Goal: Transaction & Acquisition: Purchase product/service

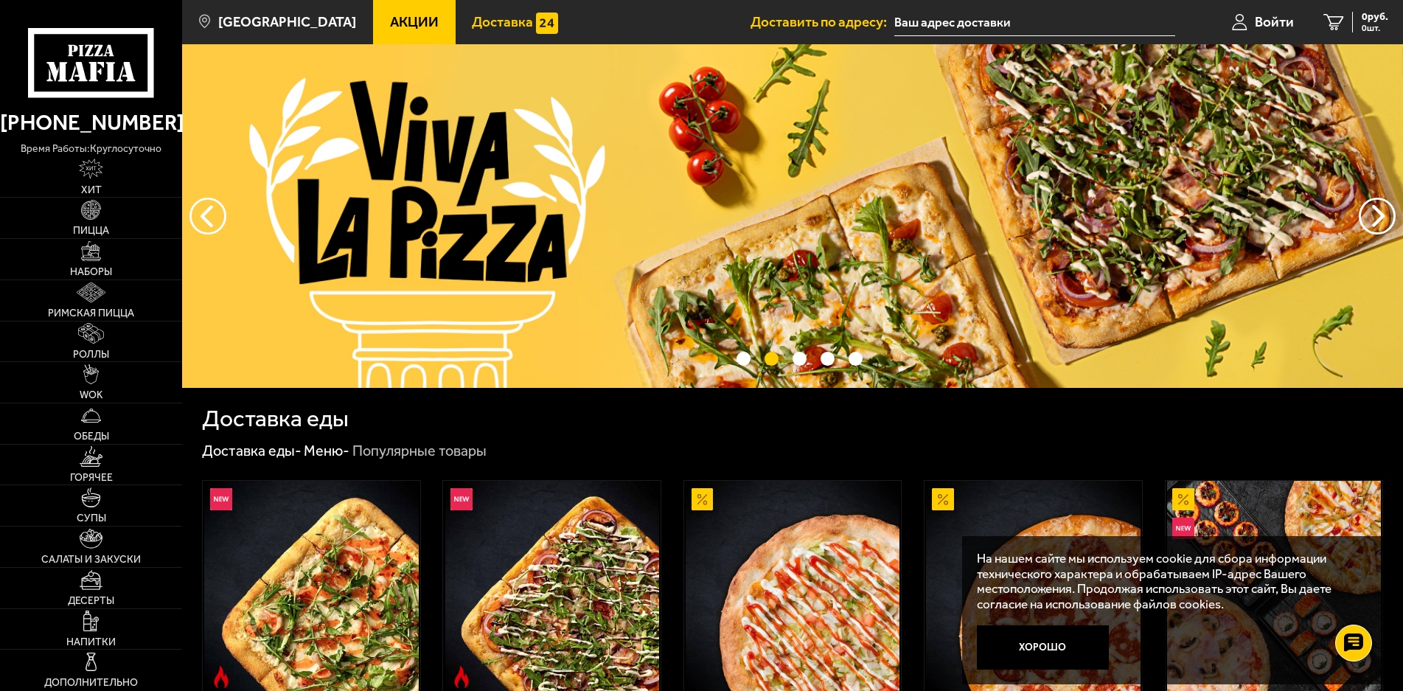
click at [472, 27] on span "Доставка" at bounding box center [502, 22] width 61 height 14
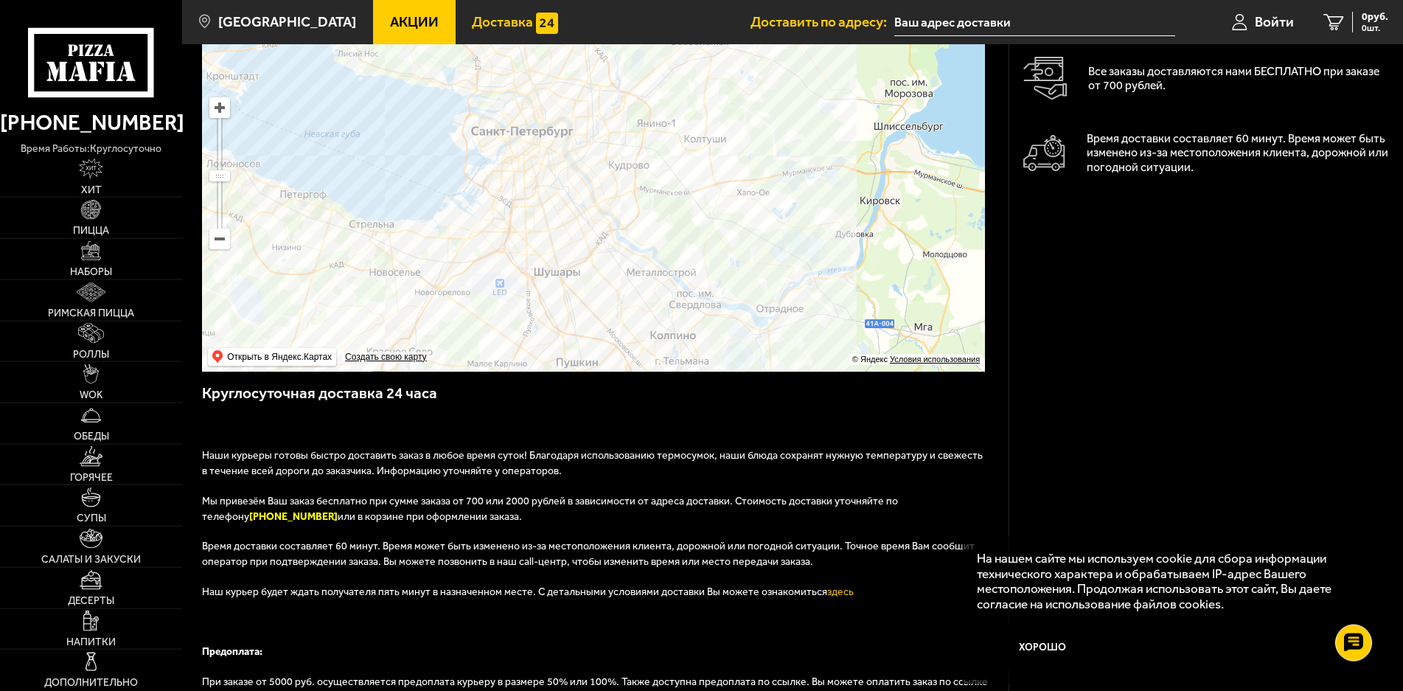
scroll to position [427, 0]
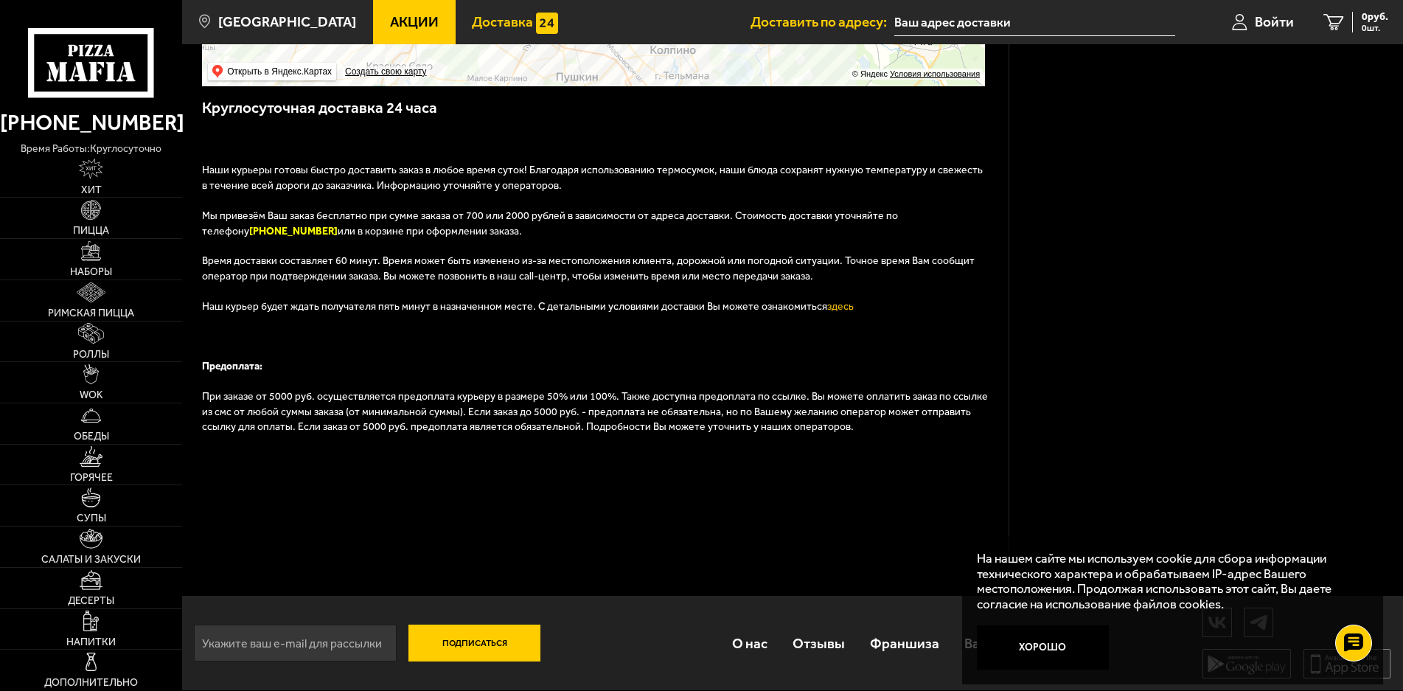
click at [399, 13] on link "Акции" at bounding box center [414, 22] width 83 height 44
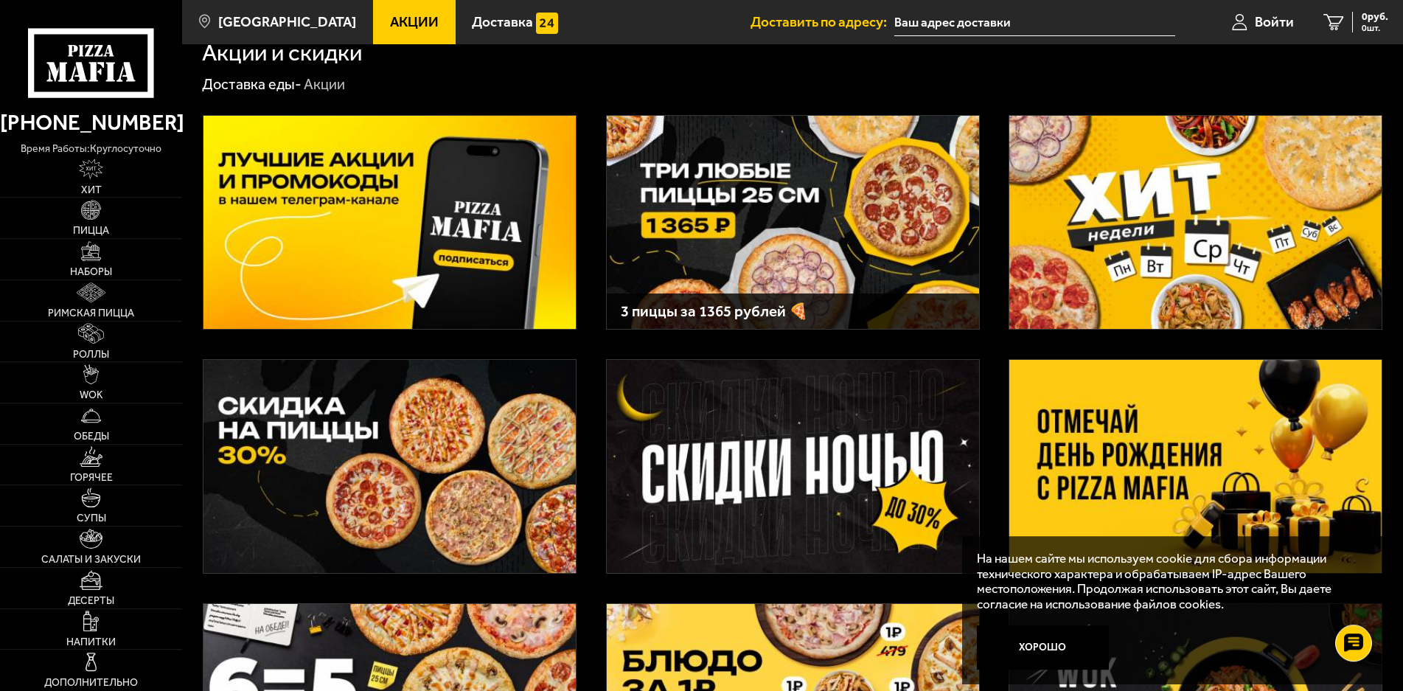
scroll to position [75, 0]
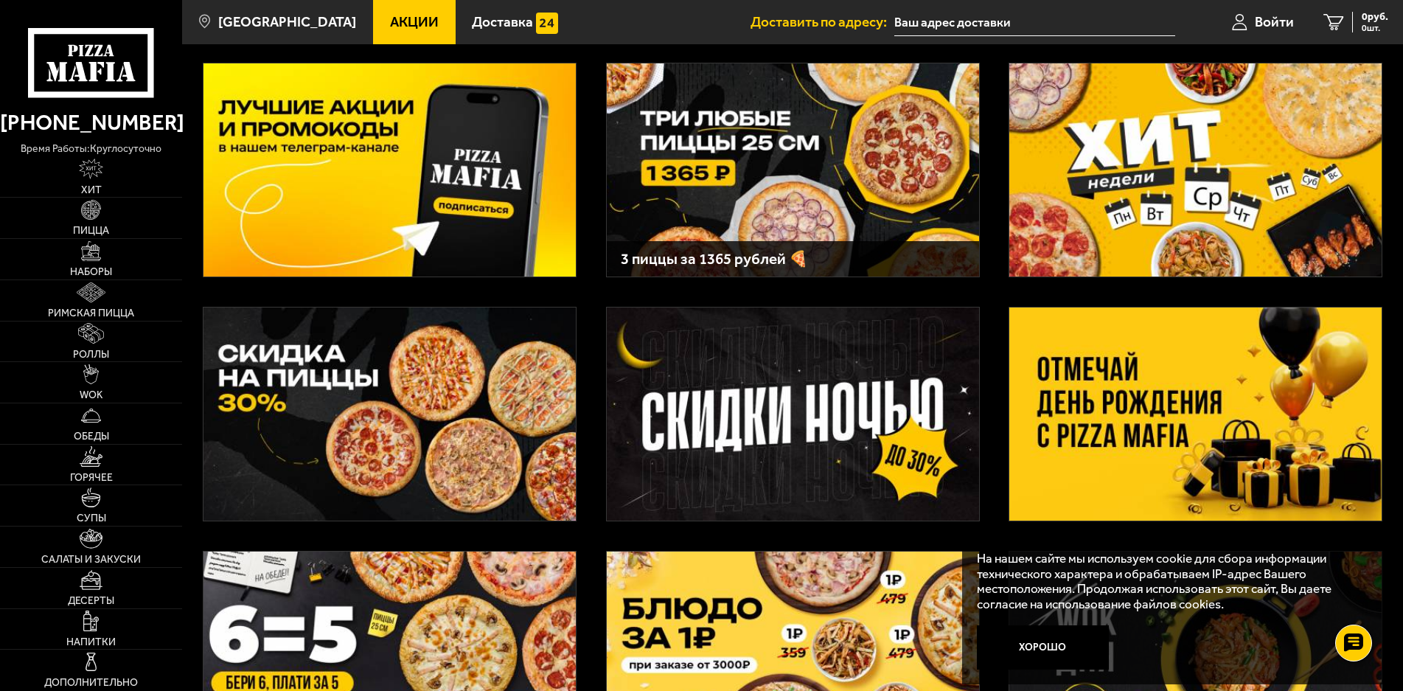
click at [984, 21] on input "text" at bounding box center [1034, 22] width 281 height 27
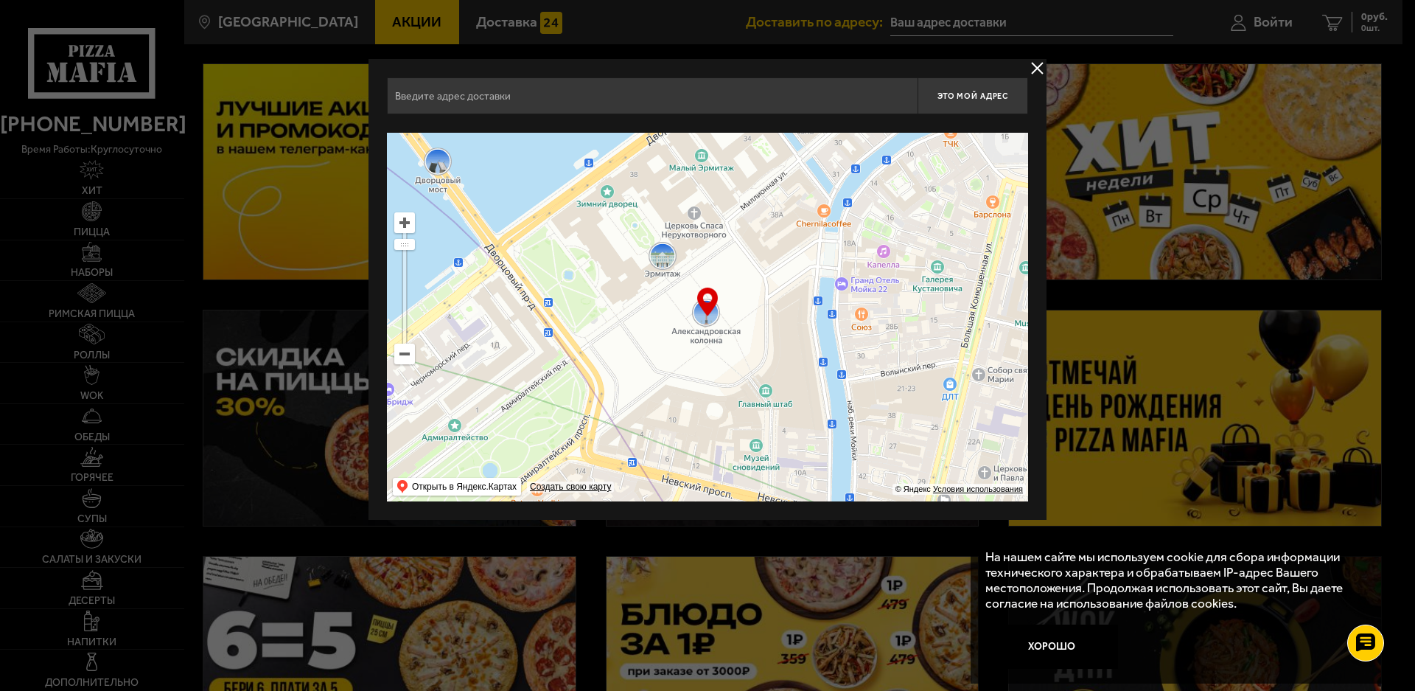
click at [497, 108] on input "text" at bounding box center [652, 95] width 531 height 37
type input "d"
click at [437, 99] on input "выб" at bounding box center [652, 95] width 531 height 37
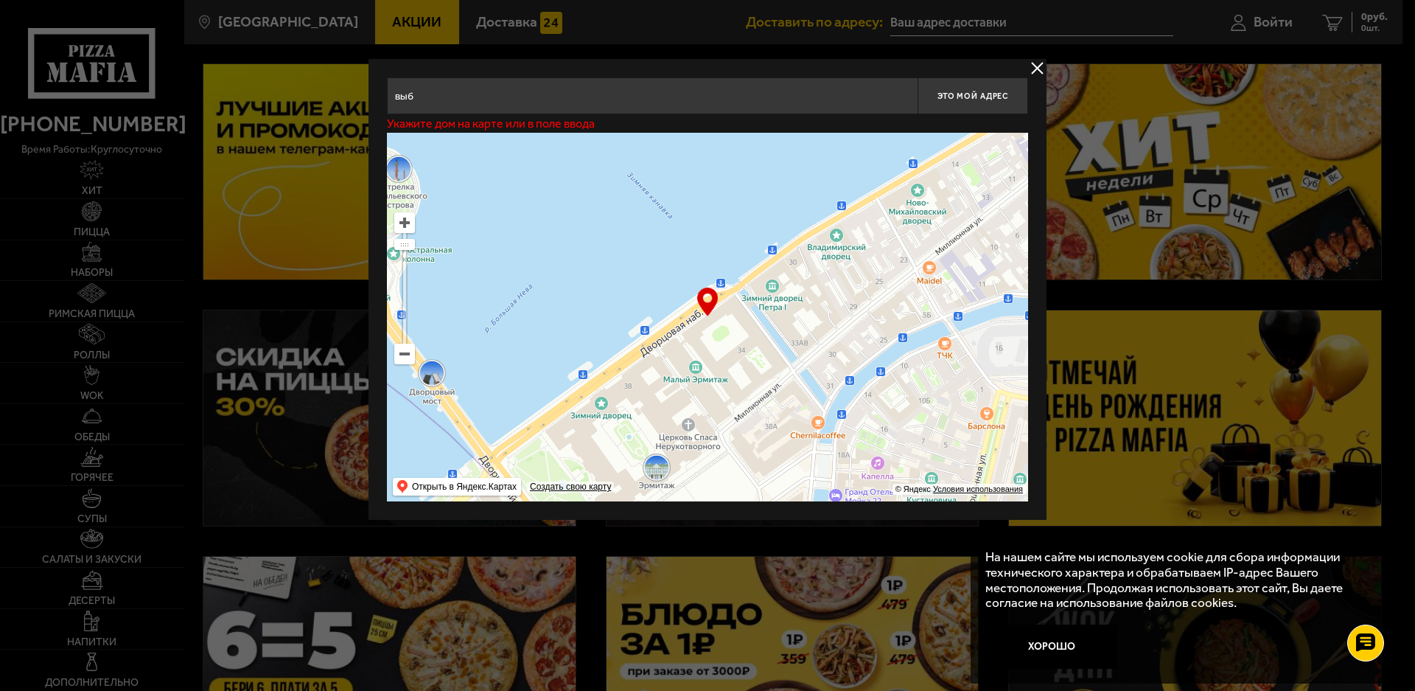
drag, startPoint x: 845, startPoint y: 262, endPoint x: 839, endPoint y: 473, distance: 211.6
click at [839, 473] on ymaps at bounding box center [707, 317] width 641 height 369
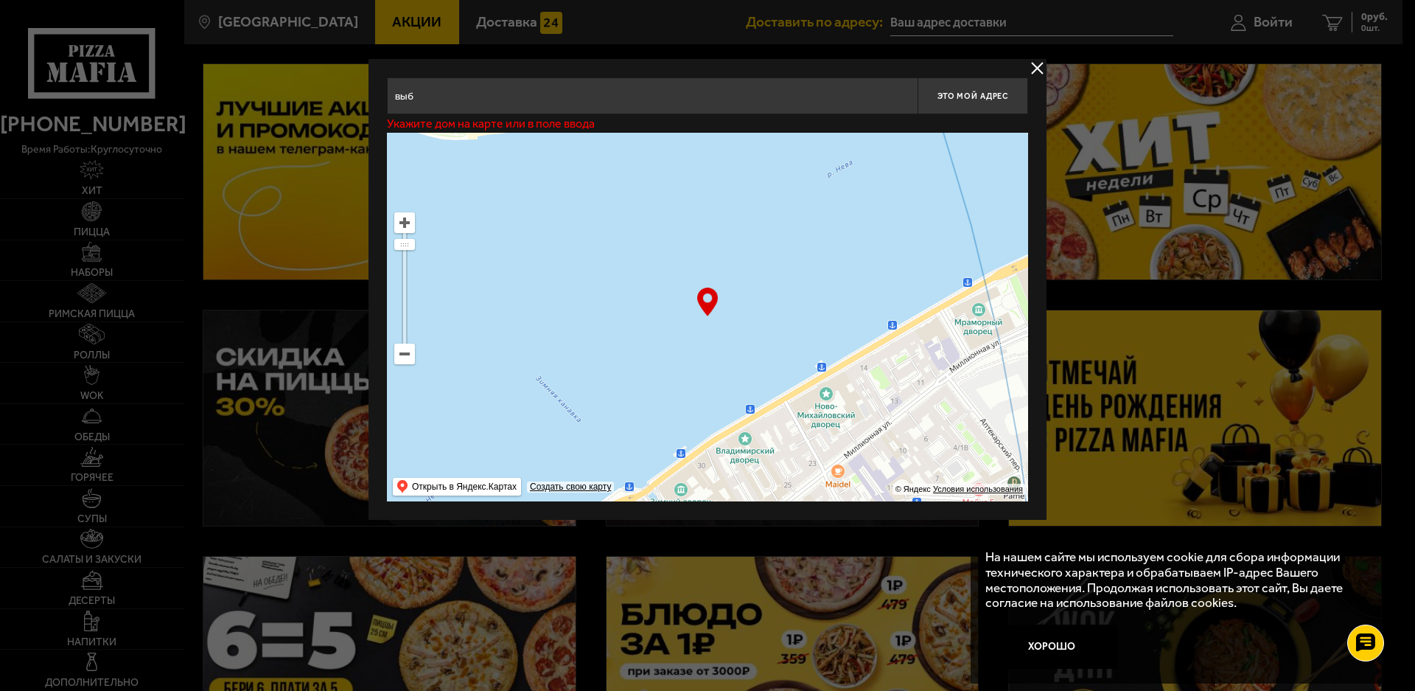
drag, startPoint x: 779, startPoint y: 391, endPoint x: 837, endPoint y: 386, distance: 57.7
click at [714, 517] on div "выб Это мой адрес Укажите дом на карте или в поле ввода … © Яндекс Условия испо…" at bounding box center [708, 289] width 678 height 461
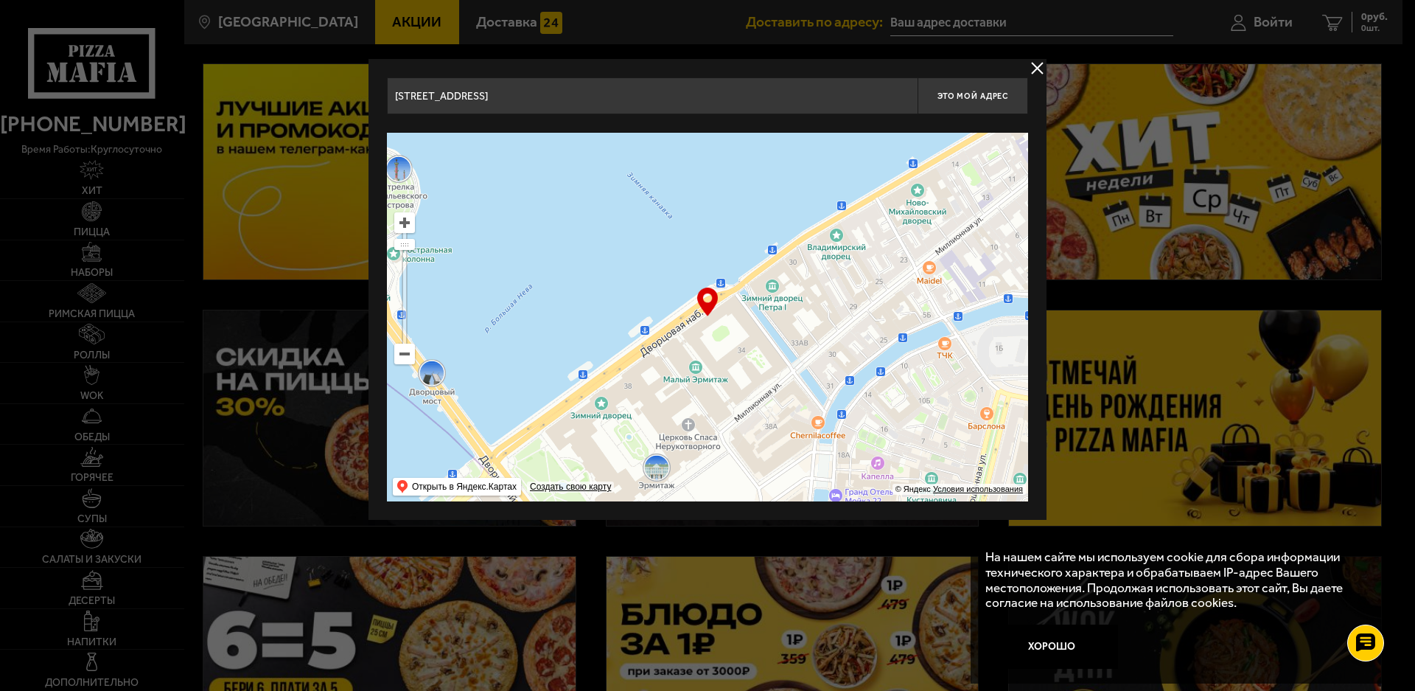
drag, startPoint x: 652, startPoint y: 539, endPoint x: 645, endPoint y: 570, distance: 31.8
click at [636, 576] on main "Санкт-Петербург Все Акции Доставка Личный кабинет Акции Доставка Доставить по а…" at bounding box center [792, 541] width 1220 height 1232
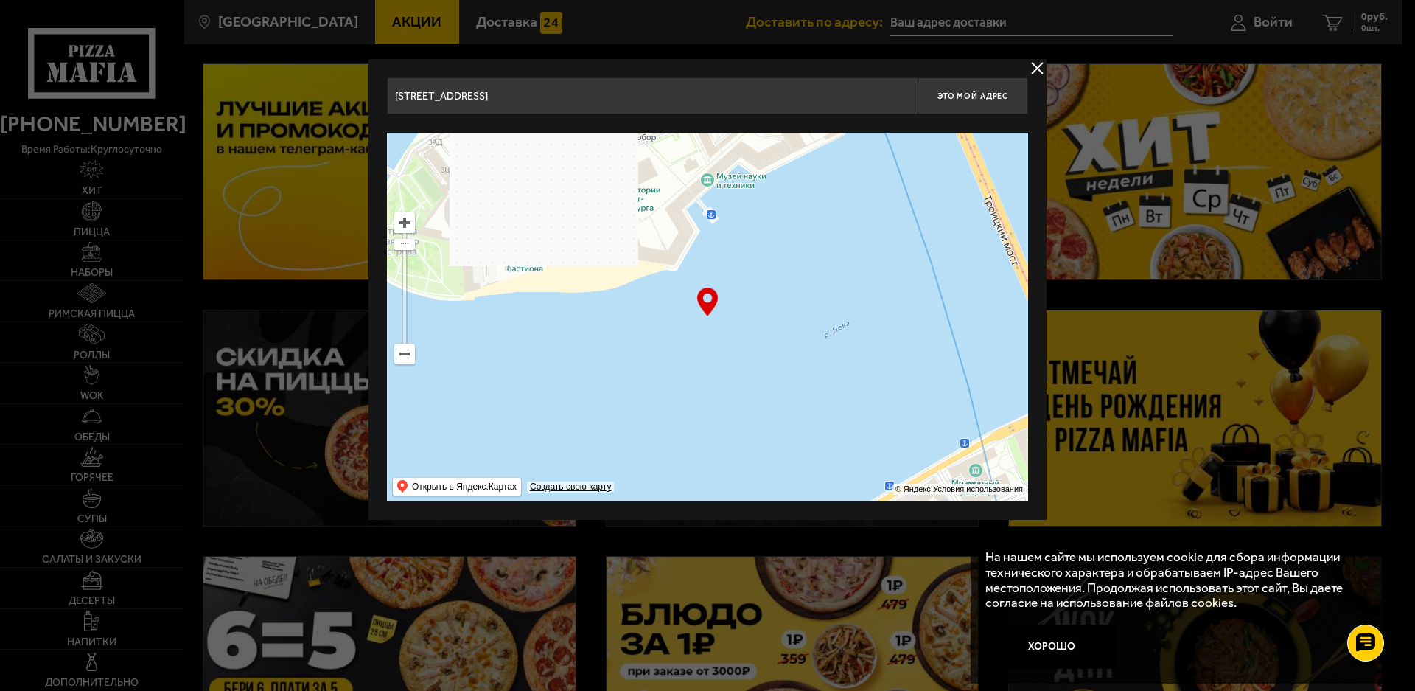
drag, startPoint x: 698, startPoint y: 528, endPoint x: 777, endPoint y: 654, distance: 148.7
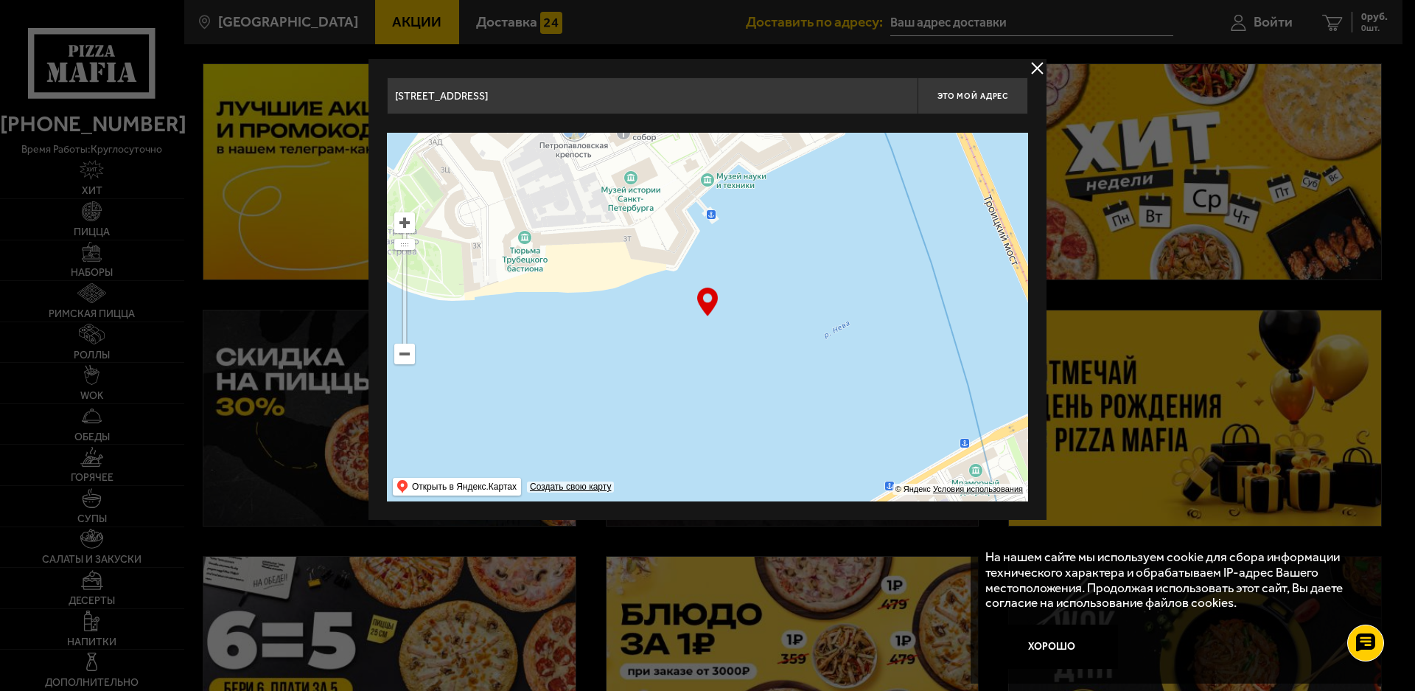
click at [775, 662] on main "Санкт-Петербург Все Акции Доставка Личный кабинет Акции Доставка Доставить по а…" at bounding box center [792, 541] width 1220 height 1232
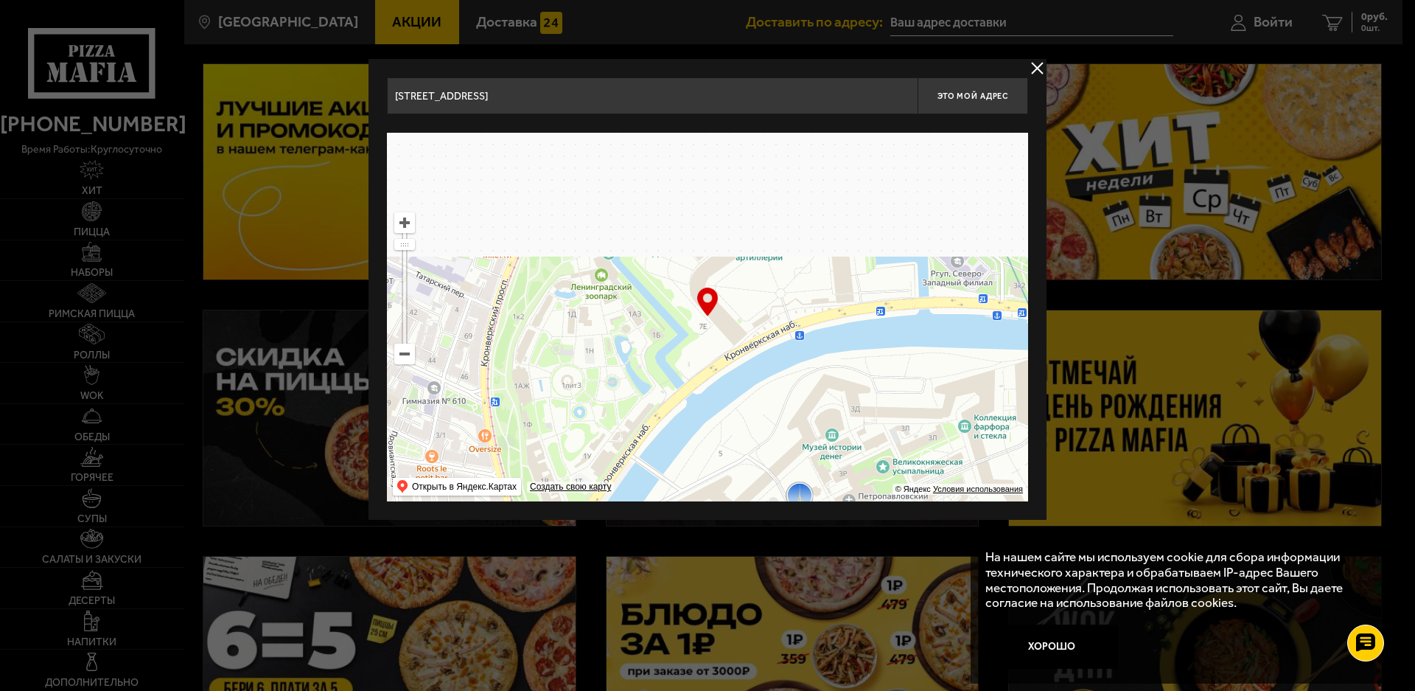
drag, startPoint x: 671, startPoint y: 688, endPoint x: 700, endPoint y: 629, distance: 65.3
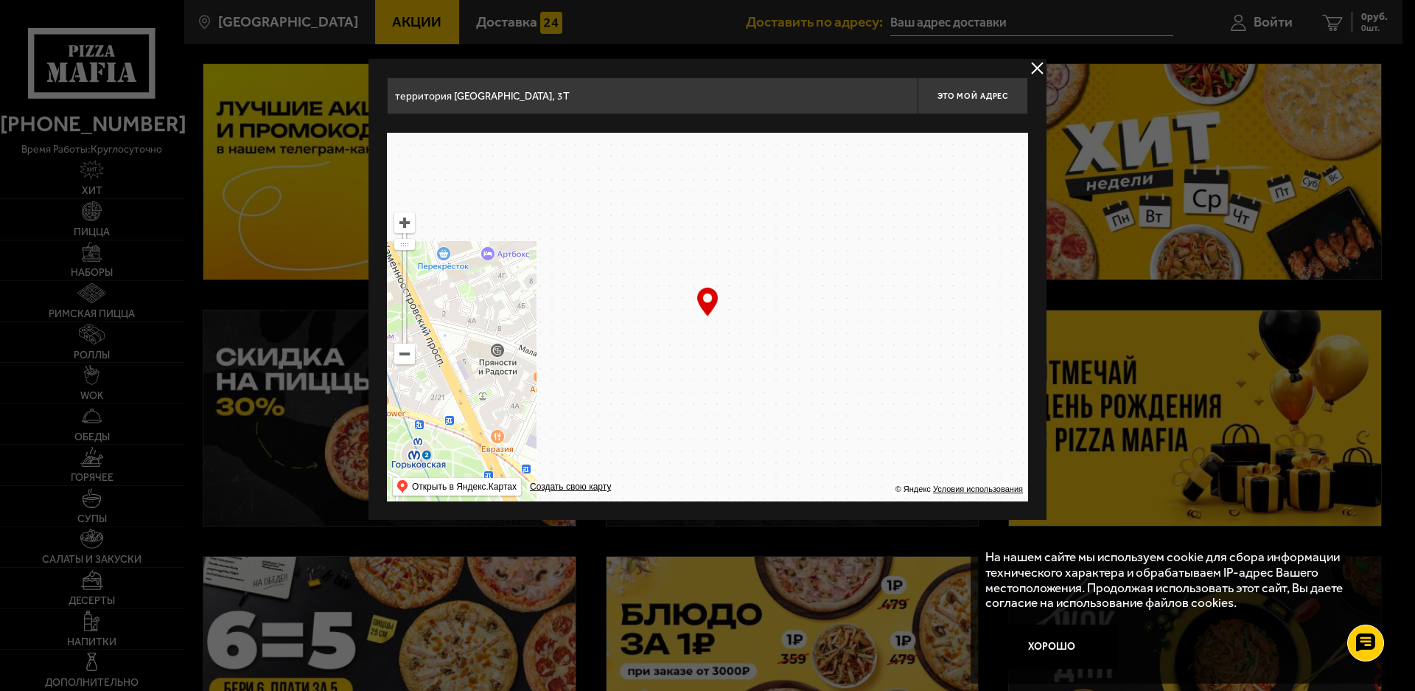
drag, startPoint x: 155, startPoint y: 598, endPoint x: 259, endPoint y: 587, distance: 104.4
click at [182, 611] on main "Санкт-Петербург Все Акции Доставка Личный кабинет Акции Доставка Доставить по а…" at bounding box center [792, 541] width 1220 height 1232
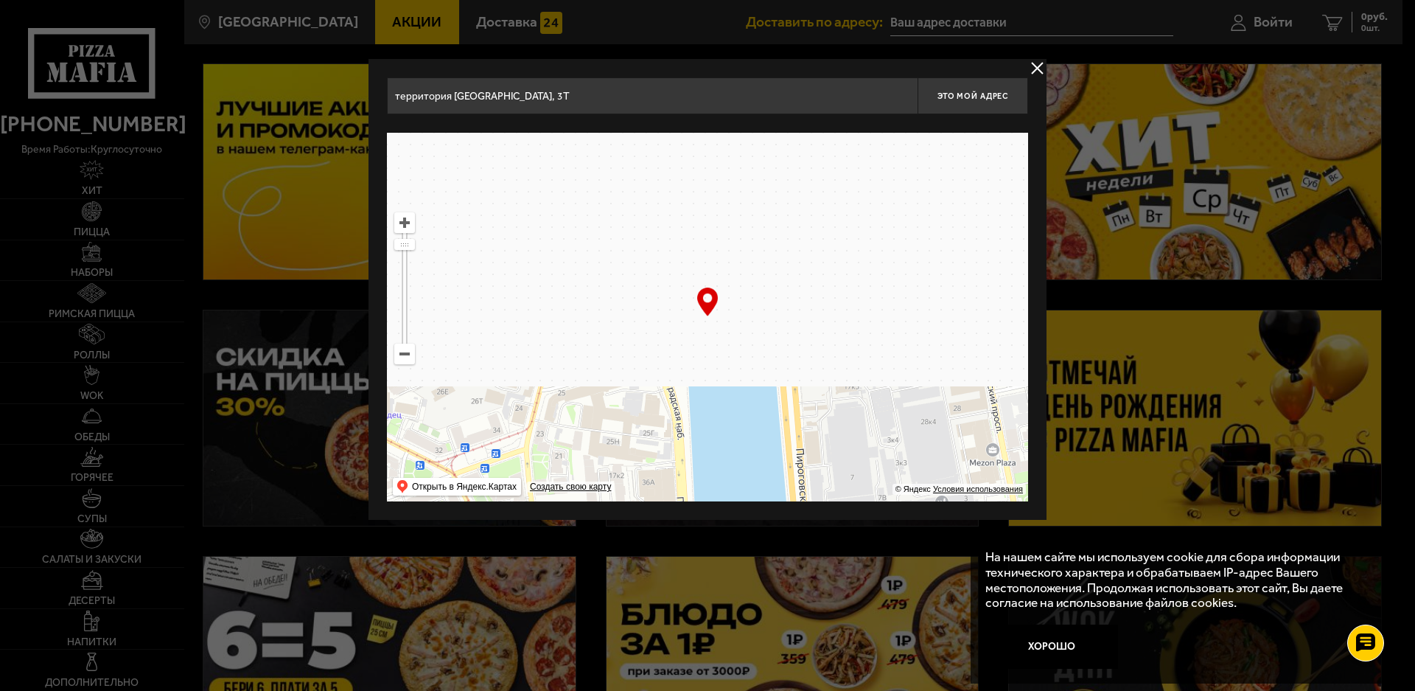
drag, startPoint x: 503, startPoint y: 668, endPoint x: 503, endPoint y: 712, distance: 43.5
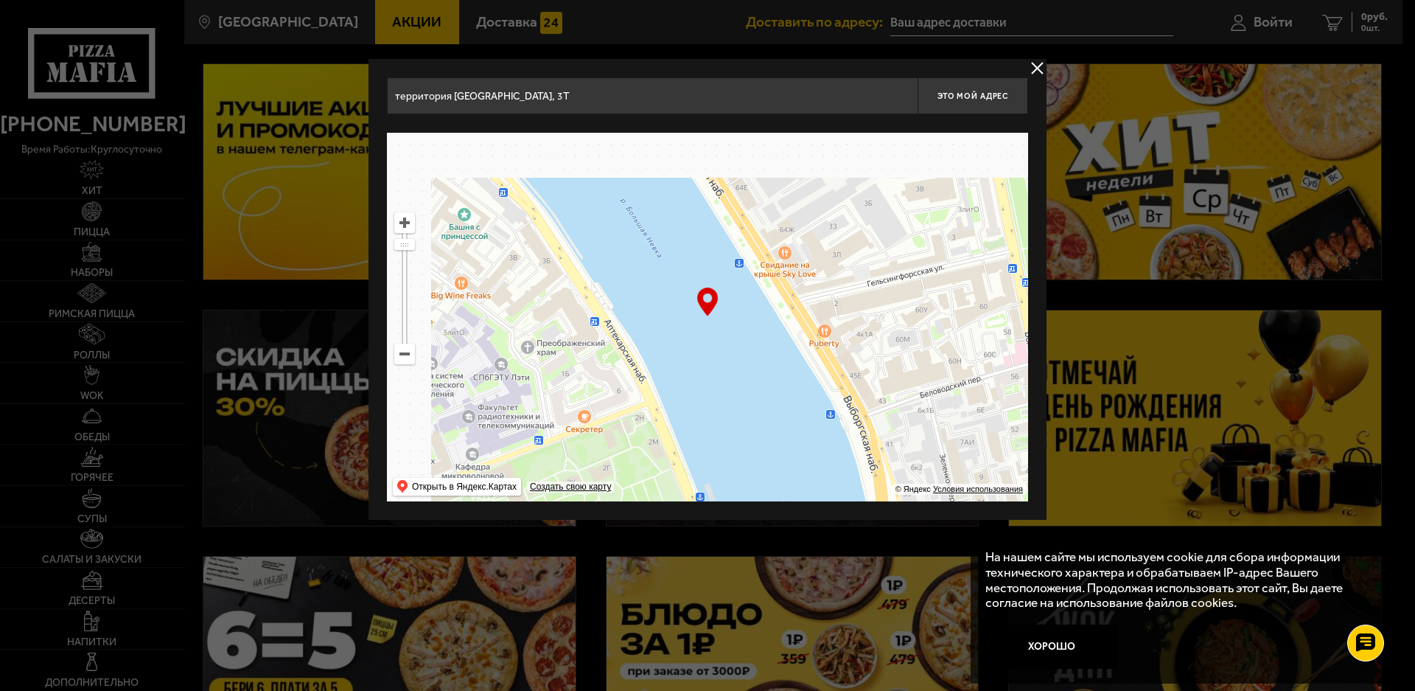
drag, startPoint x: 752, startPoint y: 545, endPoint x: 1364, endPoint y: 712, distance: 634.0
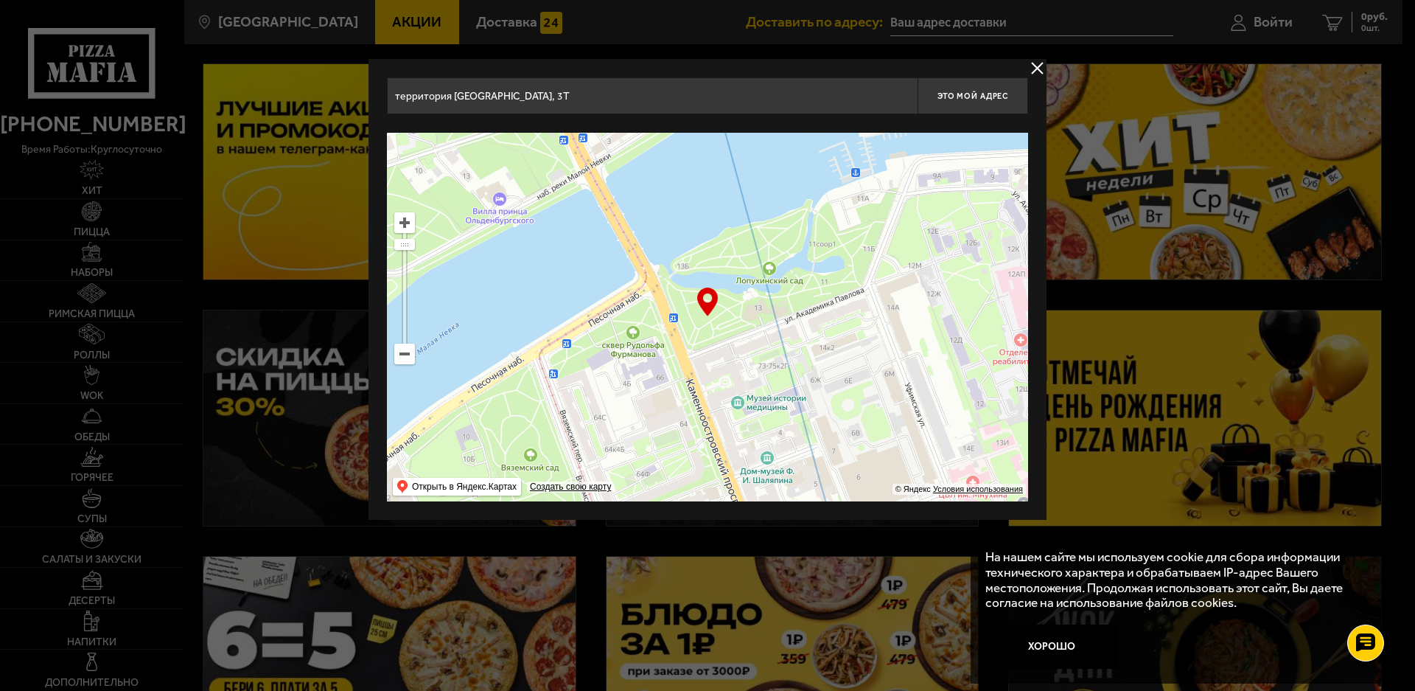
drag, startPoint x: 849, startPoint y: 489, endPoint x: 933, endPoint y: 601, distance: 140.6
click at [933, 601] on main "Санкт-Петербург Все Акции Доставка Личный кабинет Акции Доставка Доставить по а…" at bounding box center [792, 541] width 1220 height 1232
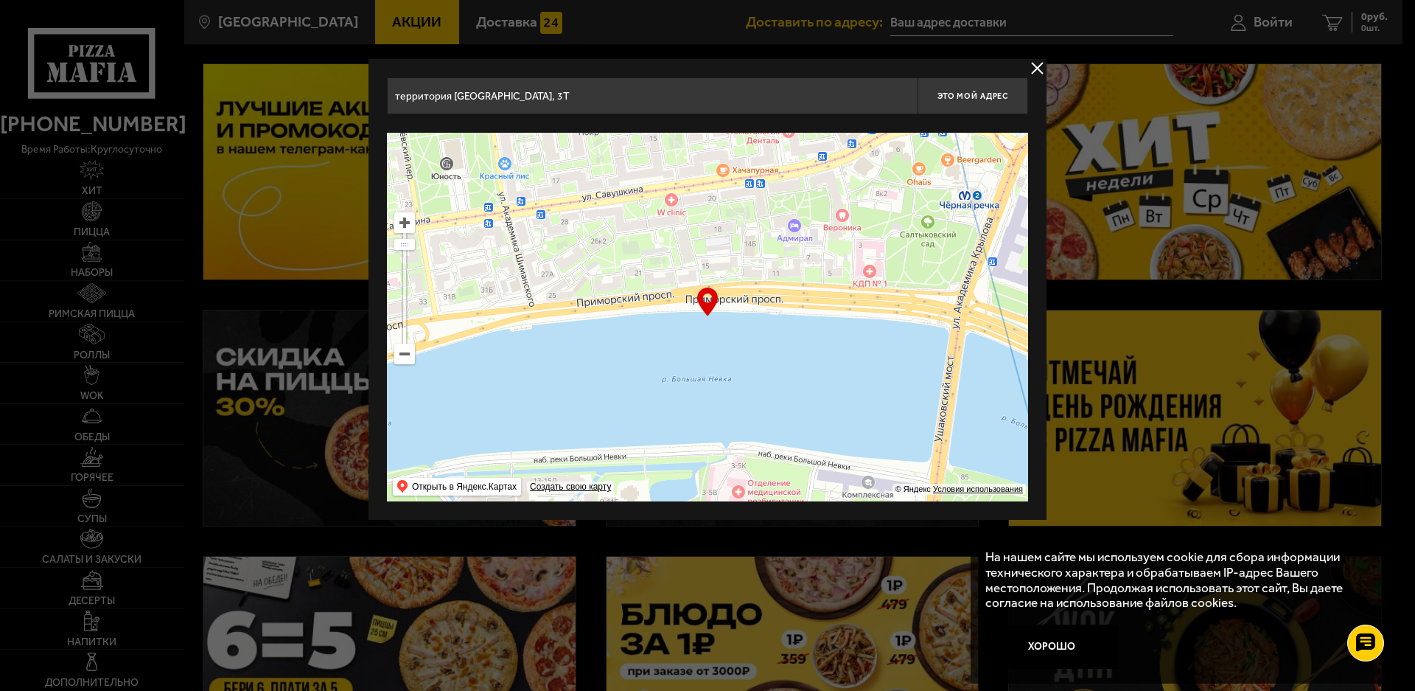
drag, startPoint x: 845, startPoint y: 499, endPoint x: 850, endPoint y: 562, distance: 62.9
click at [850, 562] on main "Санкт-Петербург Все Акции Доставка Личный кабинет Акции Доставка Доставить по а…" at bounding box center [792, 541] width 1220 height 1232
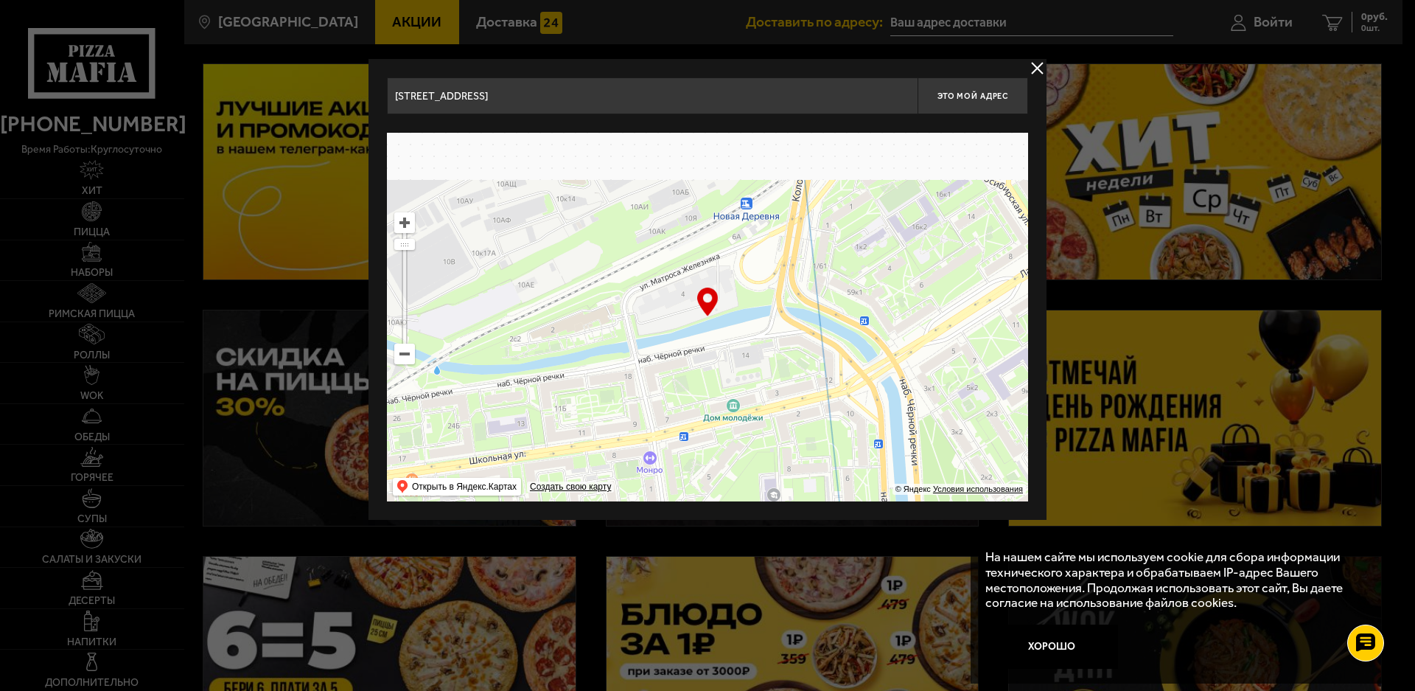
drag, startPoint x: 834, startPoint y: 350, endPoint x: 848, endPoint y: 712, distance: 362.1
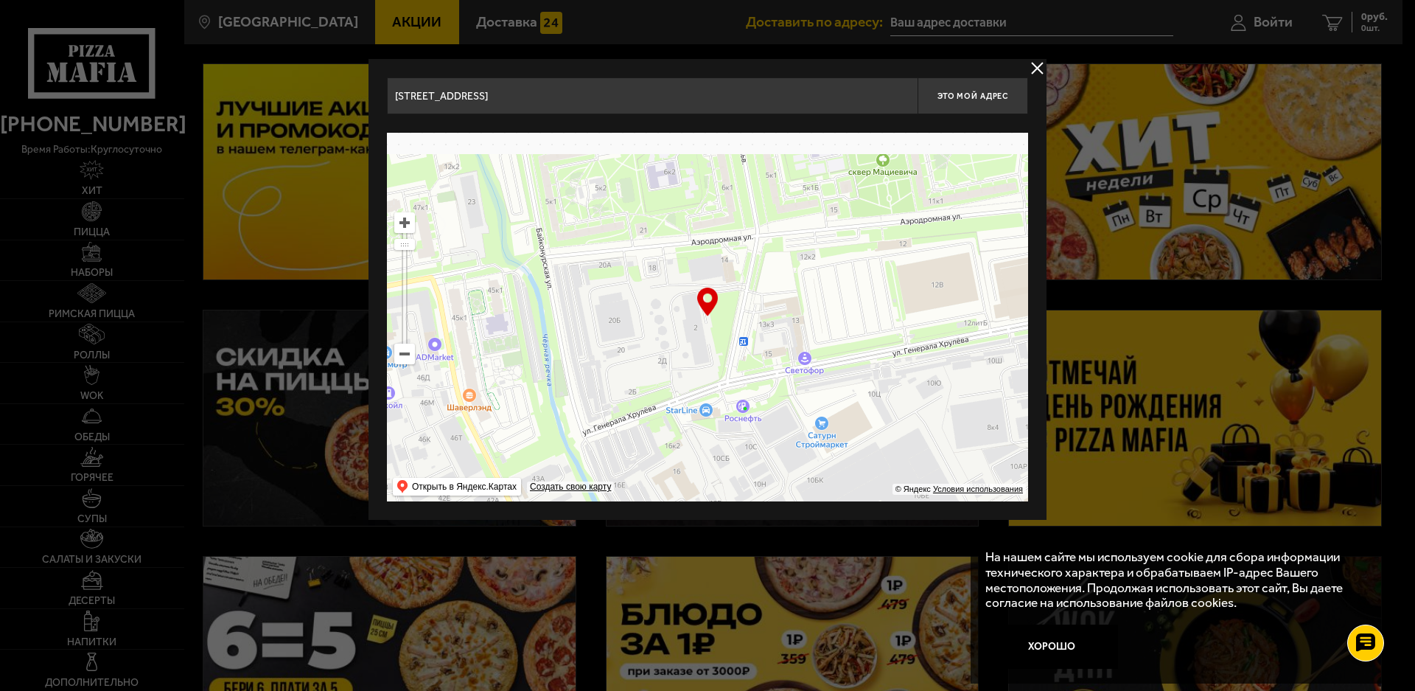
drag, startPoint x: 872, startPoint y: 455, endPoint x: 906, endPoint y: 690, distance: 237.5
click at [902, 675] on main "Санкт-Петербург Все Акции Доставка Личный кабинет Акции Доставка Доставить по а…" at bounding box center [792, 541] width 1220 height 1232
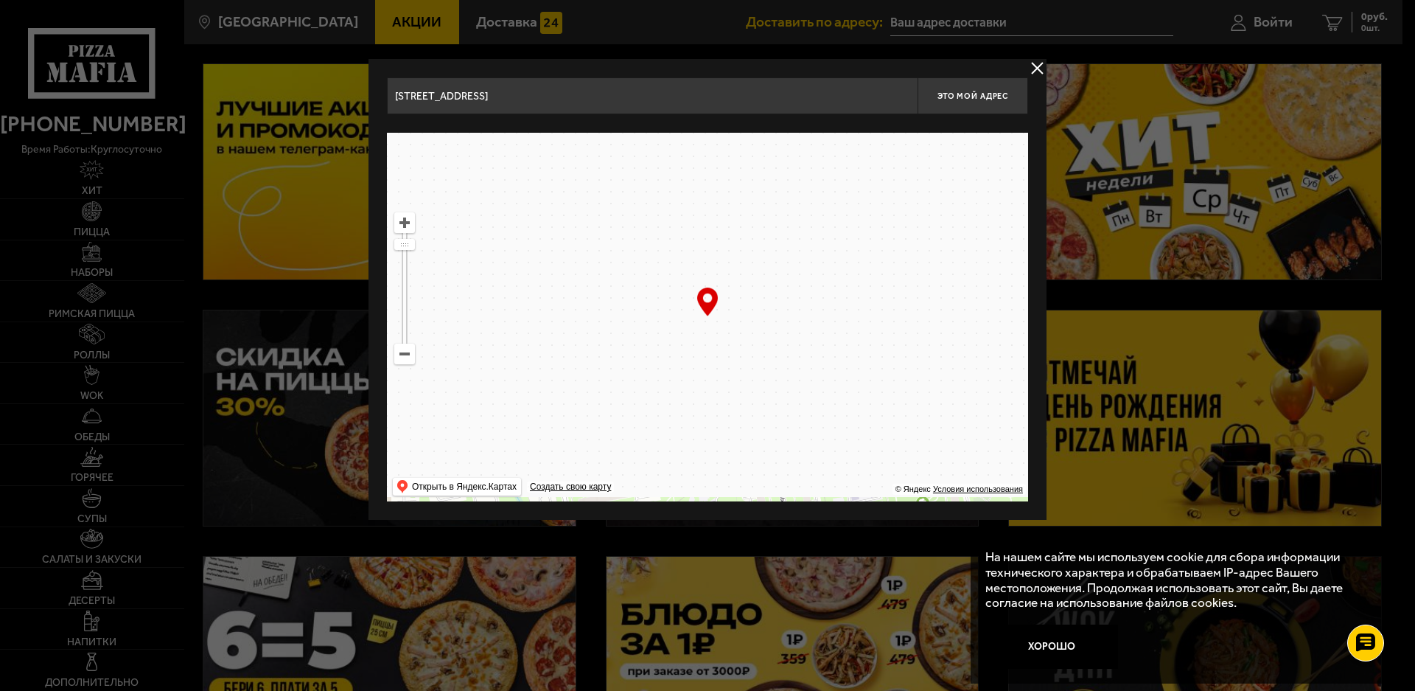
drag, startPoint x: 859, startPoint y: 406, endPoint x: 469, endPoint y: 562, distance: 420.7
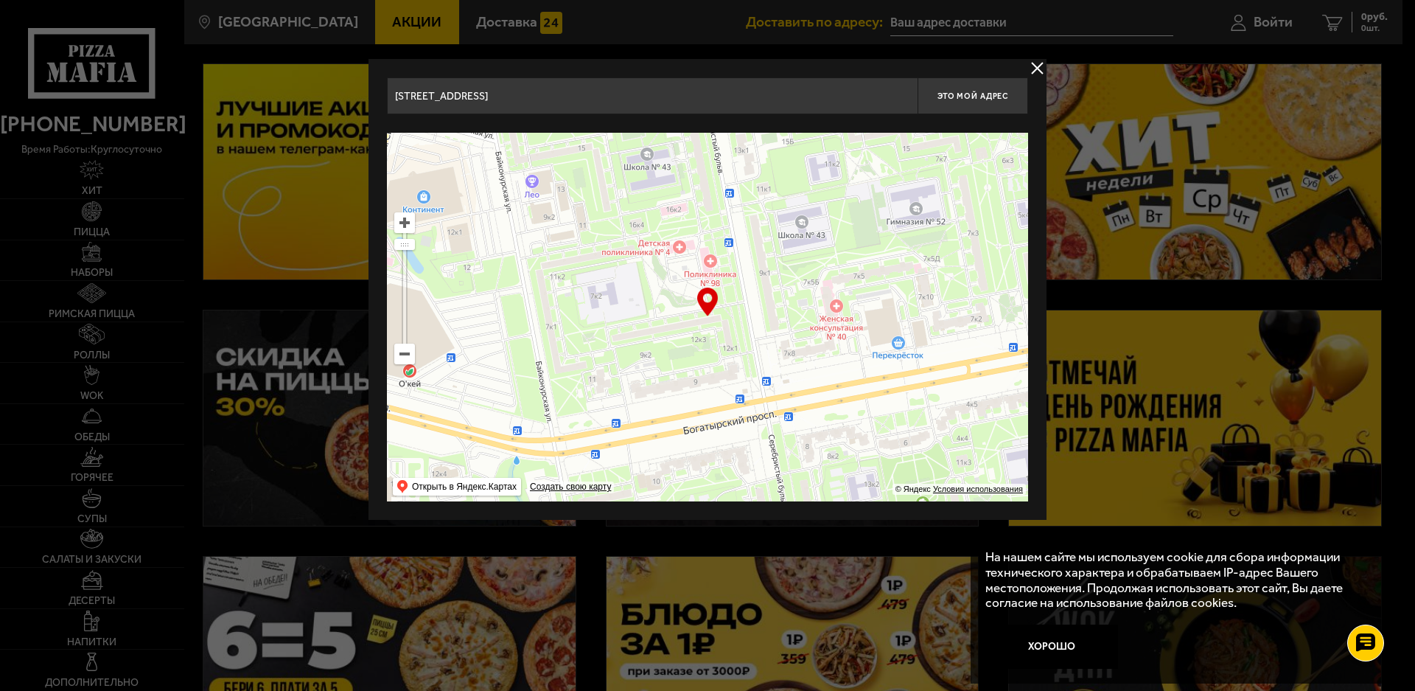
click at [469, 562] on main "Санкт-Петербург Все Акции Доставка Личный кабинет Акции Доставка Доставить по а…" at bounding box center [792, 541] width 1220 height 1232
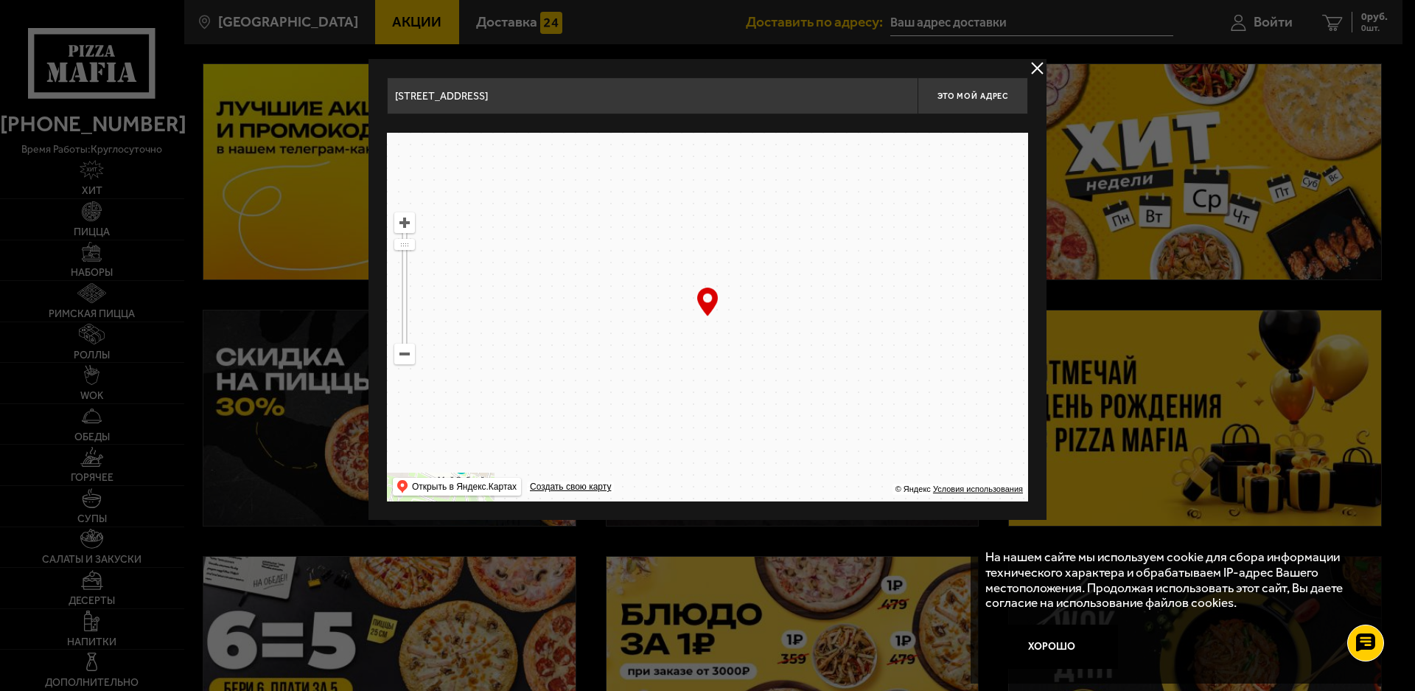
drag, startPoint x: 816, startPoint y: 409, endPoint x: 738, endPoint y: 712, distance: 312.8
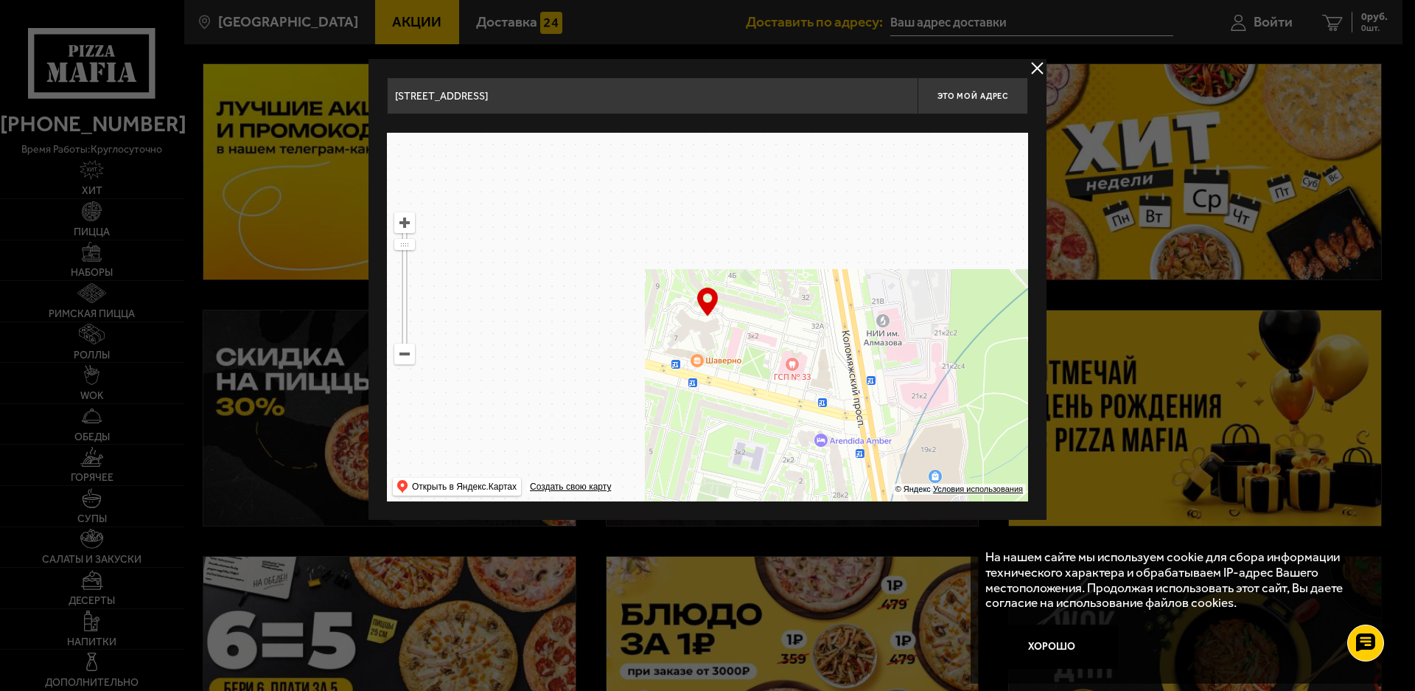
drag, startPoint x: 883, startPoint y: 358, endPoint x: 468, endPoint y: 615, distance: 487.8
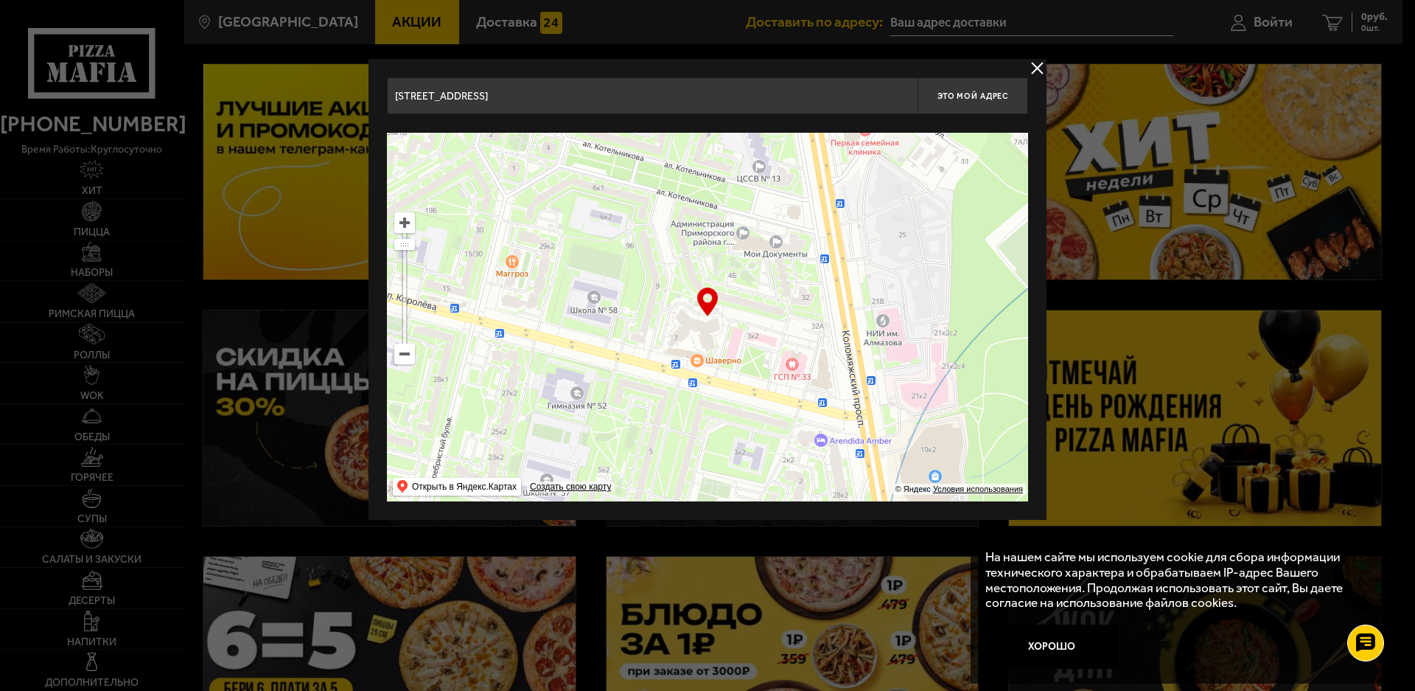
click at [468, 615] on main "Санкт-Петербург Все Акции Доставка Личный кабинет Акции Доставка Доставить по а…" at bounding box center [792, 541] width 1220 height 1232
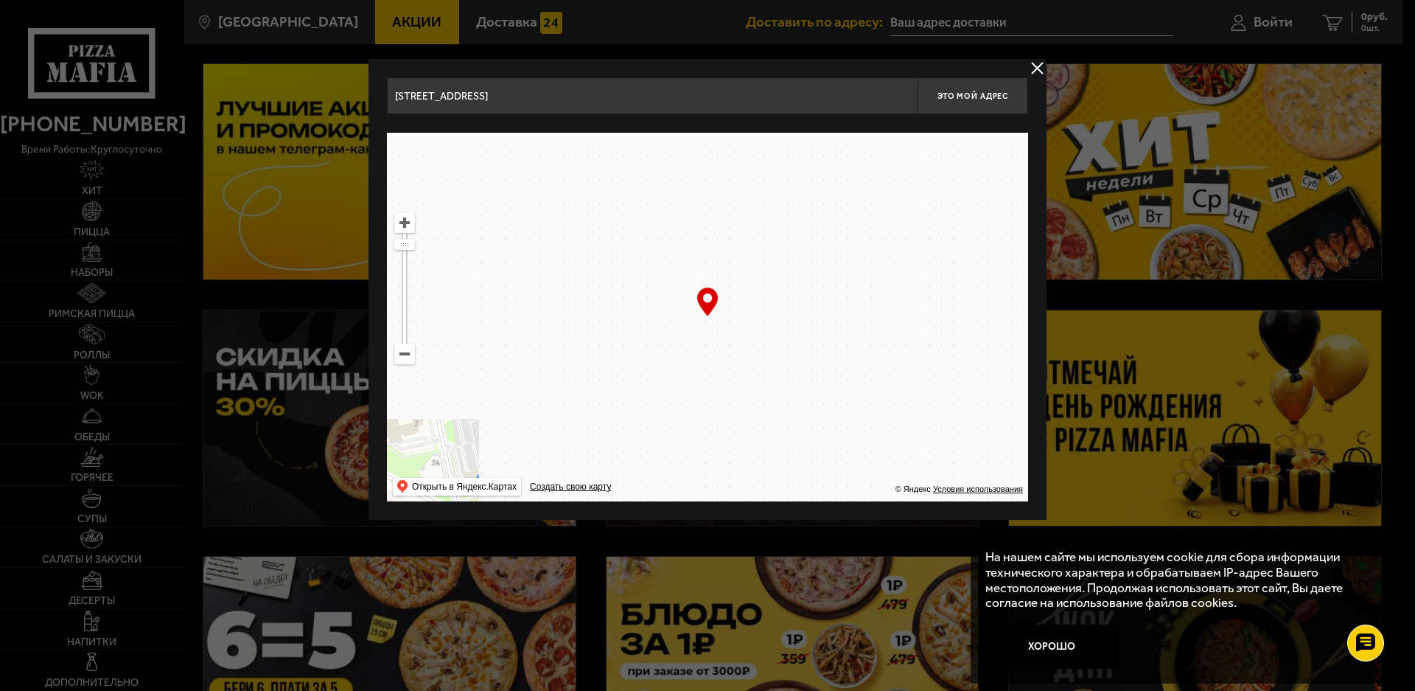
drag, startPoint x: 753, startPoint y: 375, endPoint x: 622, endPoint y: 712, distance: 361.5
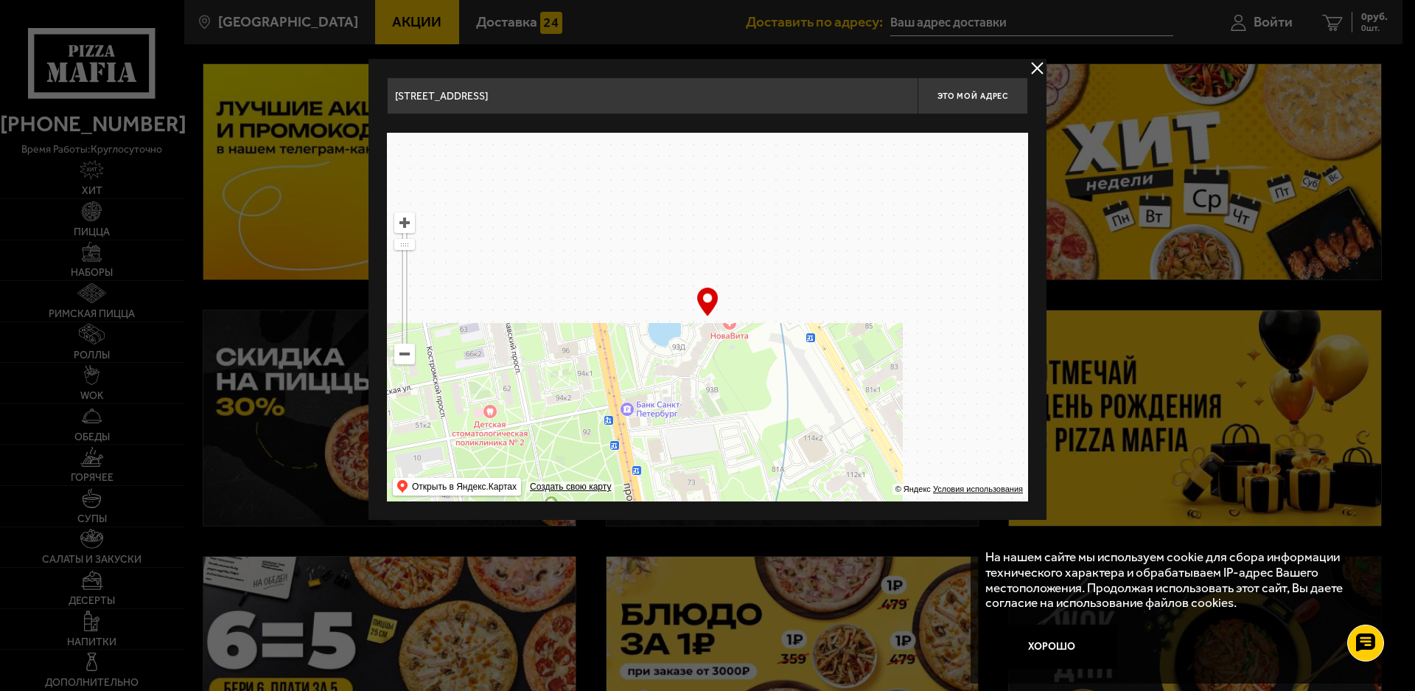
drag, startPoint x: 559, startPoint y: 444, endPoint x: 584, endPoint y: 666, distance: 223.2
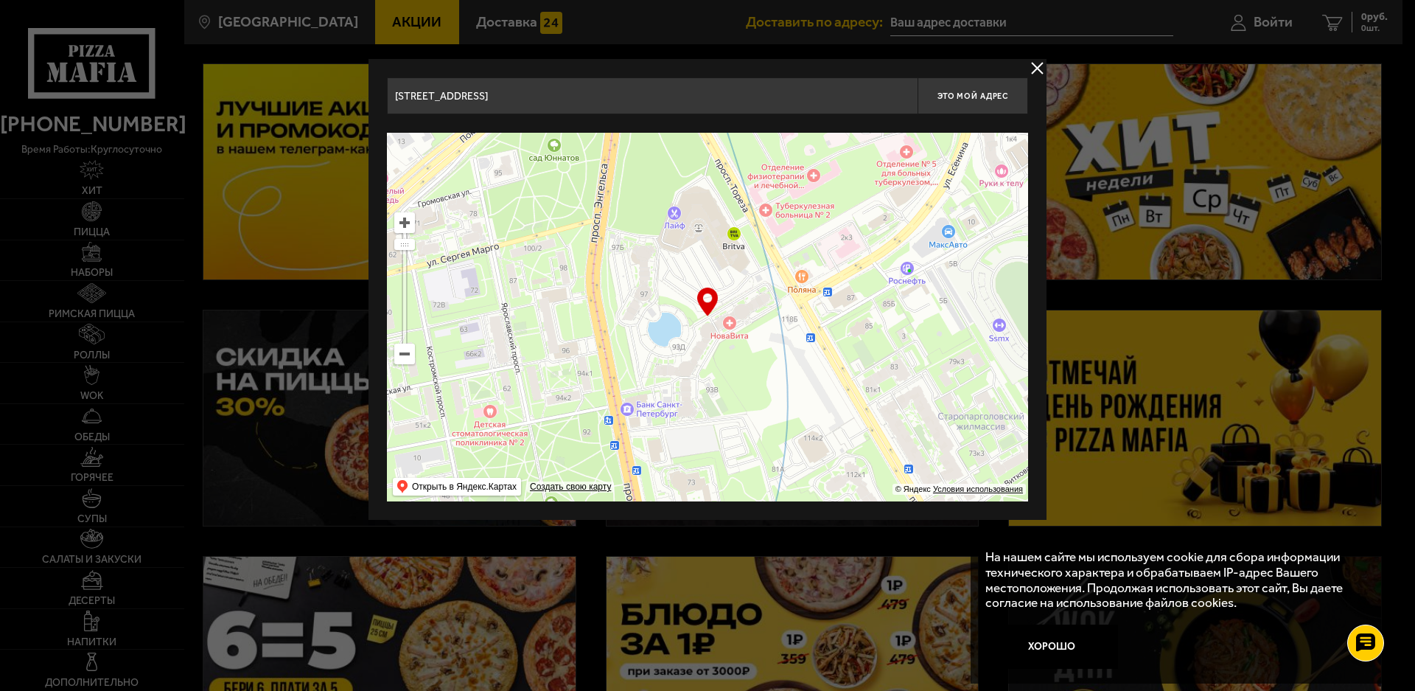
click at [584, 666] on main "Санкт-Петербург Все Акции Доставка Личный кабинет Акции Доставка Доставить по а…" at bounding box center [792, 541] width 1220 height 1232
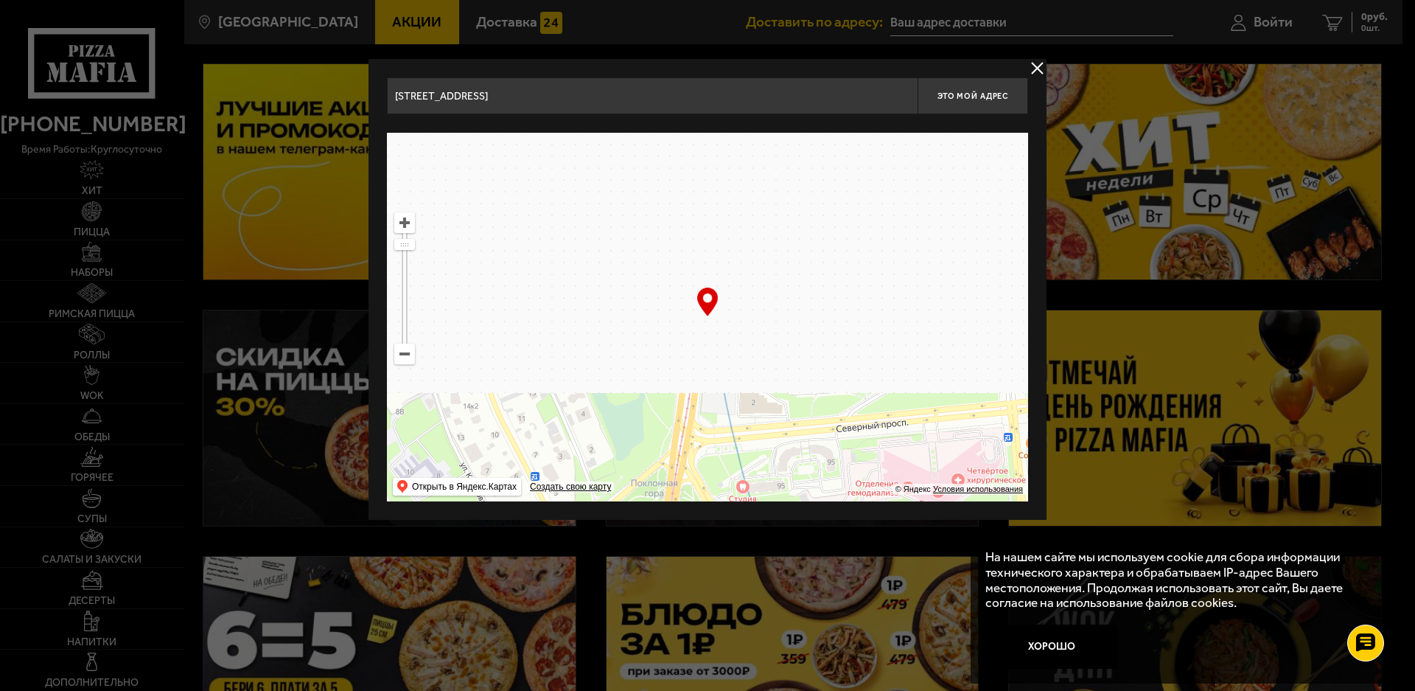
drag, startPoint x: 645, startPoint y: 425, endPoint x: 655, endPoint y: 537, distance: 113.2
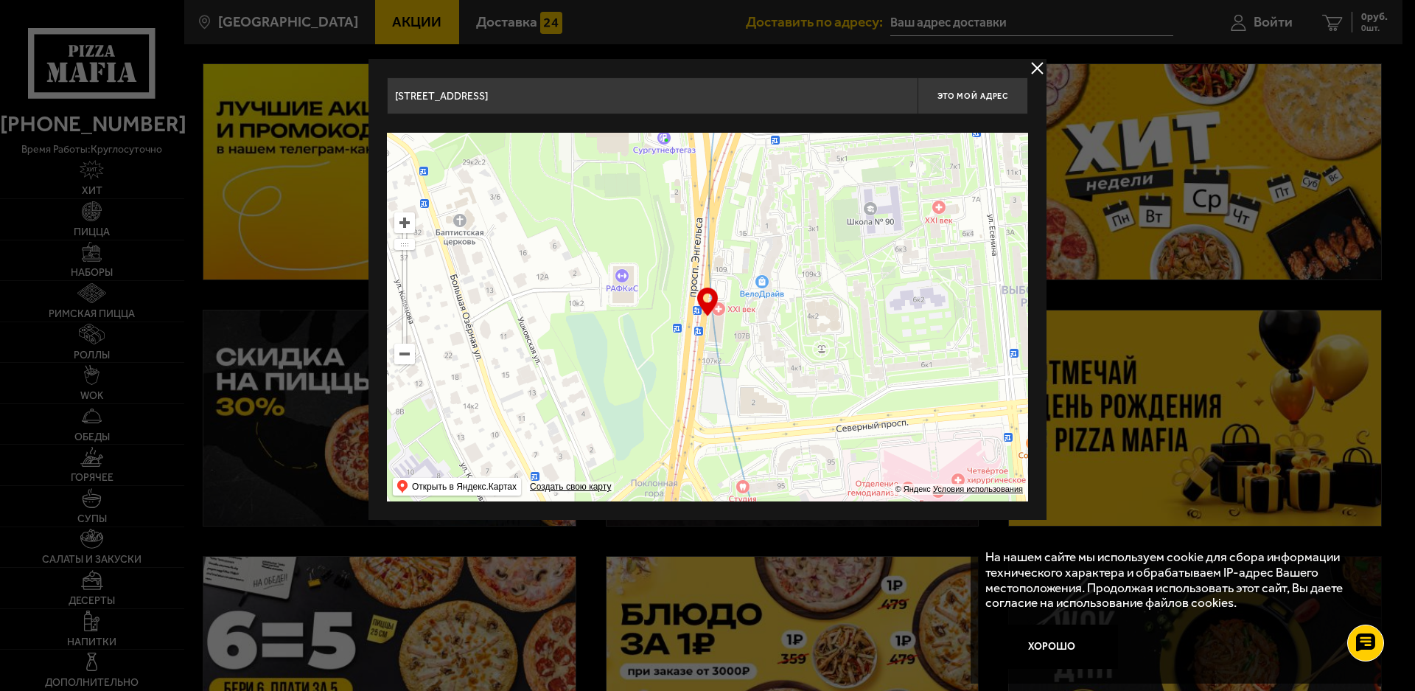
click at [655, 537] on main "Санкт-Петербург Все Акции Доставка Личный кабинет Акции Доставка Доставить по а…" at bounding box center [792, 541] width 1220 height 1232
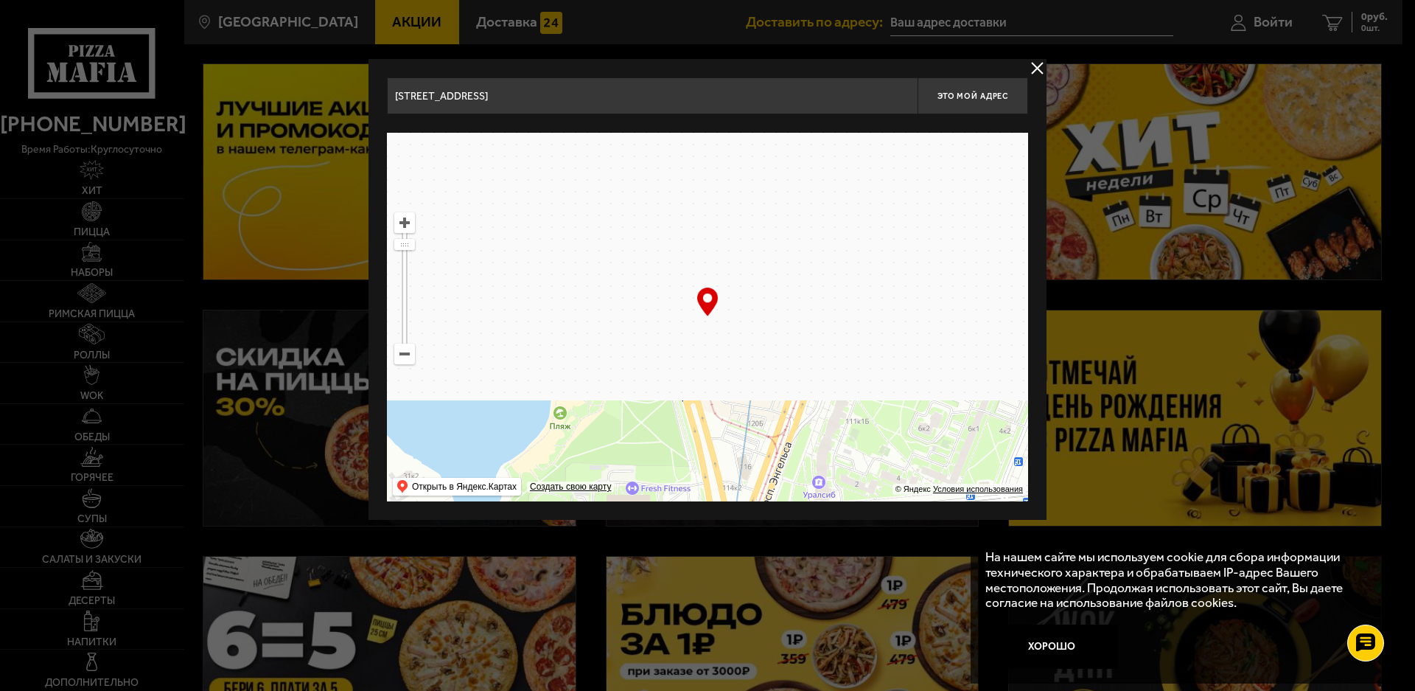
drag, startPoint x: 721, startPoint y: 355, endPoint x: 733, endPoint y: 525, distance: 169.9
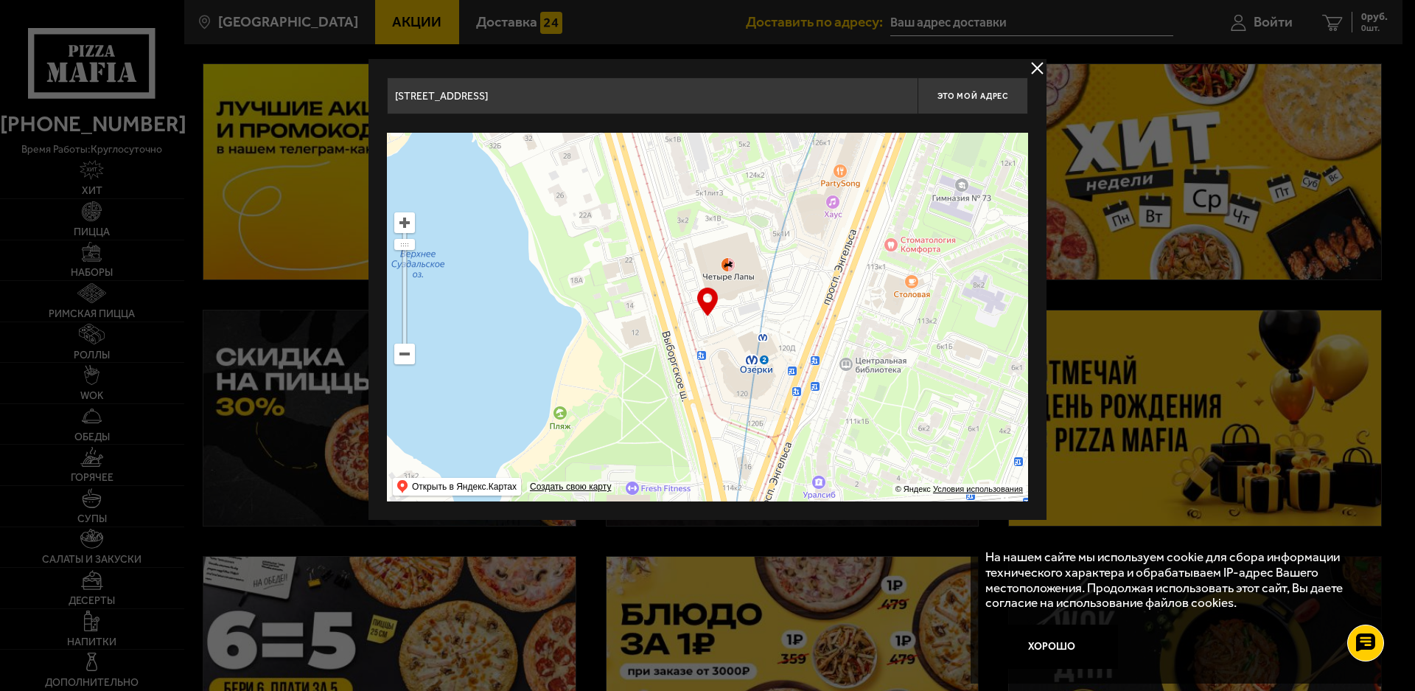
click at [727, 537] on main "Санкт-Петербург Все Акции Доставка Личный кабинет Акции Доставка Доставить по а…" at bounding box center [792, 541] width 1220 height 1232
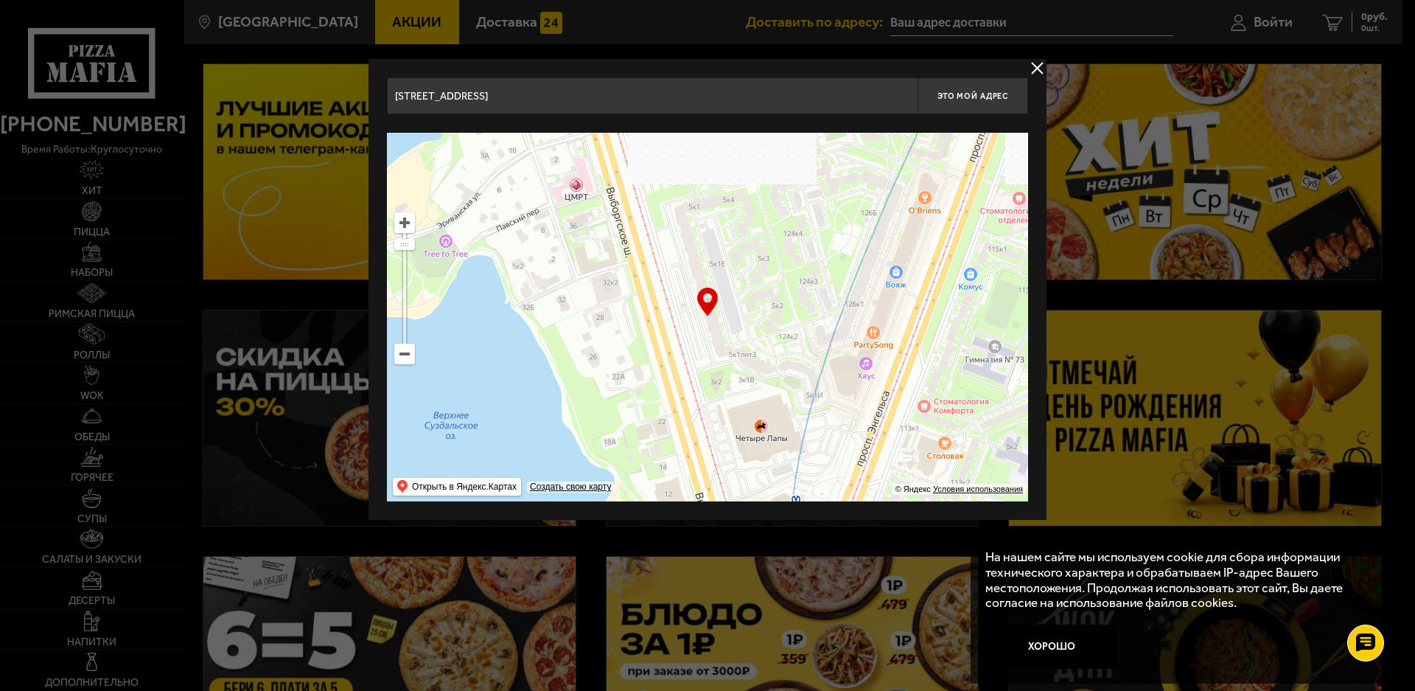
drag, startPoint x: 741, startPoint y: 431, endPoint x: 757, endPoint y: 518, distance: 88.3
click at [757, 518] on div "проспект Энгельса, 107к4 Это мой адрес Найдите адрес перетащив карту … © Яндекс…" at bounding box center [708, 289] width 678 height 461
type input "[STREET_ADDRESS]"
click at [972, 85] on button "Это мой адрес" at bounding box center [973, 95] width 111 height 37
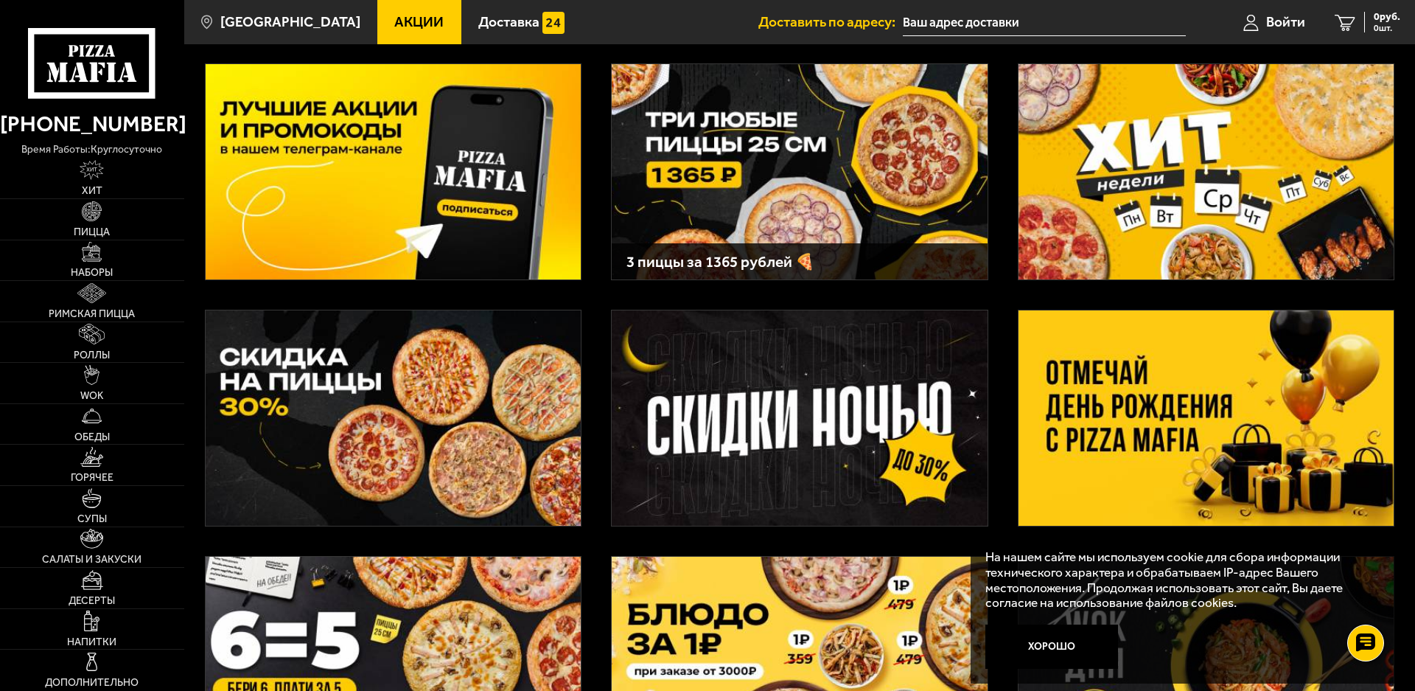
type input "[STREET_ADDRESS]"
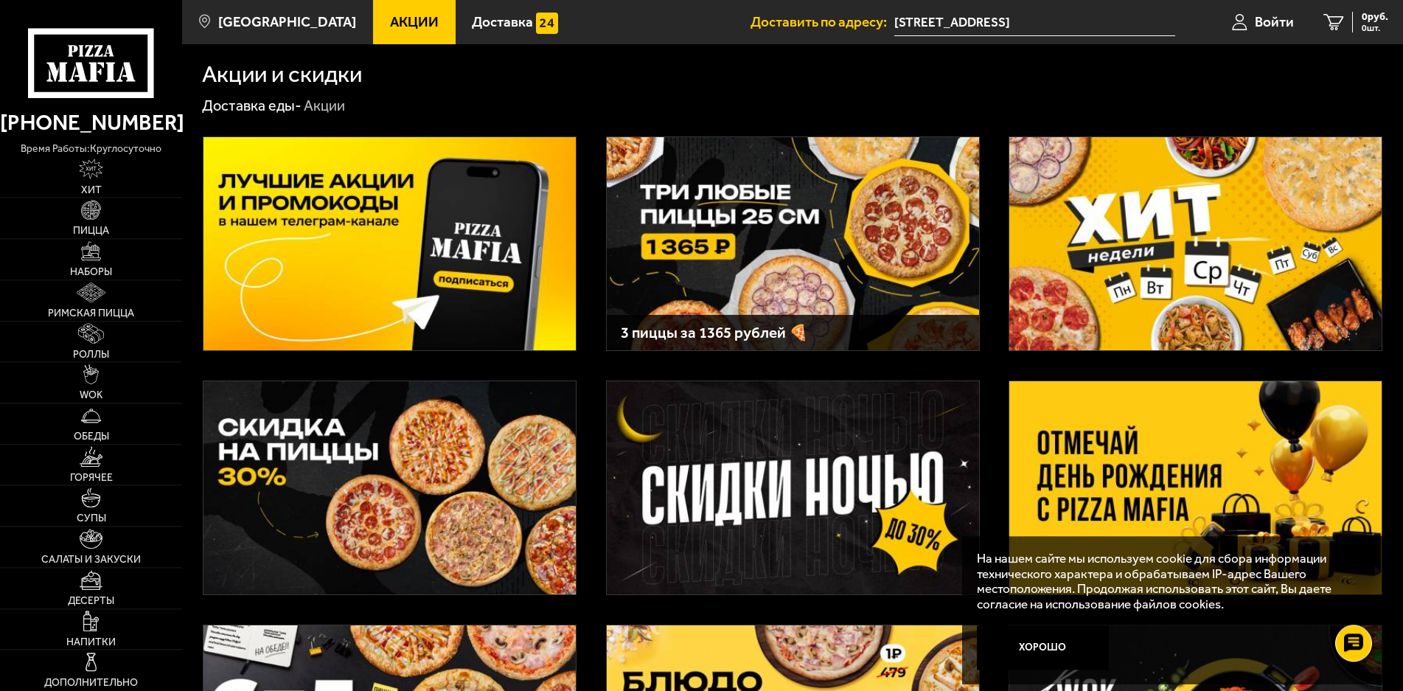
scroll to position [0, 0]
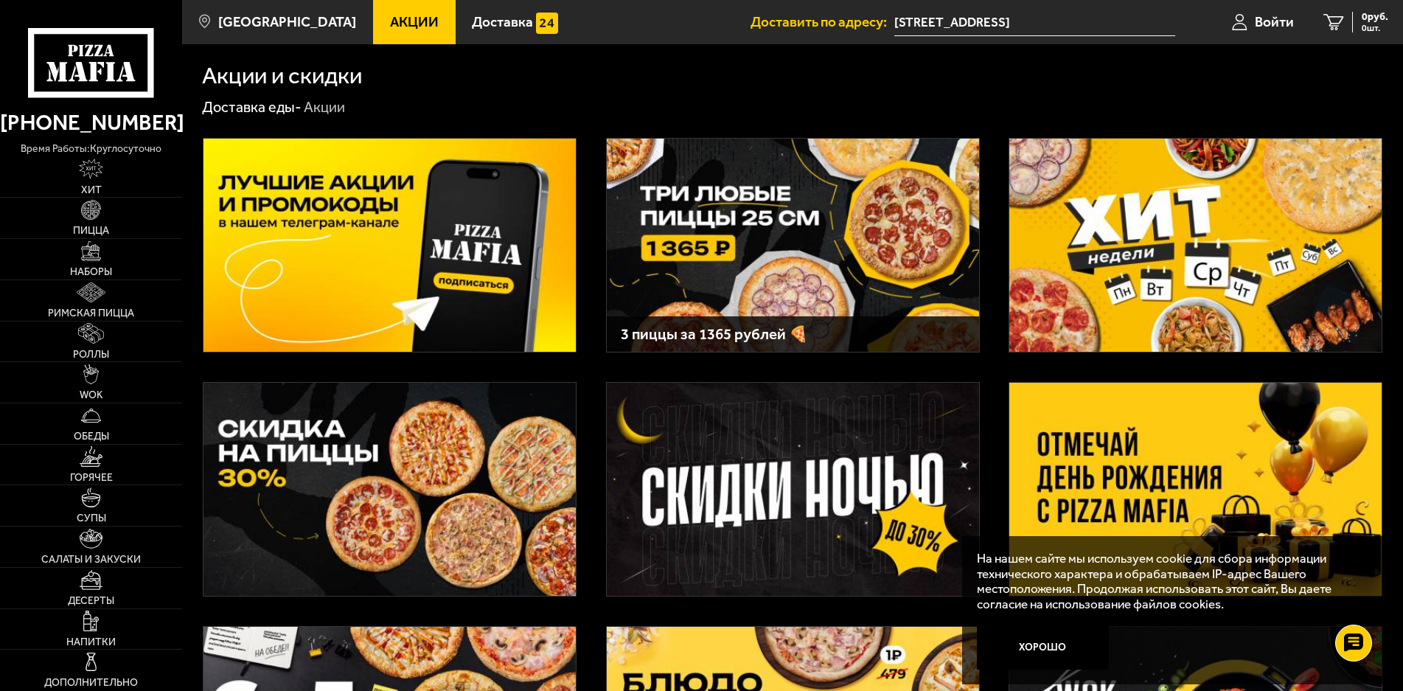
click at [269, 441] on img at bounding box center [389, 489] width 372 height 213
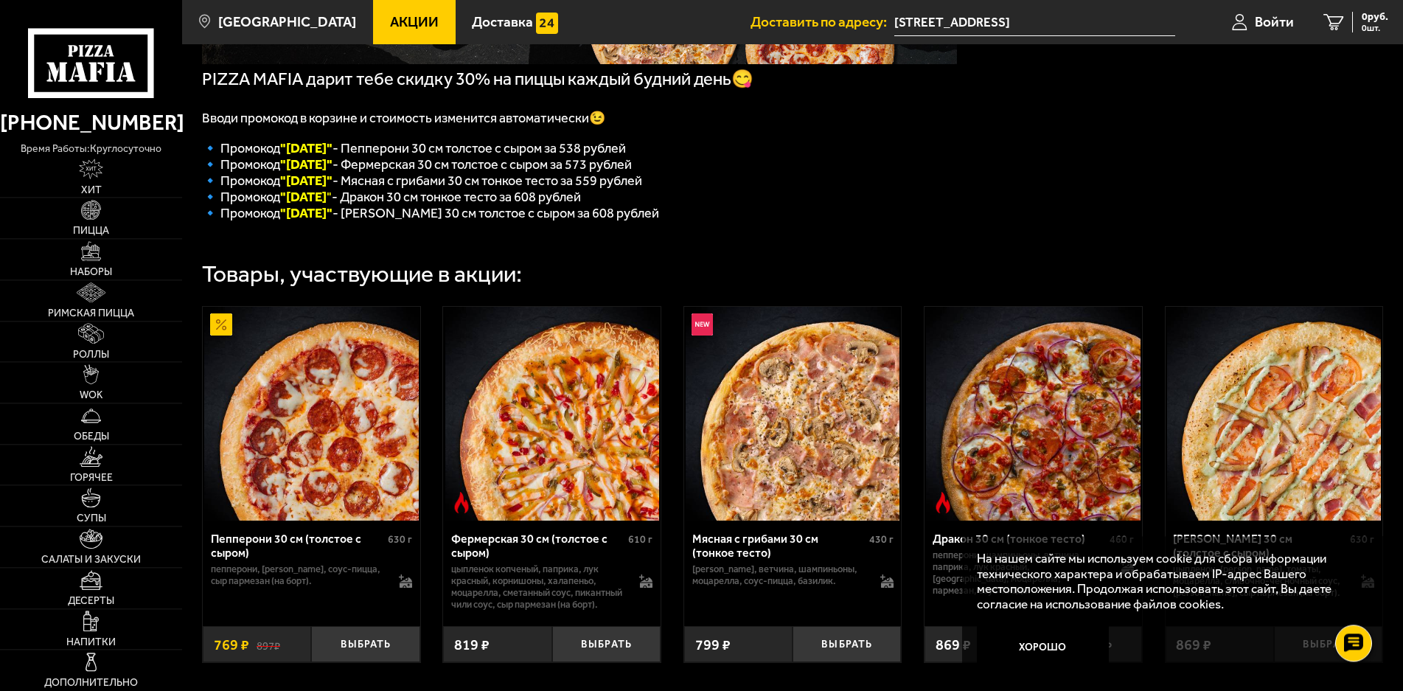
scroll to position [301, 0]
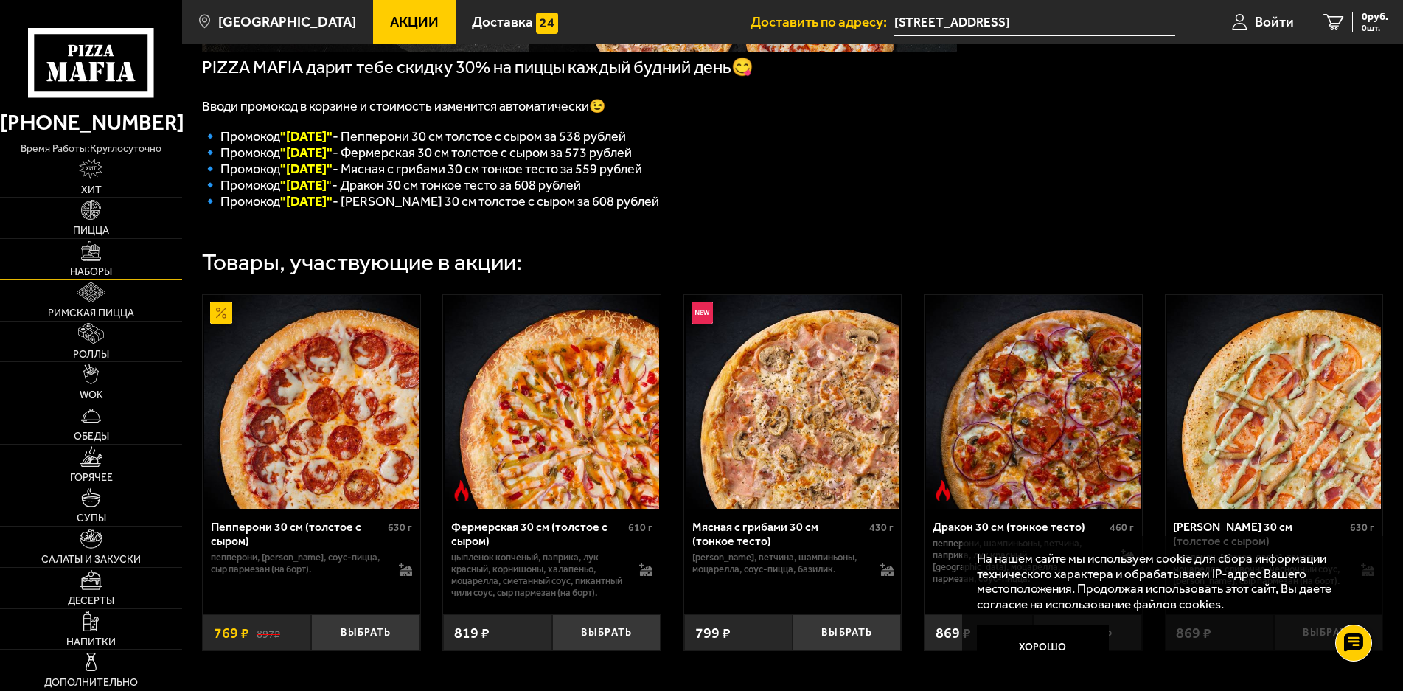
click at [90, 261] on img at bounding box center [91, 251] width 20 height 20
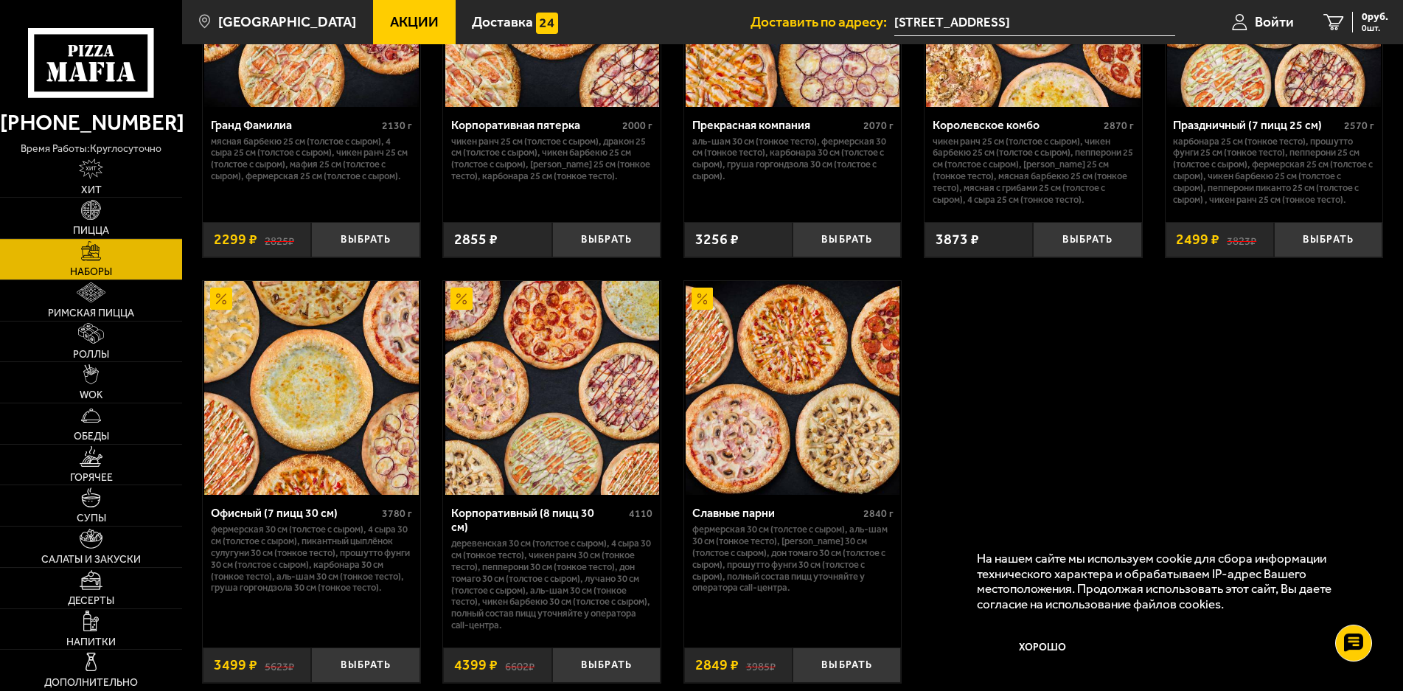
scroll to position [2180, 0]
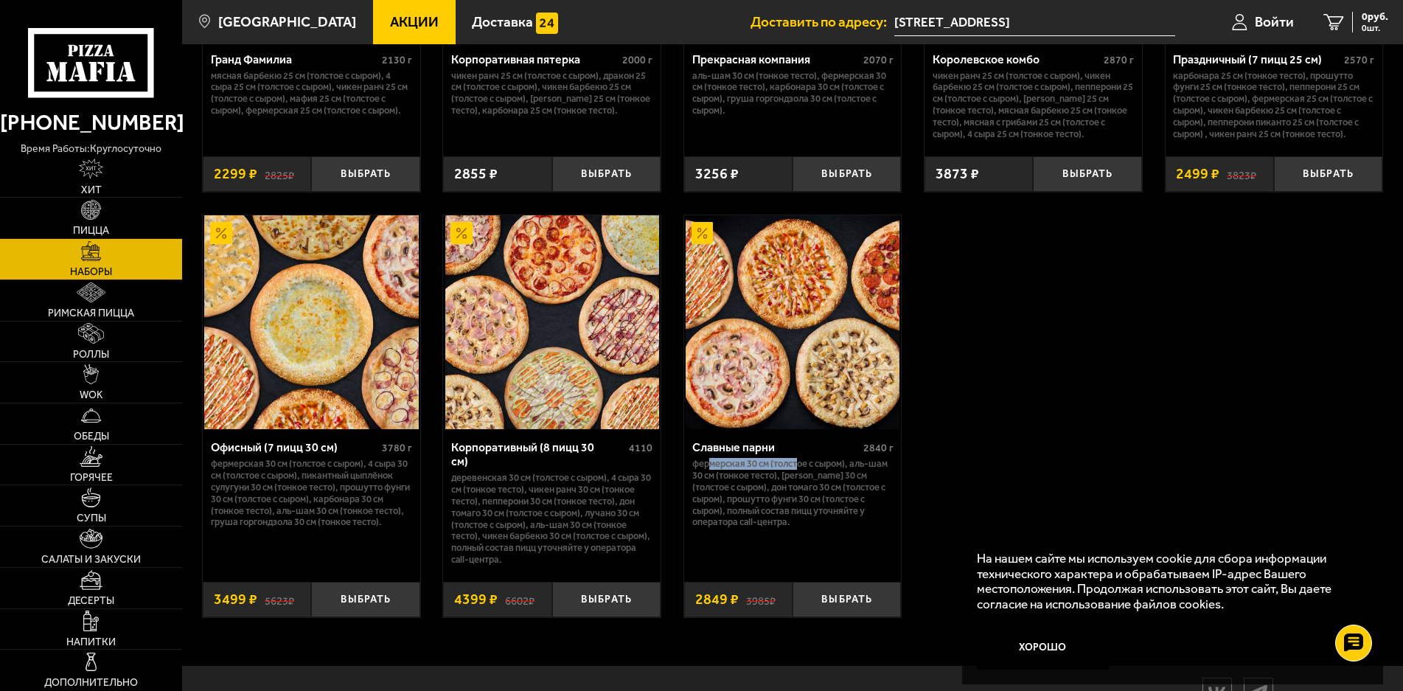
drag, startPoint x: 707, startPoint y: 486, endPoint x: 815, endPoint y: 484, distance: 108.4
click at [806, 484] on p "Фермерская 30 см (толстое с сыром), Аль-Шам 30 см (тонкое тесто), Тони Пепперон…" at bounding box center [792, 493] width 201 height 70
click at [901, 488] on div "Славные парни 2840 г Фермерская 30 см (толстое с сыром), Аль-Шам 30 см (тонкое …" at bounding box center [792, 416] width 219 height 404
drag, startPoint x: 821, startPoint y: 505, endPoint x: 888, endPoint y: 494, distance: 68.0
click at [888, 494] on p "Фермерская 30 см (толстое с сыром), Аль-Шам 30 см (тонкое тесто), Тони Пепперон…" at bounding box center [792, 493] width 201 height 70
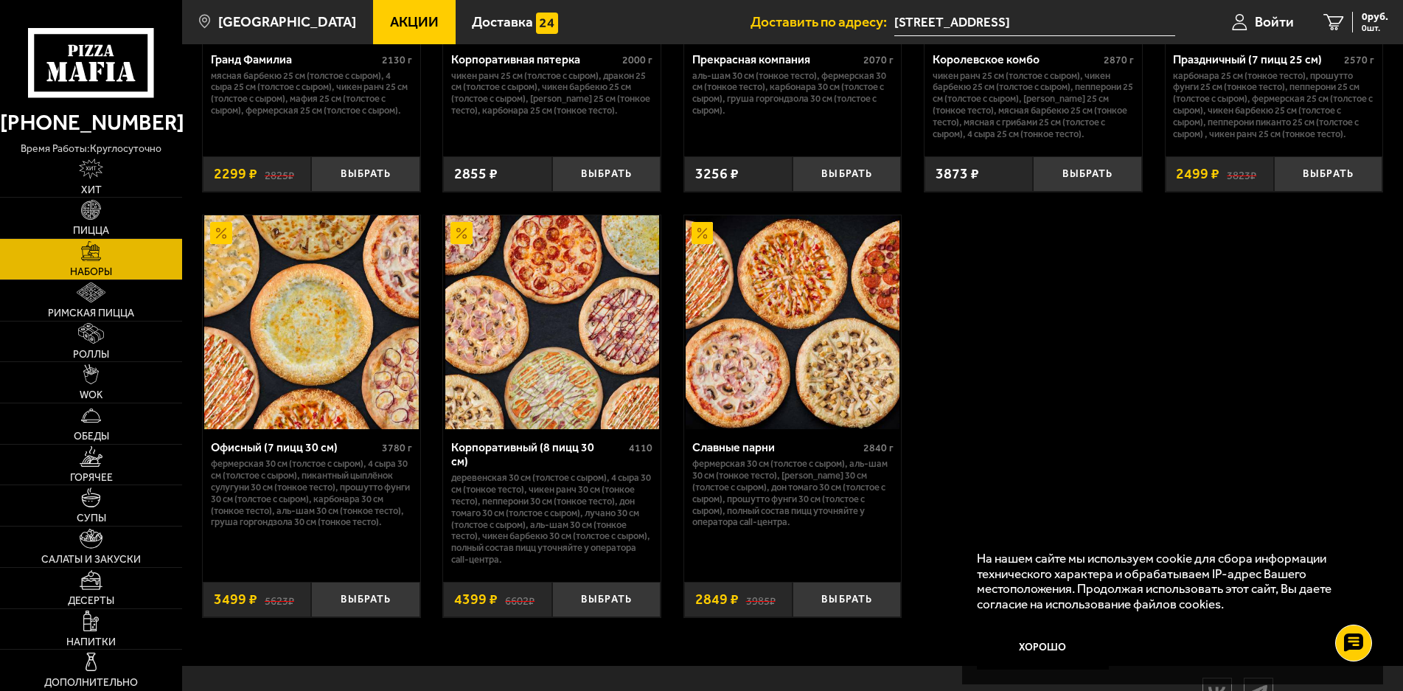
click at [840, 506] on p "Фермерская 30 см (толстое с сыром), Аль-Шам 30 см (тонкое тесто), Тони Пепперон…" at bounding box center [792, 493] width 201 height 70
drag, startPoint x: 739, startPoint y: 523, endPoint x: 822, endPoint y: 521, distance: 83.3
click at [822, 521] on p "Фермерская 30 см (толстое с сыром), Аль-Шам 30 см (тонкое тесто), Тони Пепперон…" at bounding box center [792, 493] width 201 height 70
drag, startPoint x: 232, startPoint y: 483, endPoint x: 309, endPoint y: 485, distance: 76.7
click at [309, 485] on p "Фермерская 30 см (толстое с сыром), 4 сыра 30 см (толстое с сыром), Пикантный ц…" at bounding box center [311, 493] width 201 height 70
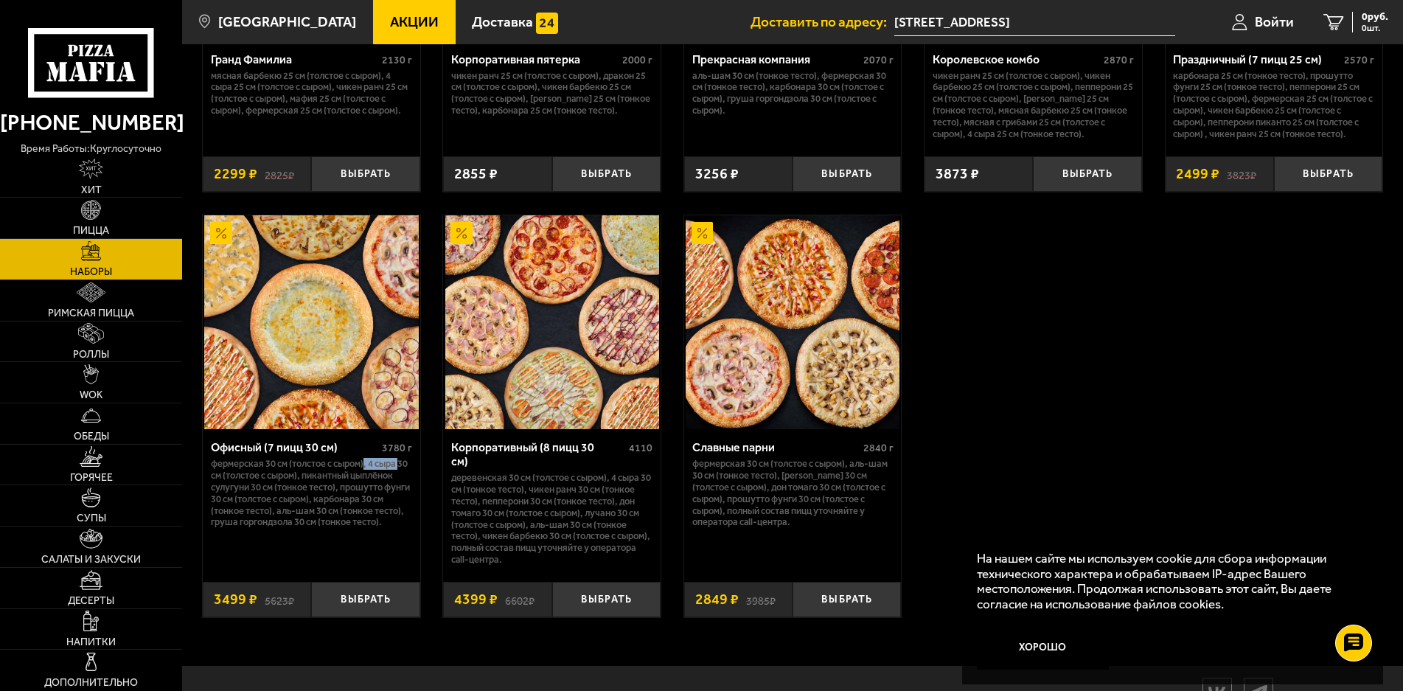
drag, startPoint x: 369, startPoint y: 485, endPoint x: 413, endPoint y: 487, distance: 45.0
click at [413, 487] on div "Офисный (7 пицц 30 см) 3780 г Фермерская 30 см (толстое с сыром), 4 сыра 30 см …" at bounding box center [311, 500] width 217 height 142
drag, startPoint x: 312, startPoint y: 498, endPoint x: 319, endPoint y: 506, distance: 9.9
click at [272, 507] on p "Фермерская 30 см (толстое с сыром), 4 сыра 30 см (толстое с сыром), Пикантный ц…" at bounding box center [311, 493] width 201 height 70
click at [352, 505] on p "Фермерская 30 см (толстое с сыром), 4 сыра 30 см (толстое с сыром), Пикантный ц…" at bounding box center [311, 493] width 201 height 70
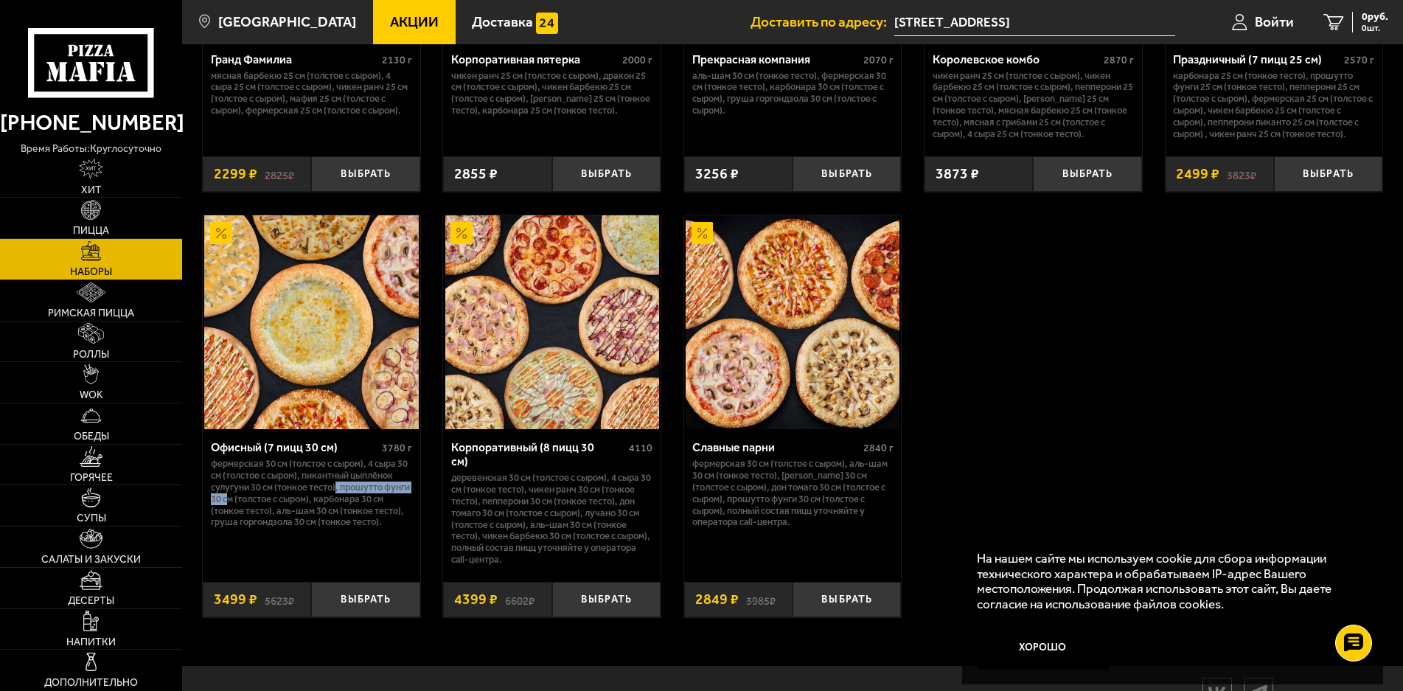
click at [257, 519] on p "Фермерская 30 см (толстое с сыром), 4 сыра 30 см (толстое с сыром), Пикантный ц…" at bounding box center [311, 493] width 201 height 70
drag, startPoint x: 349, startPoint y: 517, endPoint x: 421, endPoint y: 517, distance: 72.2
drag, startPoint x: 287, startPoint y: 532, endPoint x: 343, endPoint y: 532, distance: 56.0
click at [343, 528] on p "Фермерская 30 см (толстое с сыром), 4 сыра 30 см (толстое с сыром), Пикантный ц…" at bounding box center [311, 493] width 201 height 70
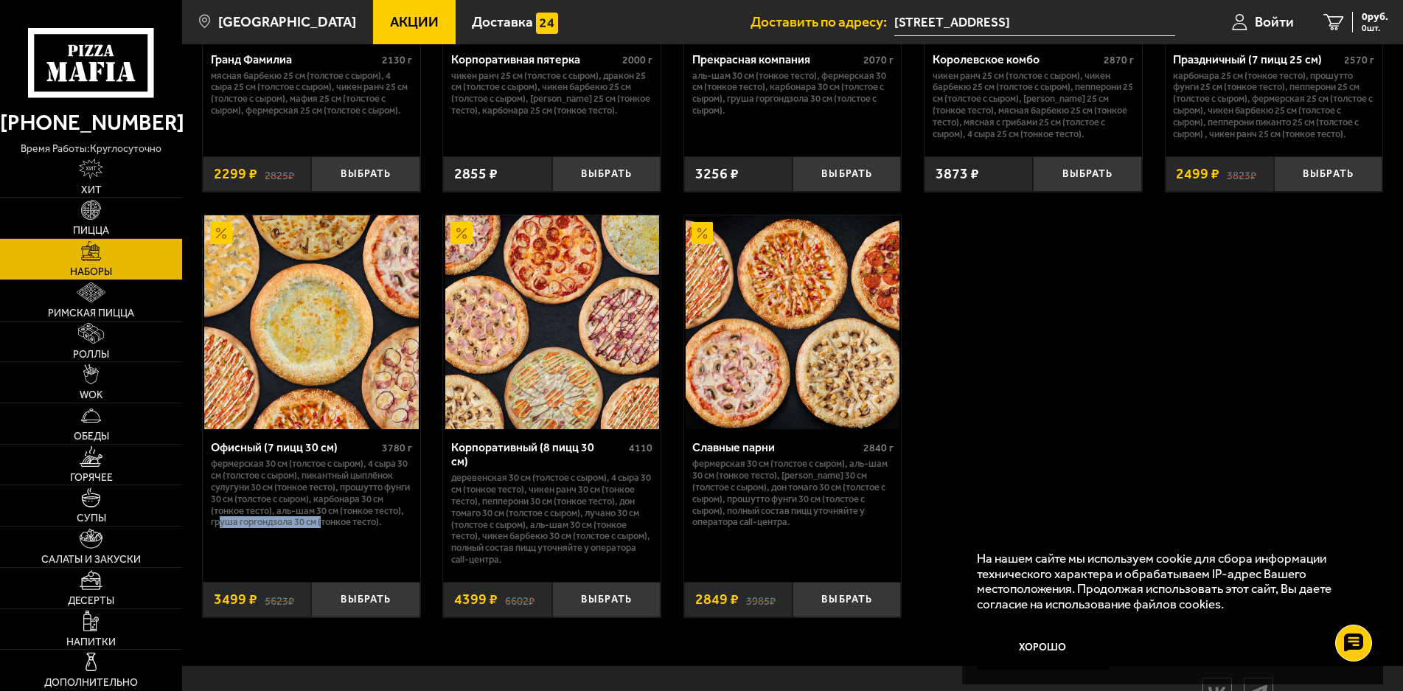
drag, startPoint x: 252, startPoint y: 544, endPoint x: 356, endPoint y: 544, distance: 103.9
click at [356, 528] on p "Фермерская 30 см (толстое с сыром), 4 сыра 30 см (толстое с сыром), Пикантный ц…" at bounding box center [311, 493] width 201 height 70
click at [299, 528] on p "Фермерская 30 см (толстое с сыром), 4 сыра 30 см (толстое с сыром), Пикантный ц…" at bounding box center [311, 493] width 201 height 70
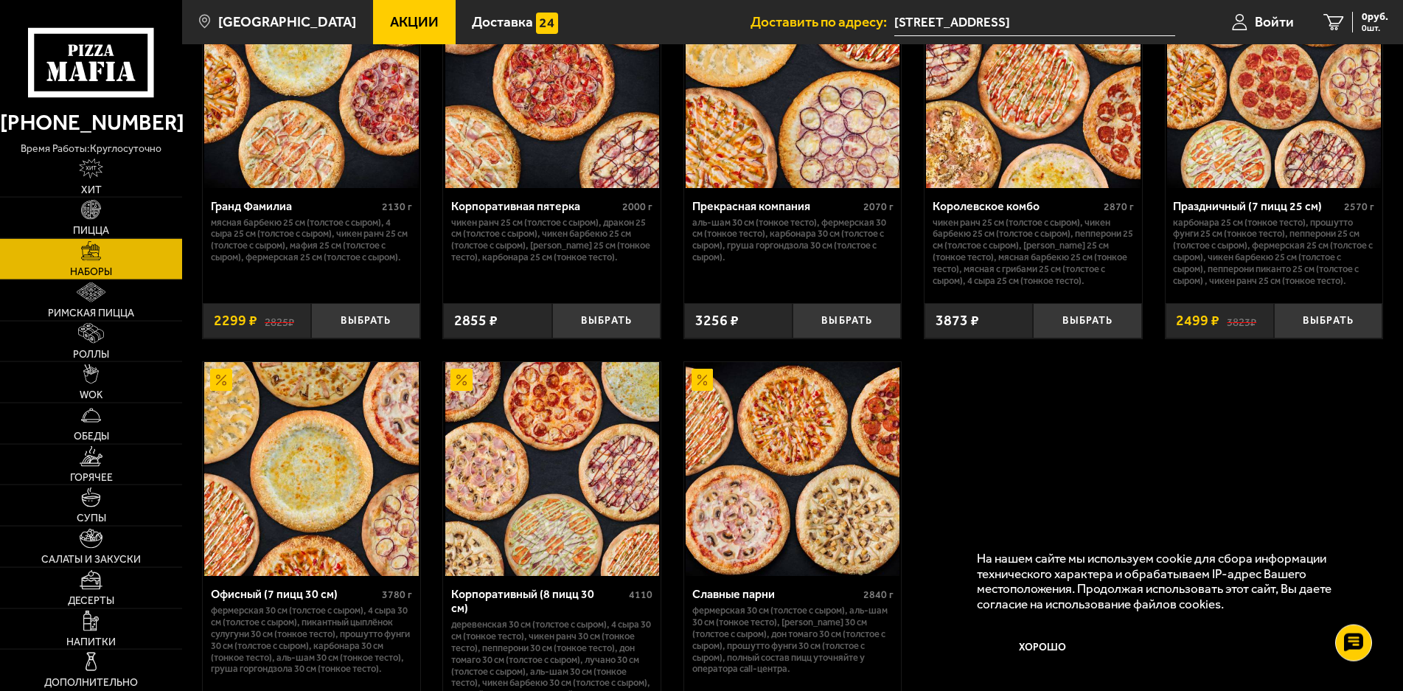
scroll to position [2030, 0]
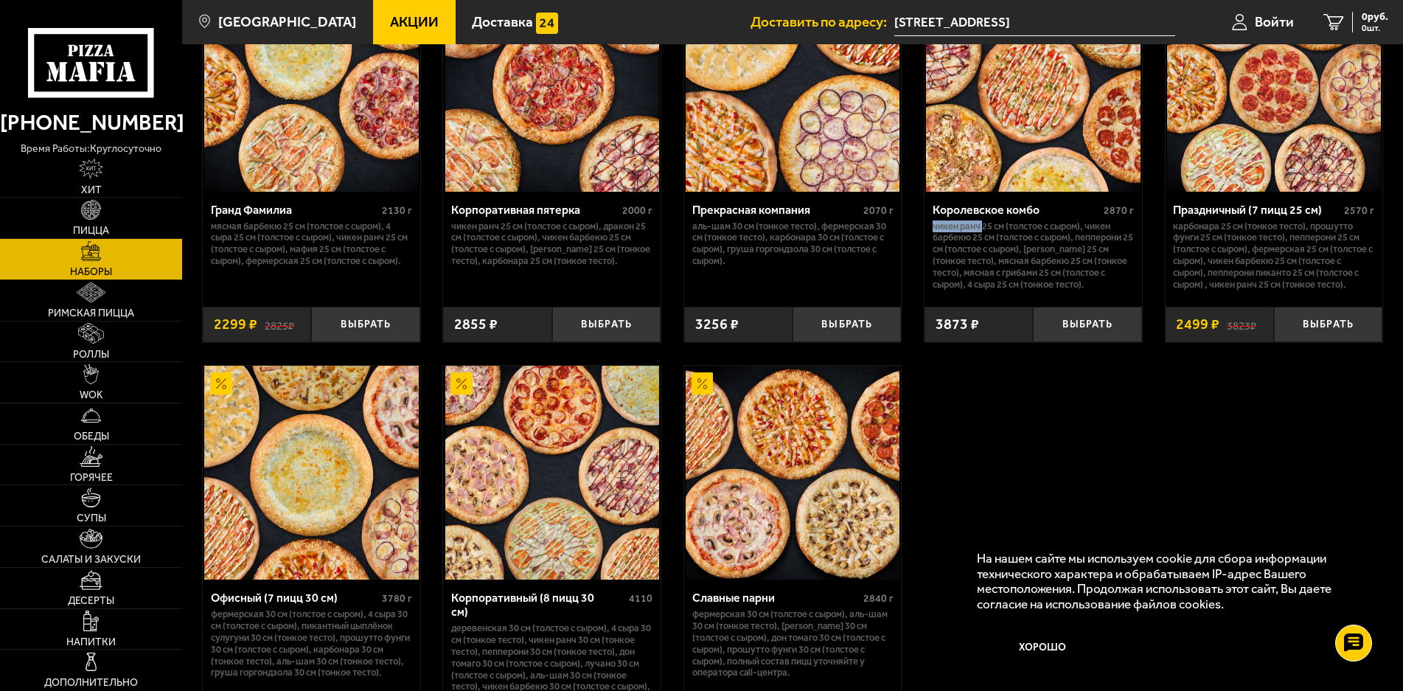
drag, startPoint x: 934, startPoint y: 251, endPoint x: 984, endPoint y: 240, distance: 51.3
click at [984, 240] on p "Чикен Ранч 25 см (толстое с сыром), Чикен Барбекю 25 см (толстое с сыром), Пепп…" at bounding box center [1032, 255] width 201 height 70
drag, startPoint x: 932, startPoint y: 259, endPoint x: 1043, endPoint y: 254, distance: 110.7
click at [963, 256] on div "Королевское комбо 2870 г Чикен Ранч 25 см (толстое с сыром), Чикен Барбекю 25 с…" at bounding box center [1032, 244] width 217 height 104
drag, startPoint x: 1040, startPoint y: 270, endPoint x: 1142, endPoint y: 270, distance: 101.7
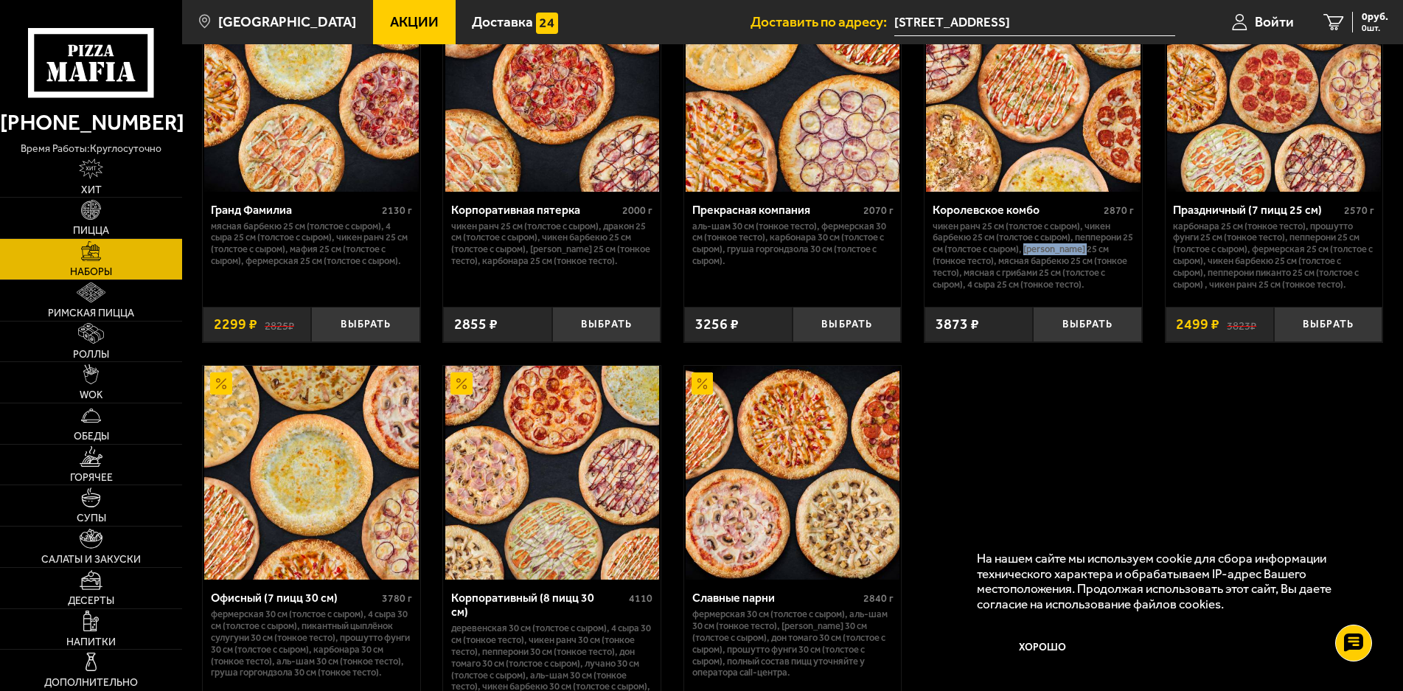
click at [1142, 270] on div "Королевское комбо 2870 г Чикен Ранч 25 см (толстое с сыром), Чикен Барбекю 25 с…" at bounding box center [1032, 159] width 219 height 366
drag, startPoint x: 1018, startPoint y: 280, endPoint x: 1067, endPoint y: 277, distance: 49.5
click at [1104, 279] on p "Чикен Ранч 25 см (толстое с сыром), Чикен Барбекю 25 см (толстое с сыром), Пепп…" at bounding box center [1032, 255] width 201 height 70
drag, startPoint x: 1176, startPoint y: 244, endPoint x: 1296, endPoint y: 246, distance: 120.2
click at [1296, 246] on p "Карбонара 25 см (тонкое тесто), Прошутто Фунги 25 см (тонкое тесто), Пепперони …" at bounding box center [1273, 255] width 201 height 70
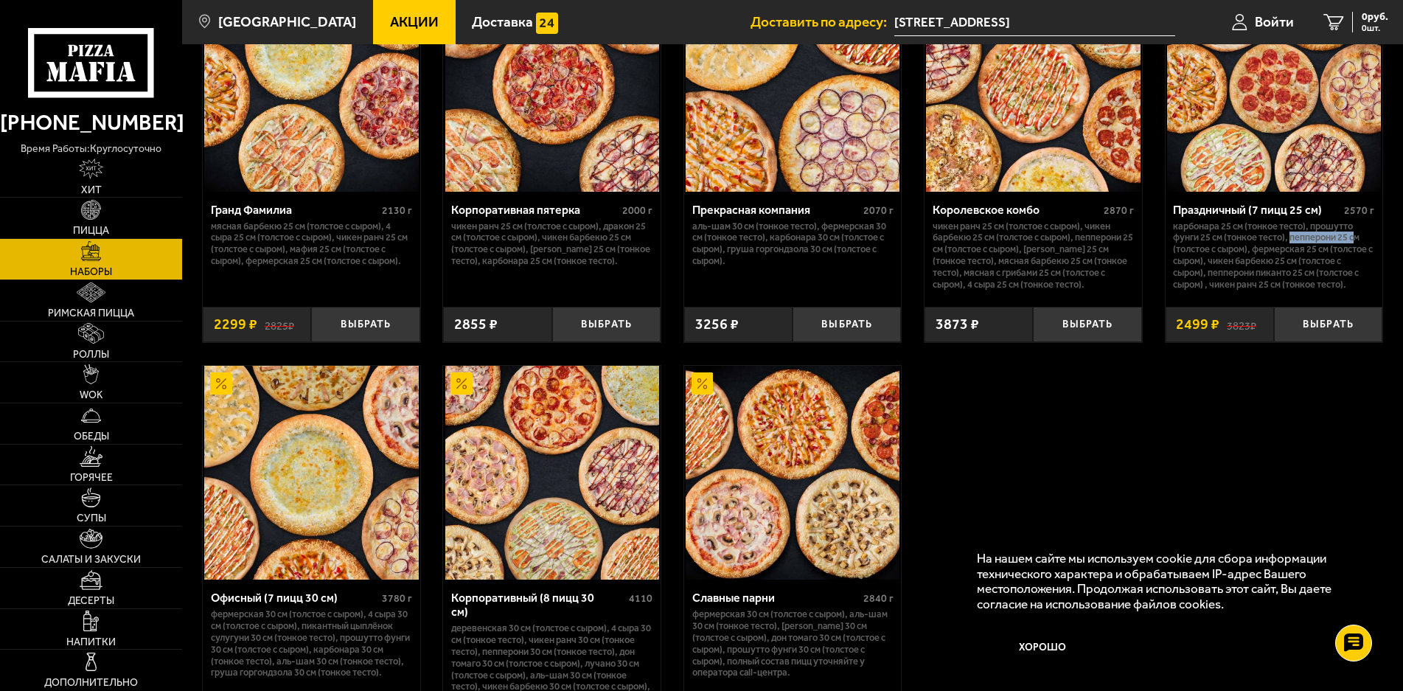
drag, startPoint x: 1293, startPoint y: 256, endPoint x: 1358, endPoint y: 256, distance: 64.9
click at [1358, 256] on p "Карбонара 25 см (тонкое тесто), Прошутто Фунги 25 см (тонкое тесто), Пепперони …" at bounding box center [1273, 255] width 201 height 70
drag, startPoint x: 1243, startPoint y: 265, endPoint x: 1321, endPoint y: 265, distance: 77.4
click at [1321, 265] on p "Карбонара 25 см (тонкое тесто), Прошутто Фунги 25 см (тонкое тесто), Пепперони …" at bounding box center [1273, 255] width 201 height 70
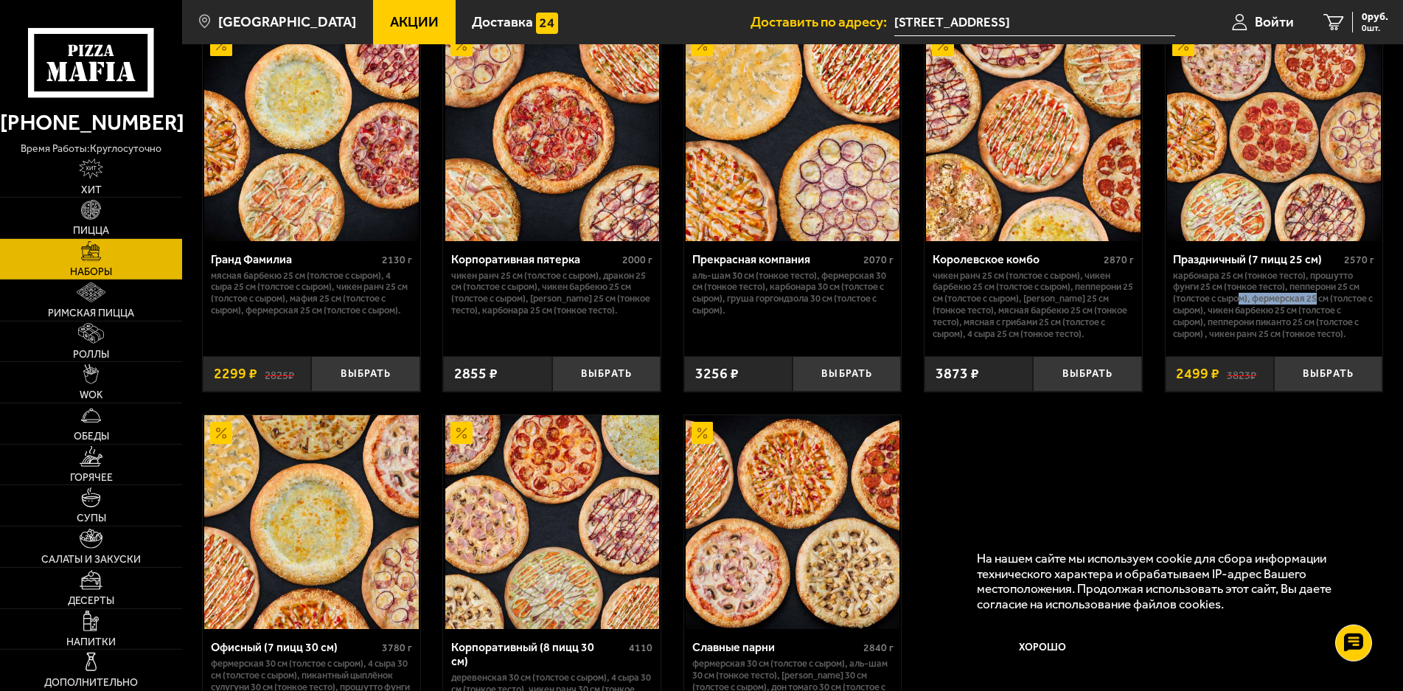
scroll to position [1955, 0]
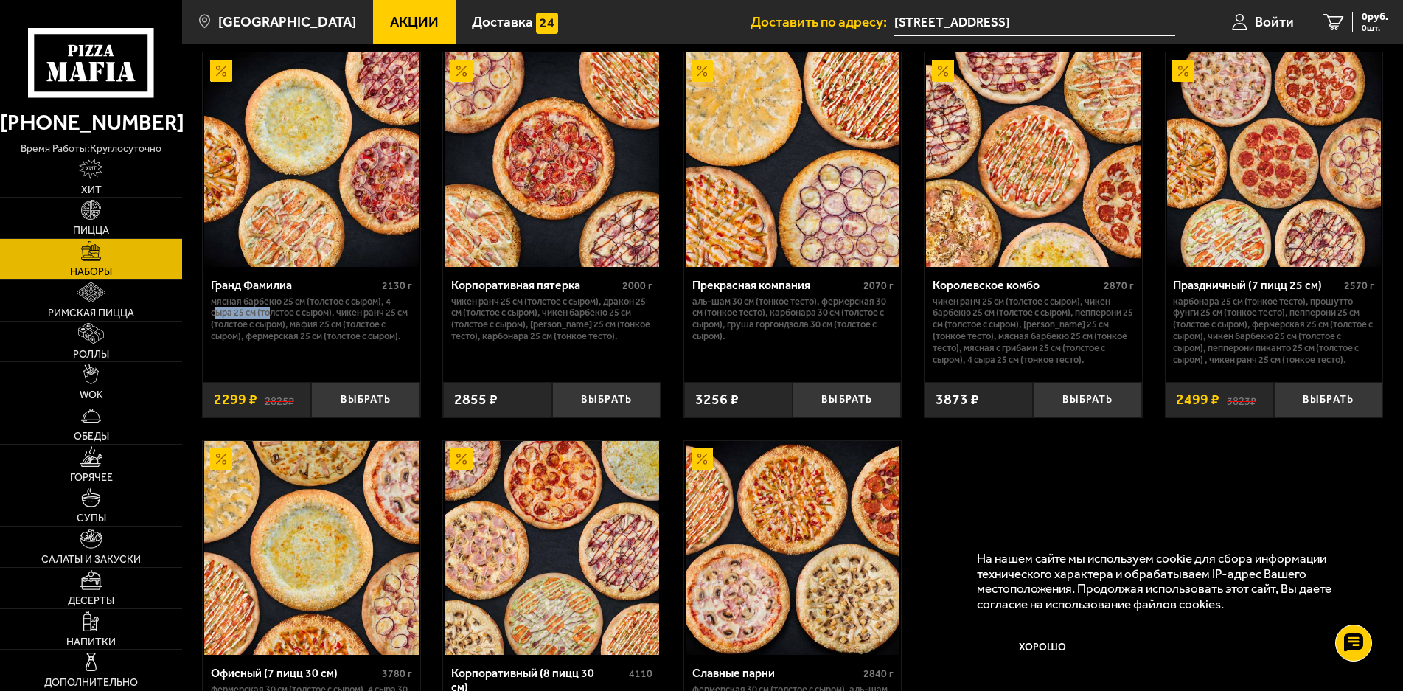
drag, startPoint x: 217, startPoint y: 334, endPoint x: 270, endPoint y: 330, distance: 53.2
click at [270, 330] on p "Мясная Барбекю 25 см (толстое с сыром), 4 сыра 25 см (толстое с сыром), Чикен Р…" at bounding box center [311, 319] width 201 height 46
click at [405, 327] on p "Мясная Барбекю 25 см (толстое с сыром), 4 сыра 25 см (толстое с сыром), Чикен Р…" at bounding box center [311, 319] width 201 height 46
drag, startPoint x: 315, startPoint y: 339, endPoint x: 330, endPoint y: 339, distance: 14.7
click at [324, 339] on p "Мясная Барбекю 25 см (толстое с сыром), 4 сыра 25 см (толстое с сыром), Чикен Р…" at bounding box center [311, 319] width 201 height 46
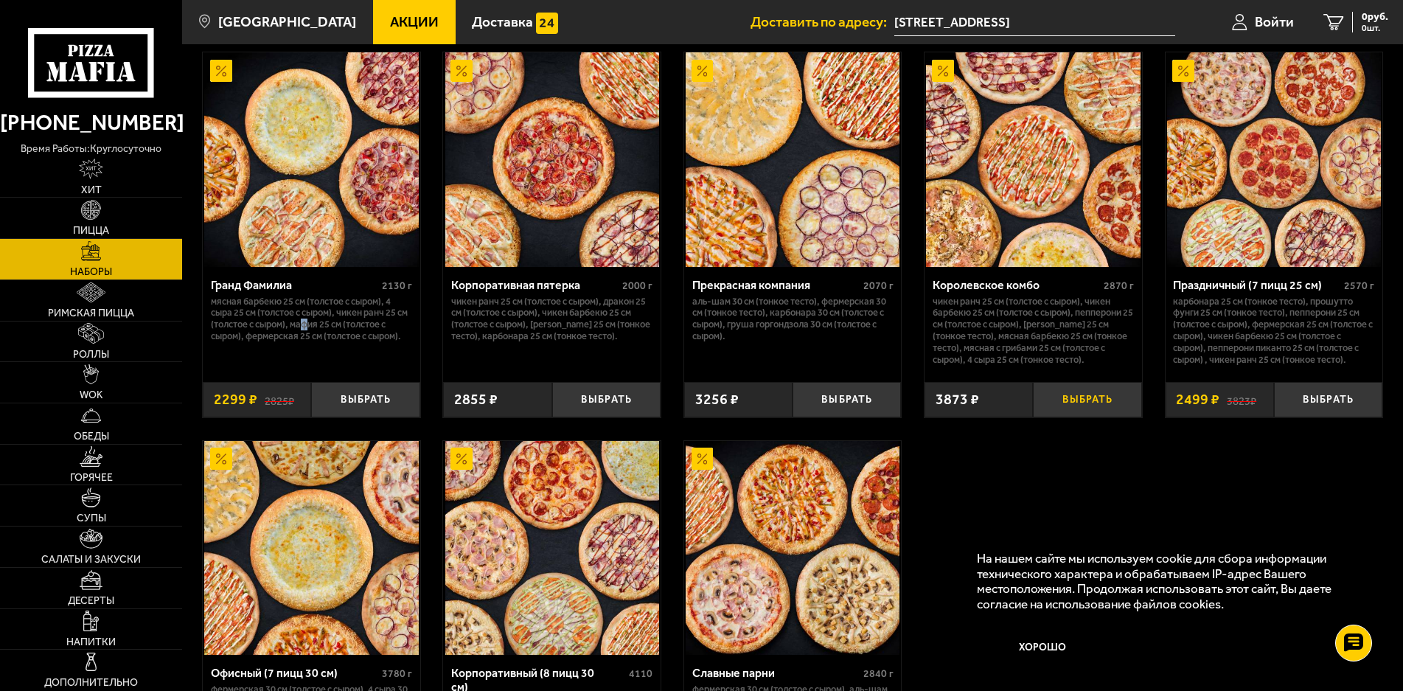
click at [1065, 415] on button "Выбрать" at bounding box center [1087, 400] width 108 height 36
click at [360, 418] on button "Выбрать" at bounding box center [365, 400] width 108 height 36
click at [1349, 17] on span "6172 руб." at bounding box center [1366, 17] width 44 height 10
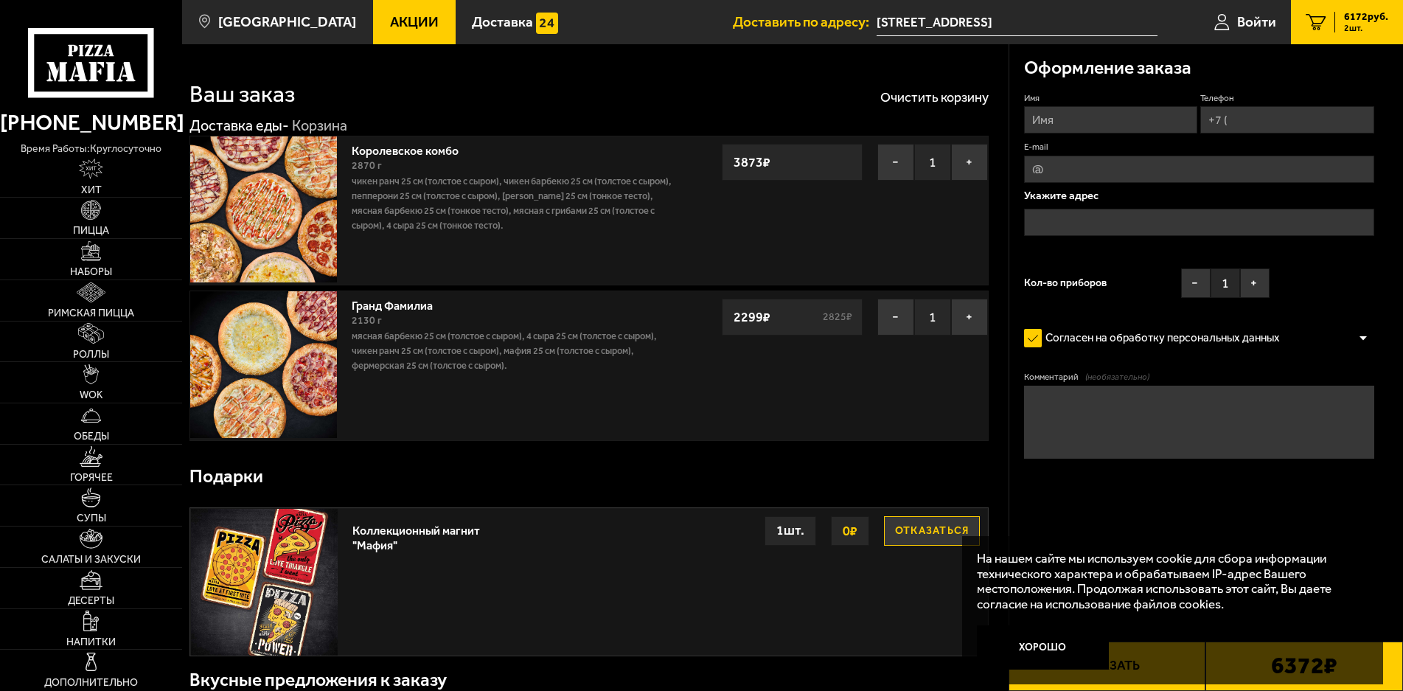
type input "[STREET_ADDRESS]"
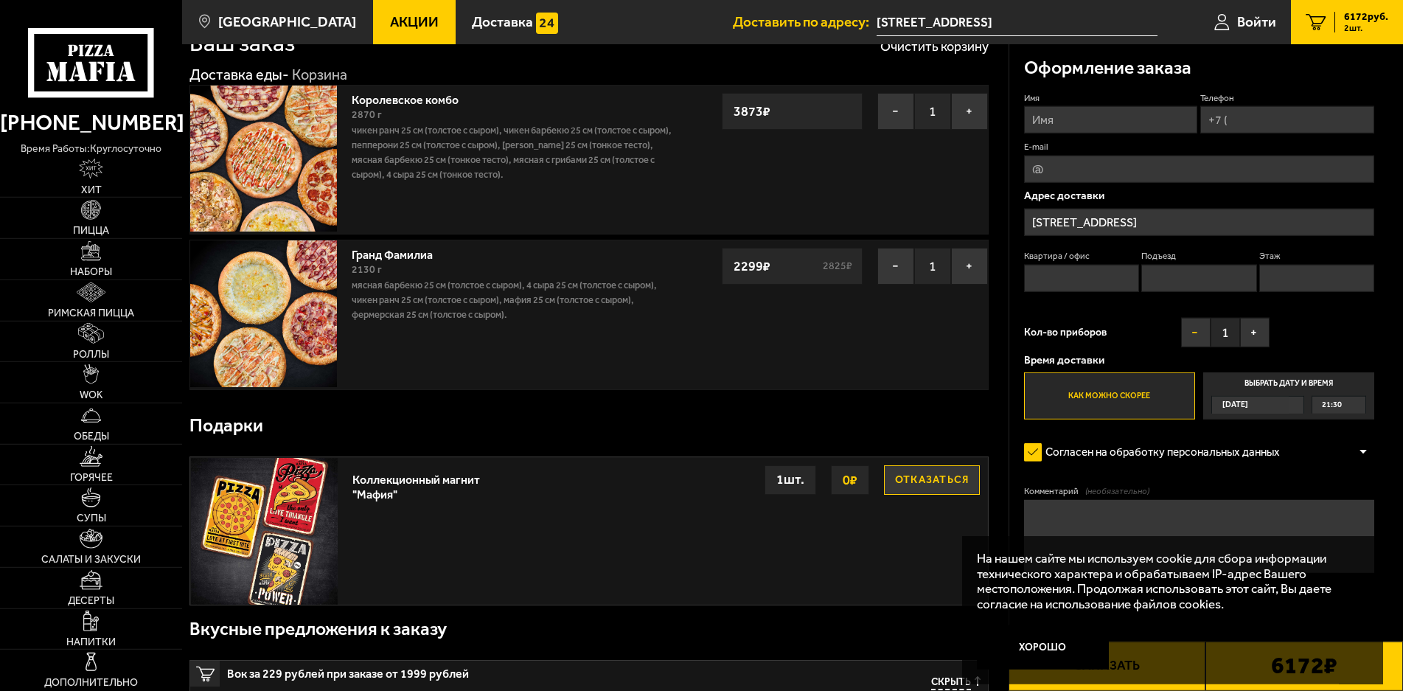
scroll to position [75, 0]
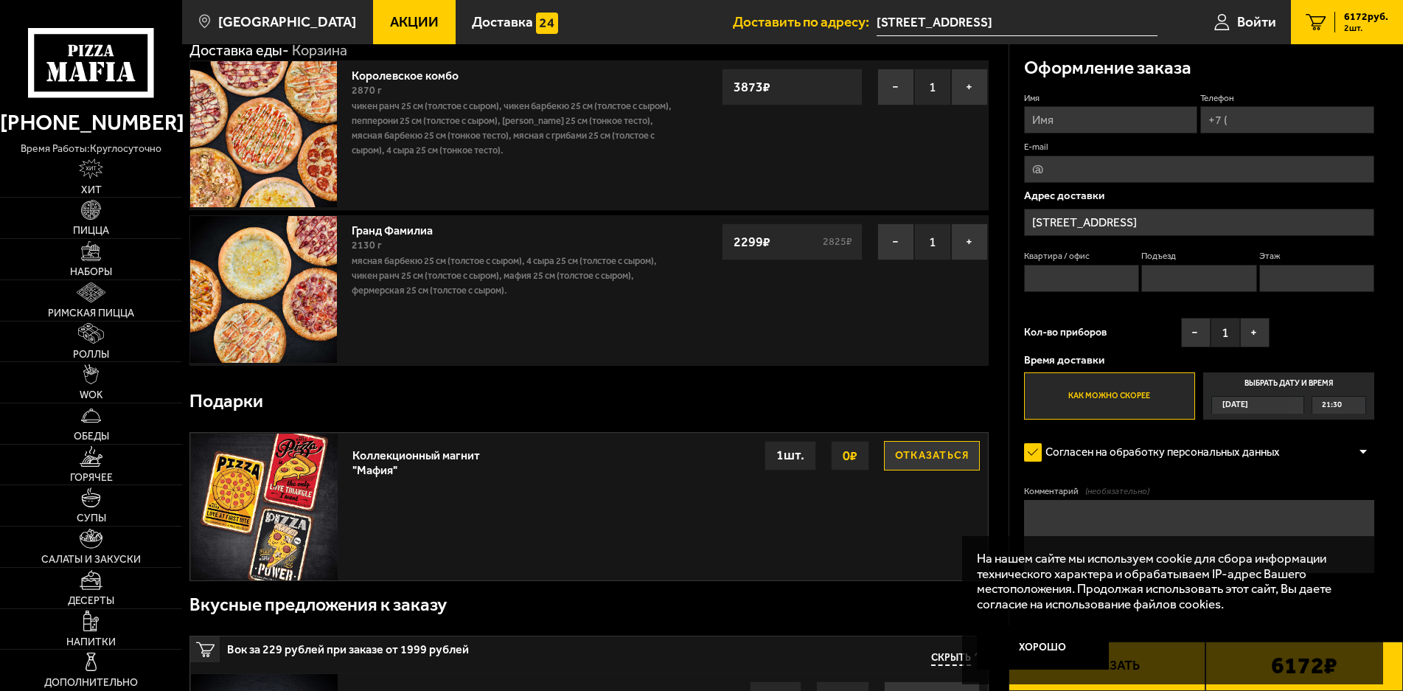
click at [1264, 404] on div "Сегодня" at bounding box center [1250, 405] width 77 height 17
click at [0, 0] on input "Выбрать дату и время Сегодня 21:30" at bounding box center [0, 0] width 0 height 0
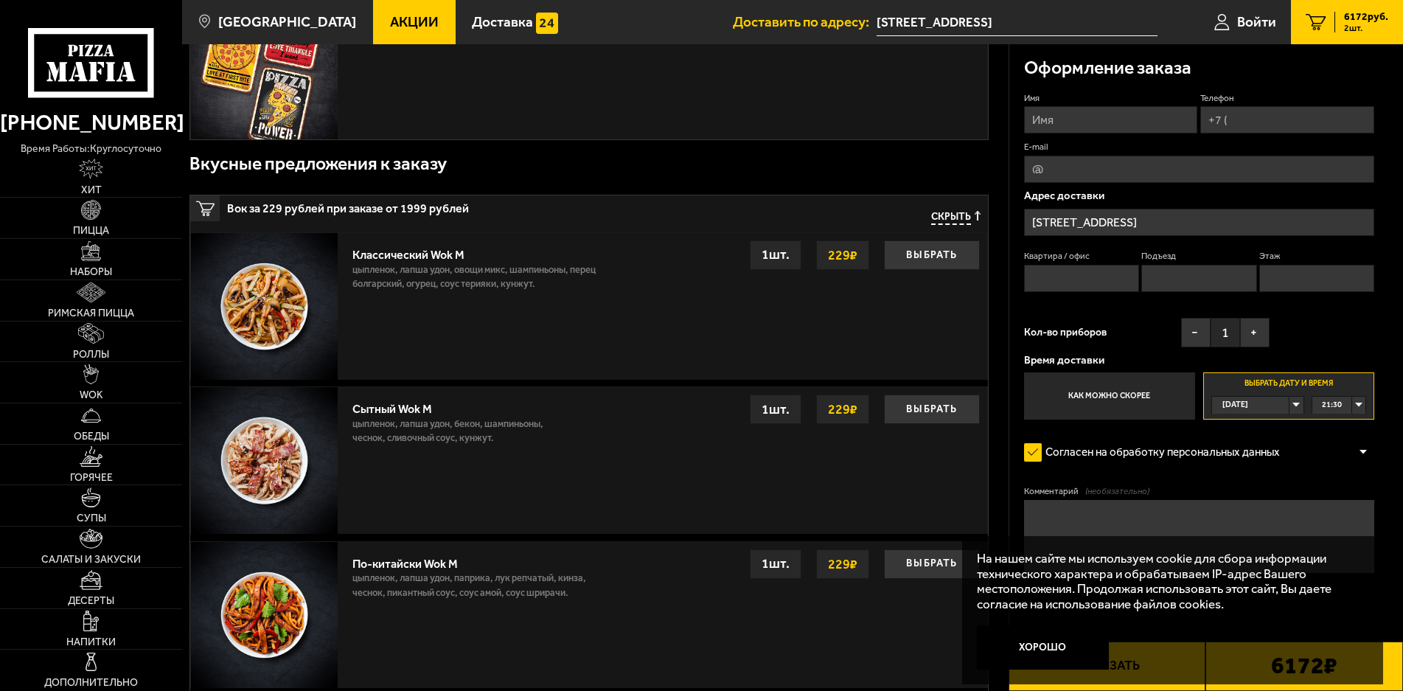
scroll to position [0, 0]
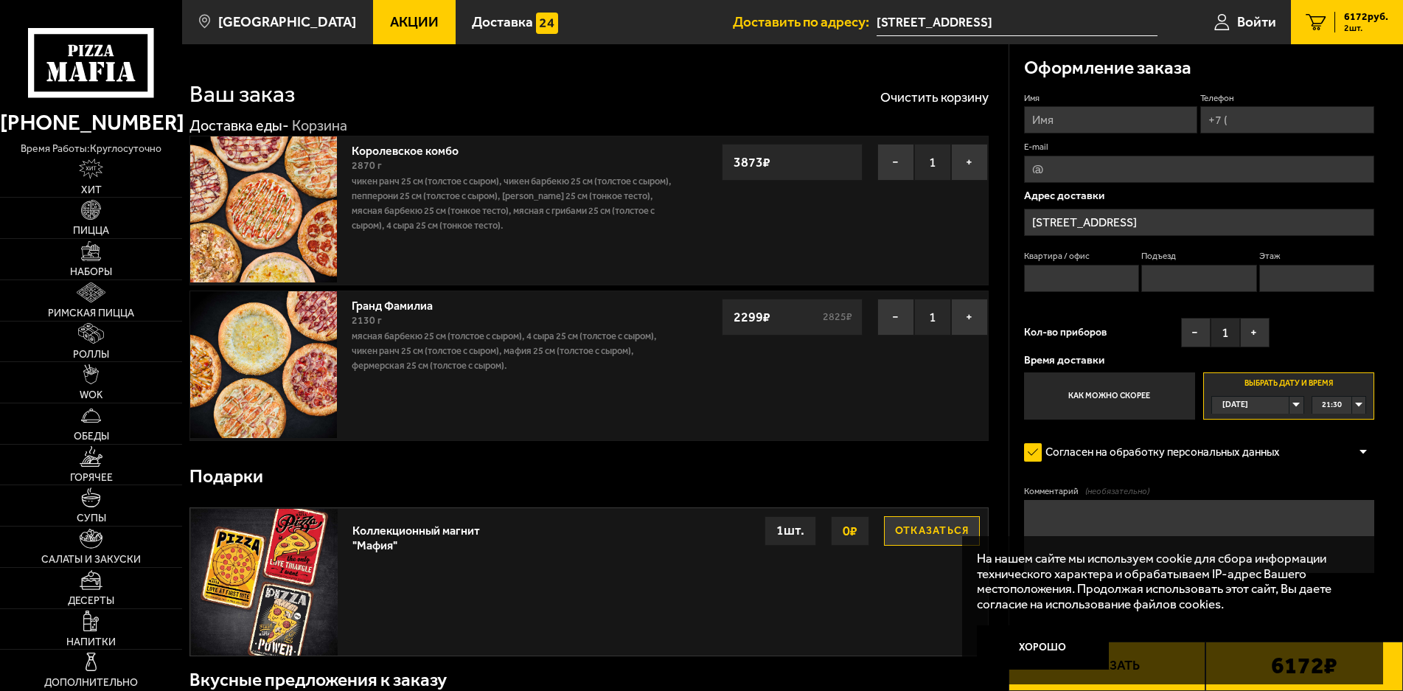
click at [1056, 123] on input "Имя" at bounding box center [1111, 119] width 174 height 27
type input "Михаил"
type input "+7 (950) 048-04-74"
click at [1072, 170] on input "E-mail" at bounding box center [1199, 169] width 351 height 27
type input "ь"
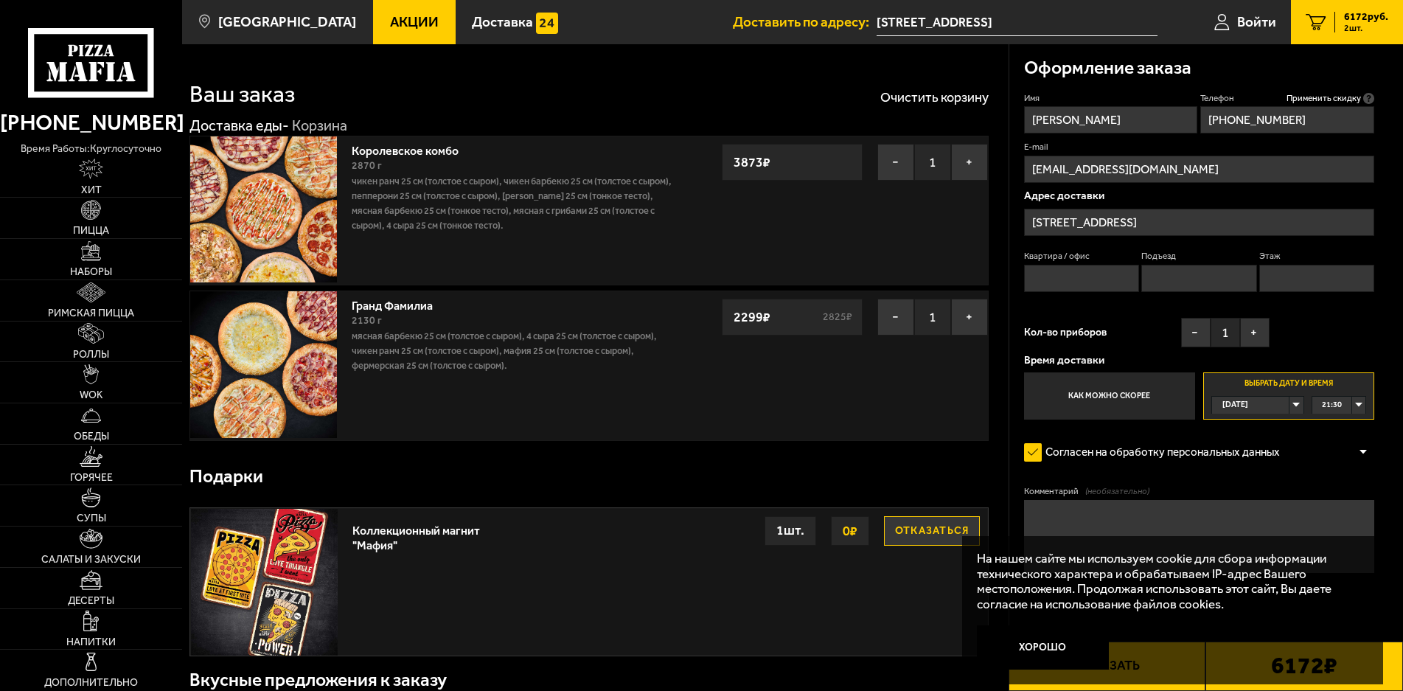
type input "michel0110@inbox.ru"
click at [1061, 274] on input "Квартира / офис" at bounding box center [1081, 278] width 115 height 27
type input "j"
type input "офис ООО "УК "Фиалка""
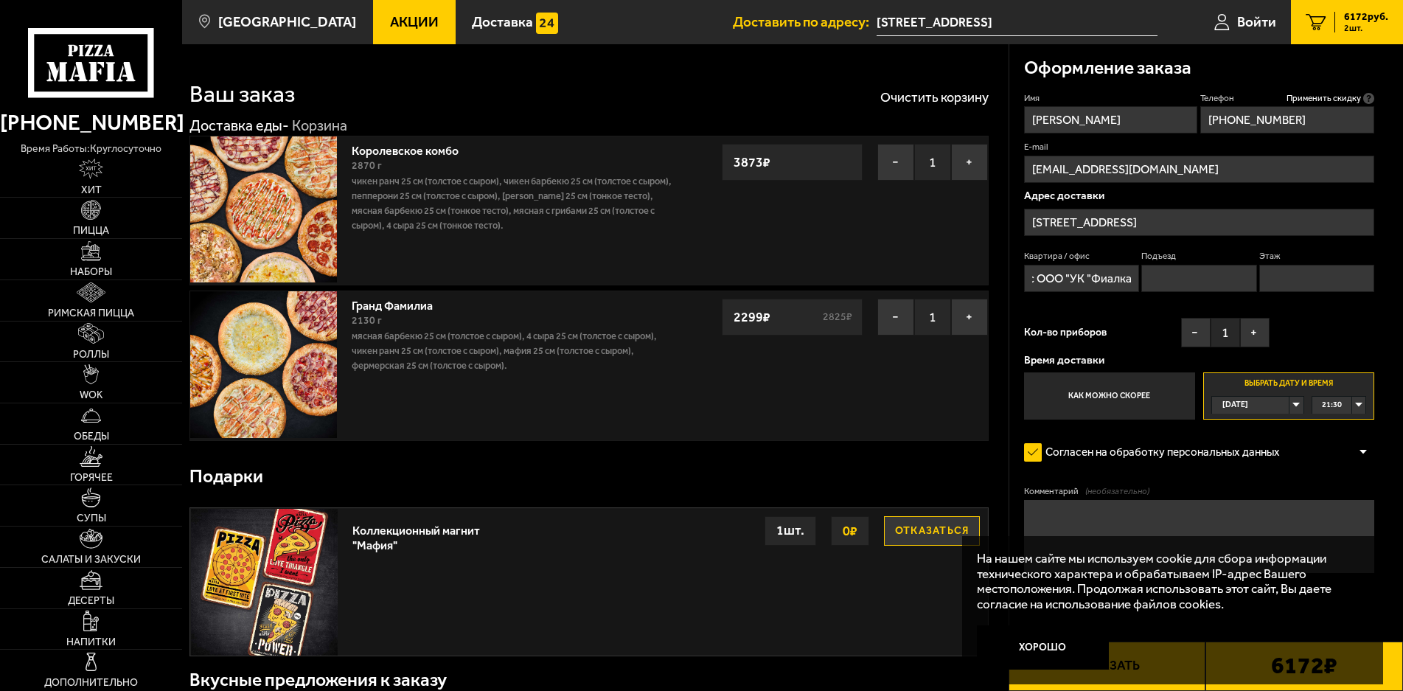
click at [1288, 404] on div "Сегодня" at bounding box center [1250, 405] width 77 height 17
click at [1260, 447] on li "Завтра" at bounding box center [1256, 440] width 89 height 18
click at [1359, 405] on div "00:00" at bounding box center [1339, 405] width 54 height 17
click at [1341, 506] on span "10:30" at bounding box center [1332, 498] width 20 height 17
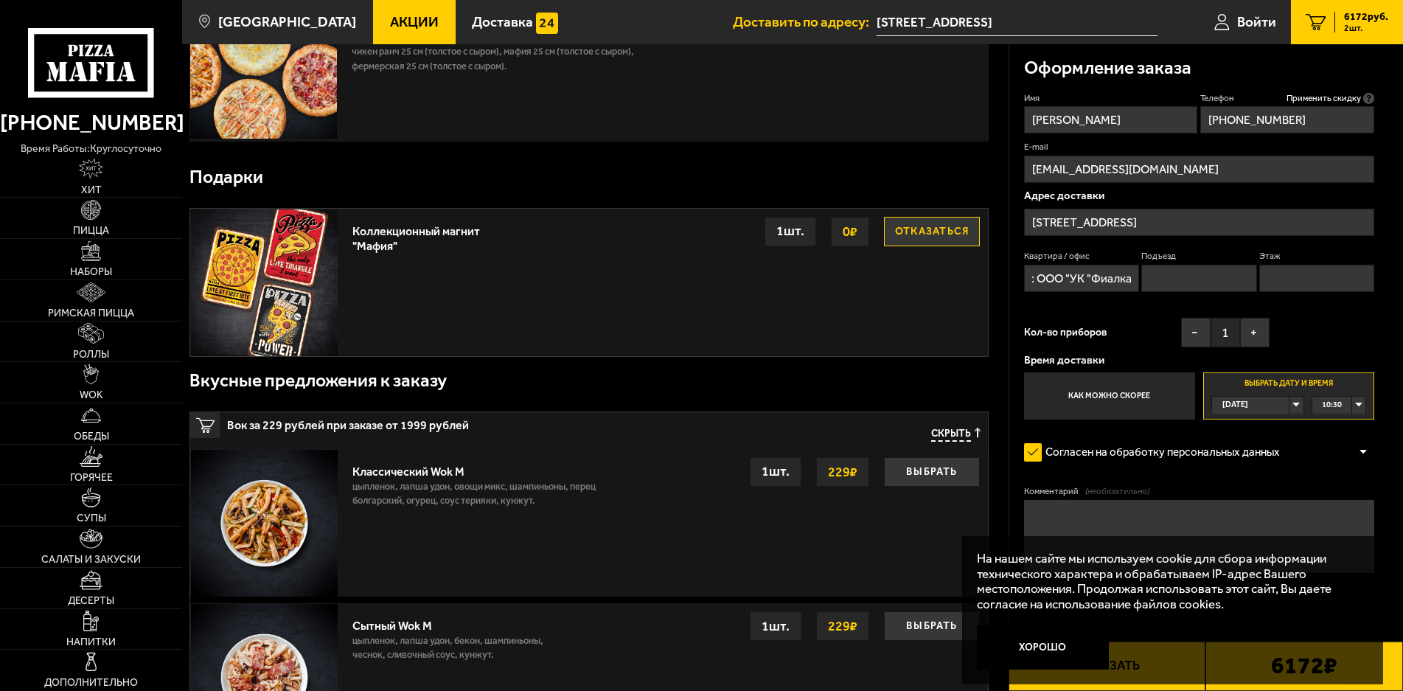
scroll to position [301, 0]
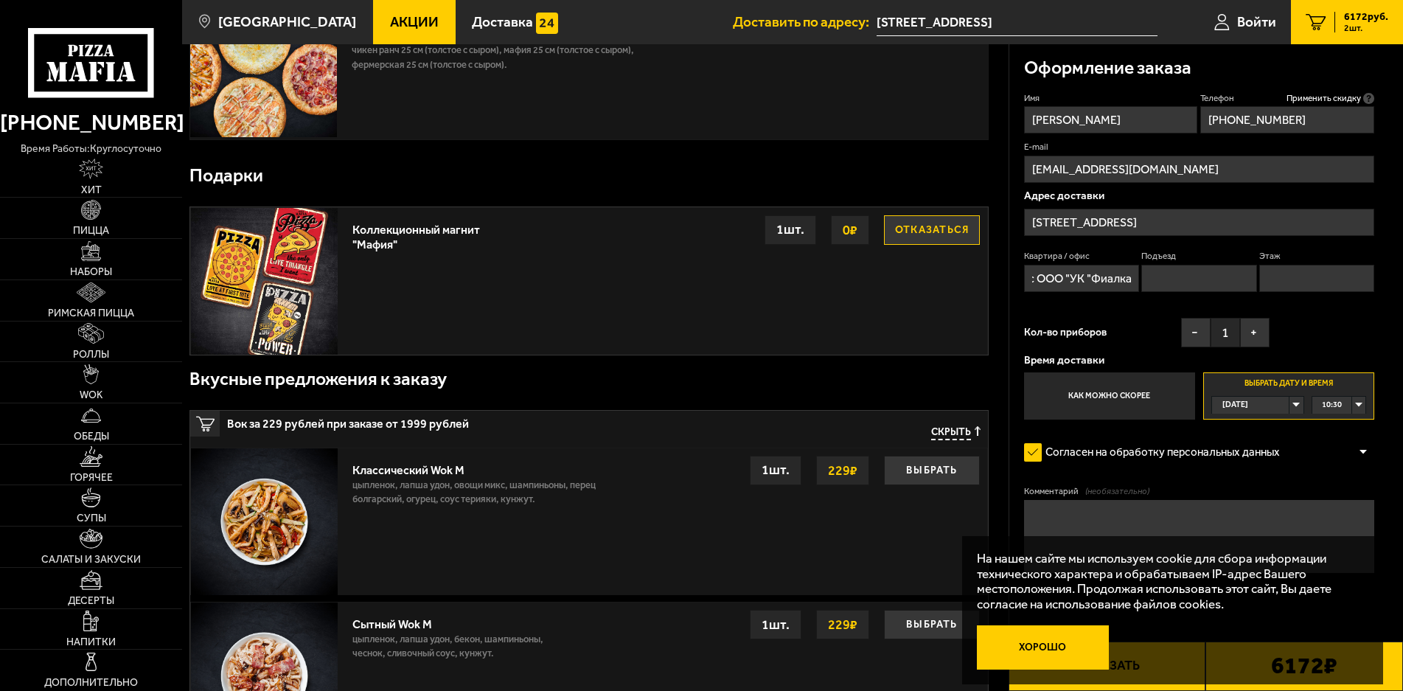
click at [1061, 636] on button "Хорошо" at bounding box center [1042, 646] width 131 height 43
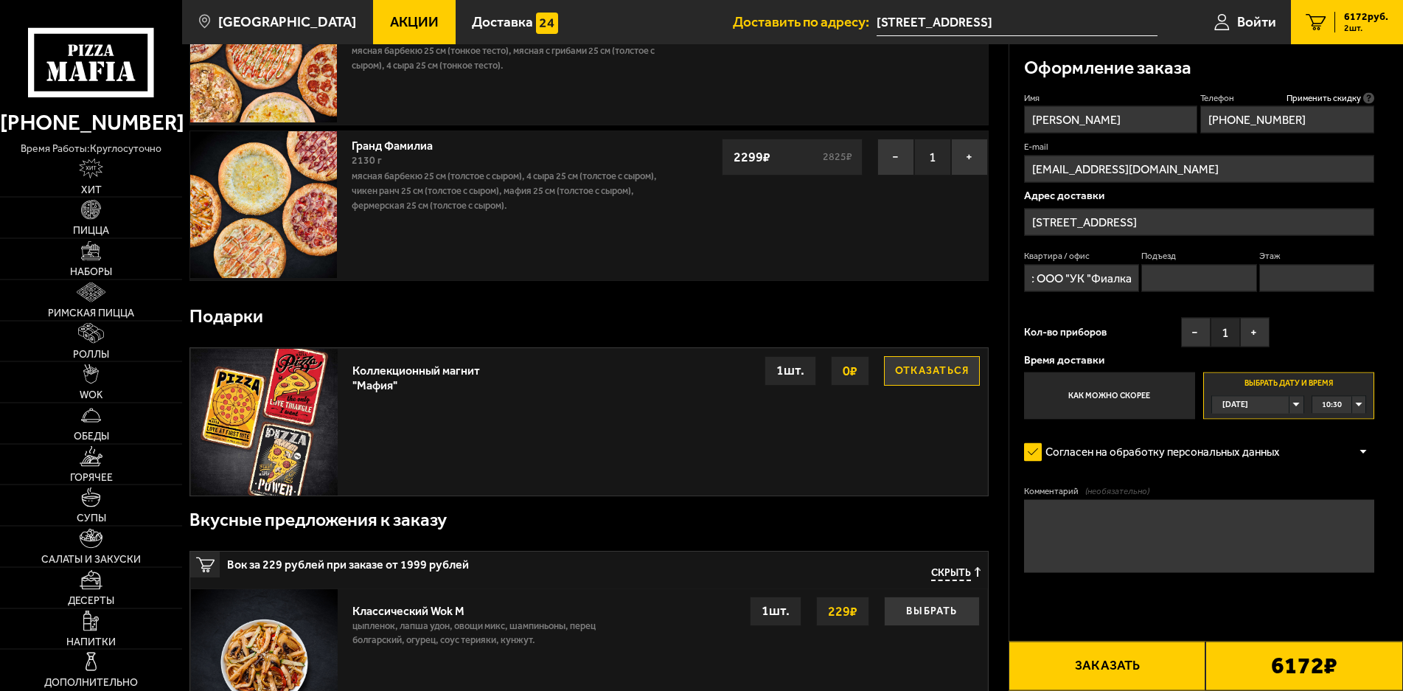
scroll to position [150, 0]
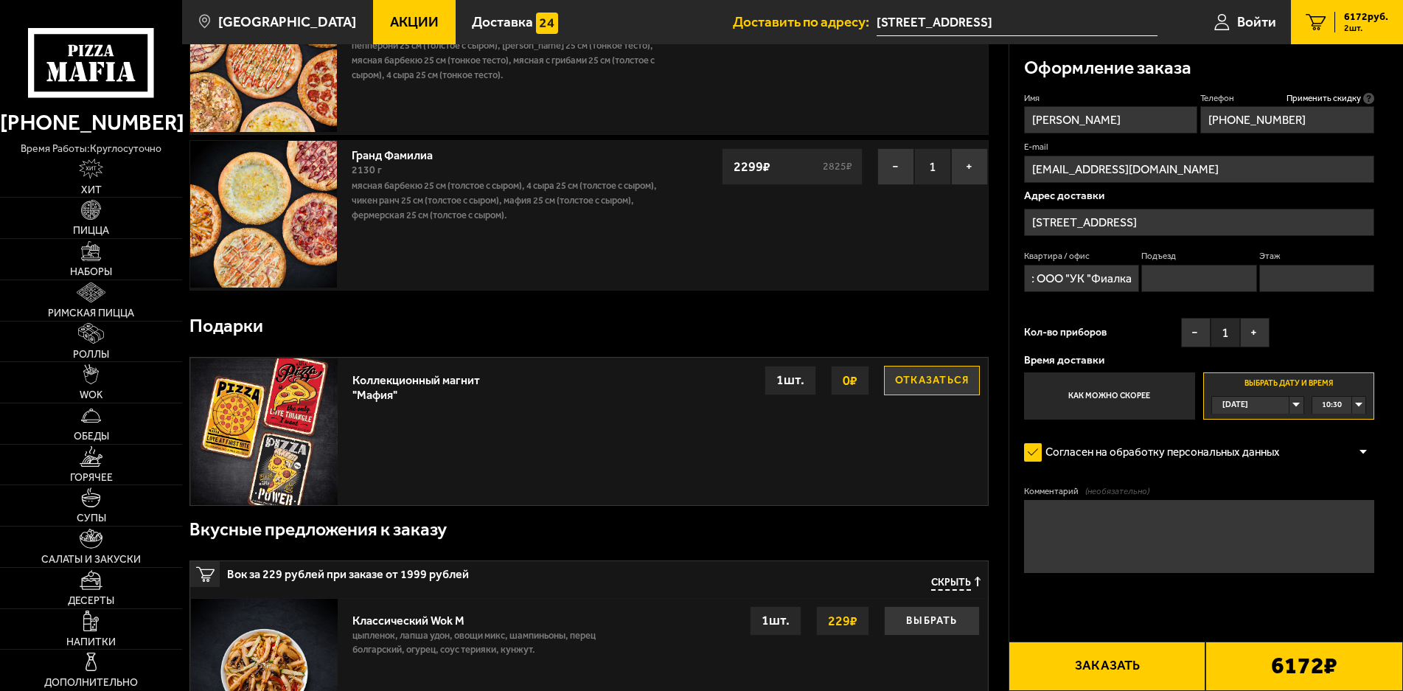
click at [1055, 612] on form "Имя Михаил Телефон Применить скидку Вы будете зарегистрированы автоматически. +…" at bounding box center [1199, 375] width 351 height 567
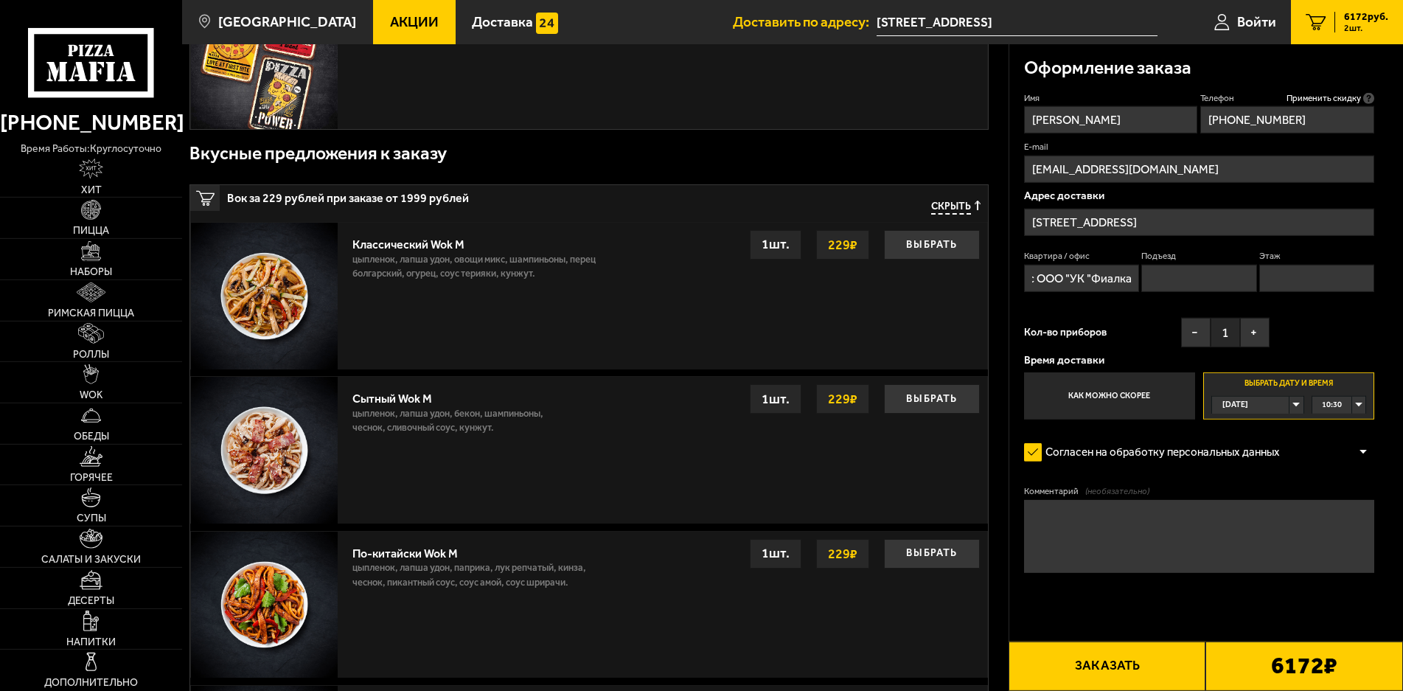
scroll to position [451, 0]
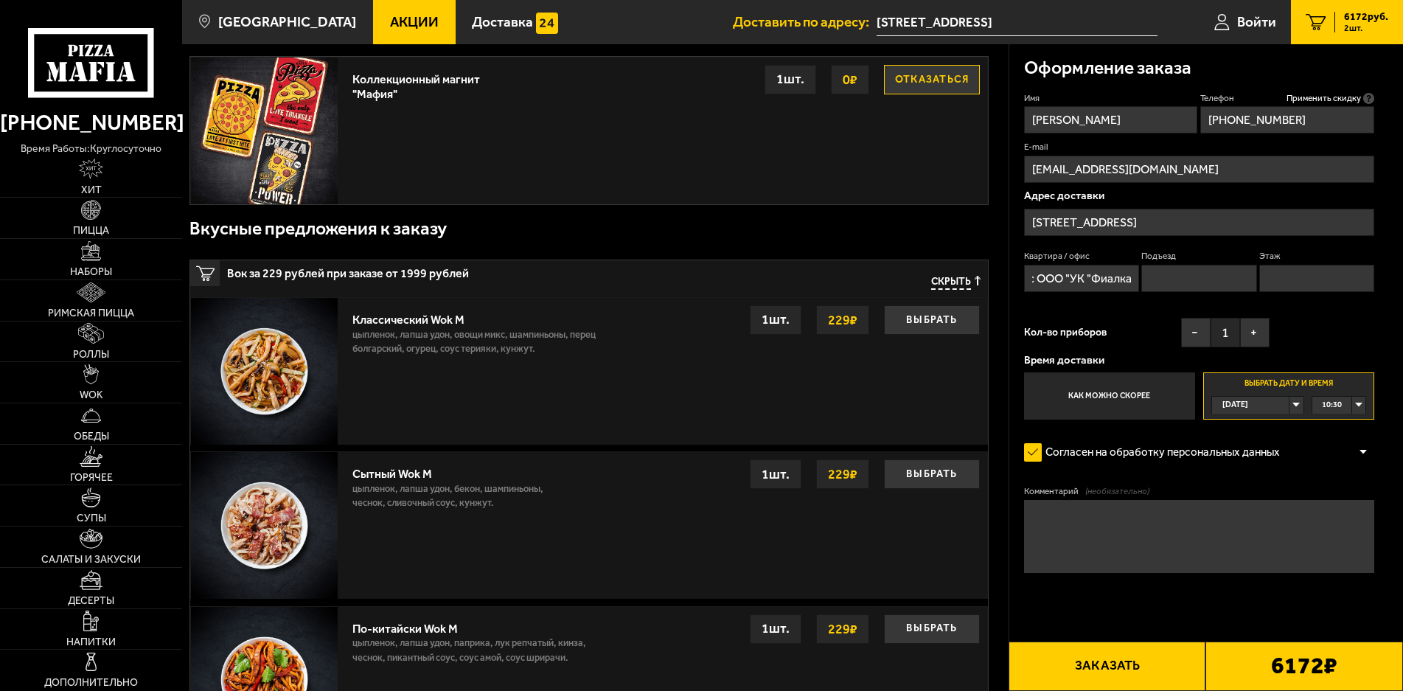
click at [1125, 671] on button "Заказать" at bounding box center [1107, 665] width 198 height 49
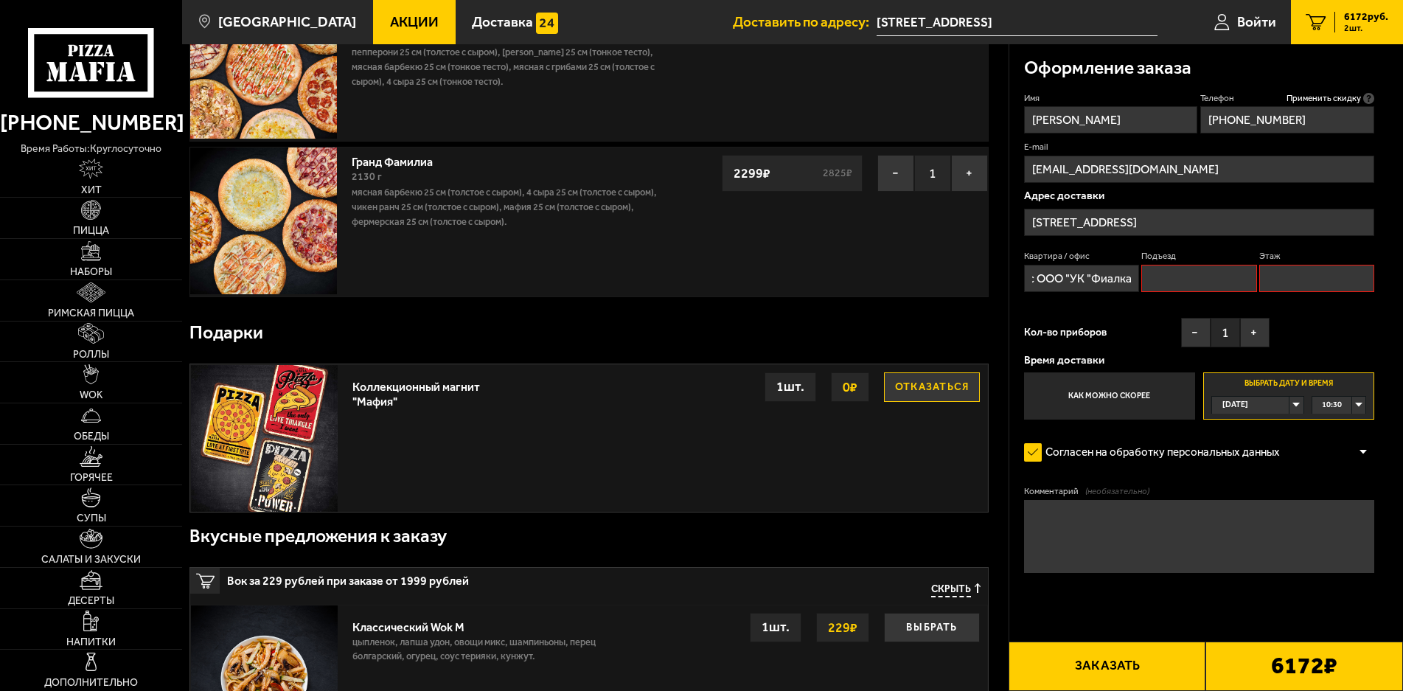
scroll to position [125, 0]
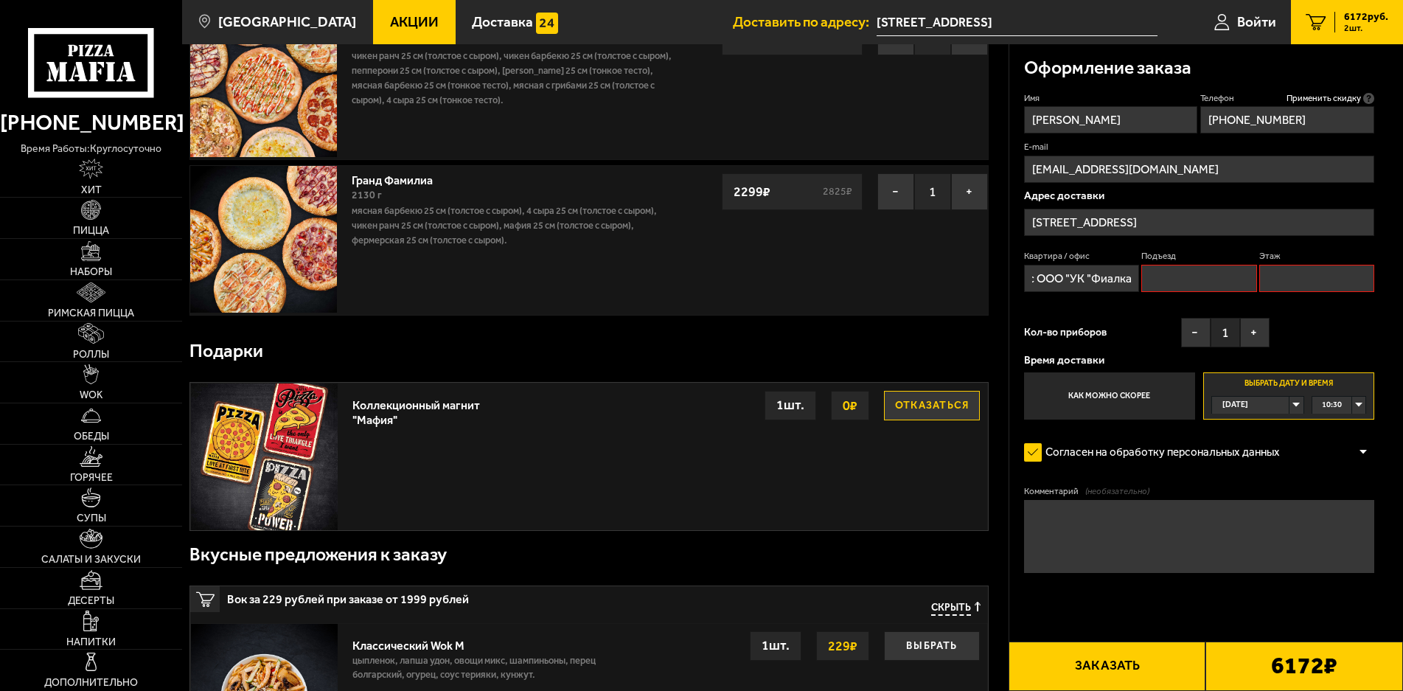
click at [1198, 279] on input "Подъезд" at bounding box center [1198, 278] width 115 height 27
drag, startPoint x: 1031, startPoint y: 275, endPoint x: 1137, endPoint y: 284, distance: 106.5
click at [1137, 284] on input "офис ООО "УК "Фиалка"" at bounding box center [1081, 278] width 115 height 27
click at [1207, 271] on input "Подъезд" at bounding box center [1198, 278] width 115 height 27
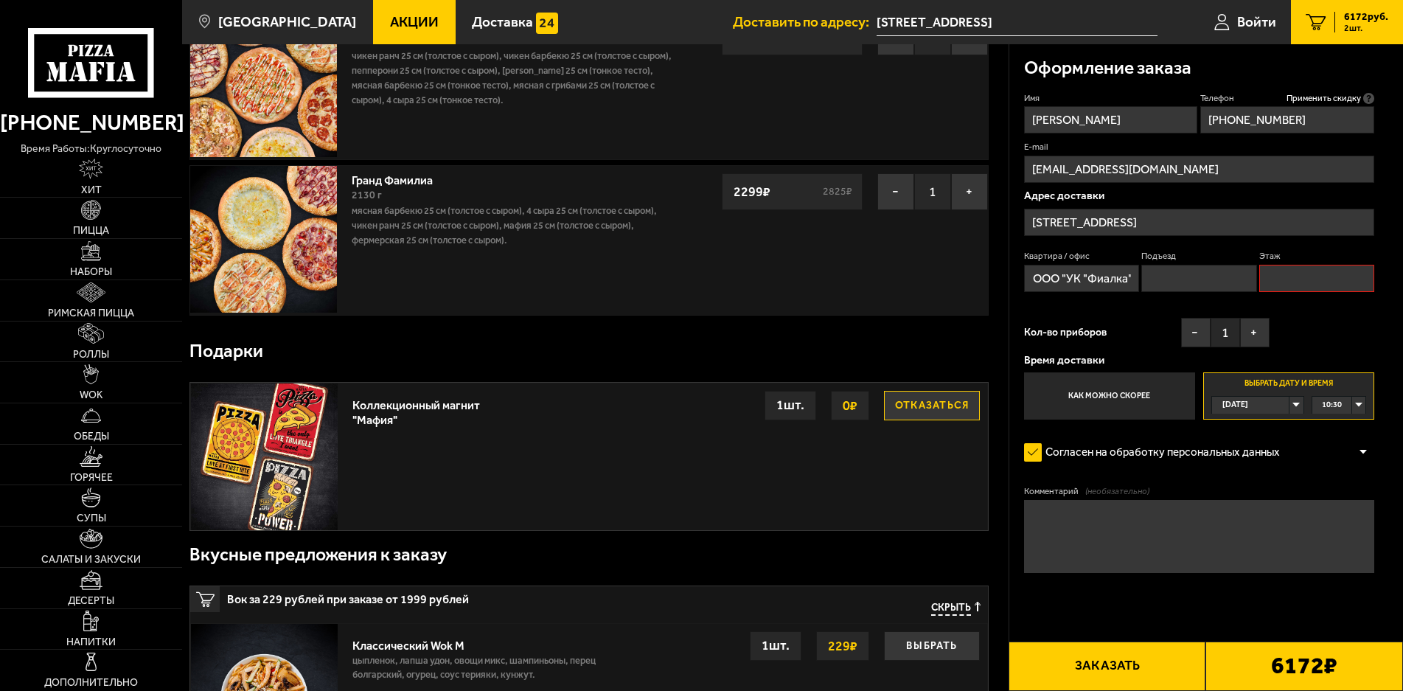
paste input "ООО "УК "Фиалка""
type input "ООО "УК "Фиалка""
type input "офис"
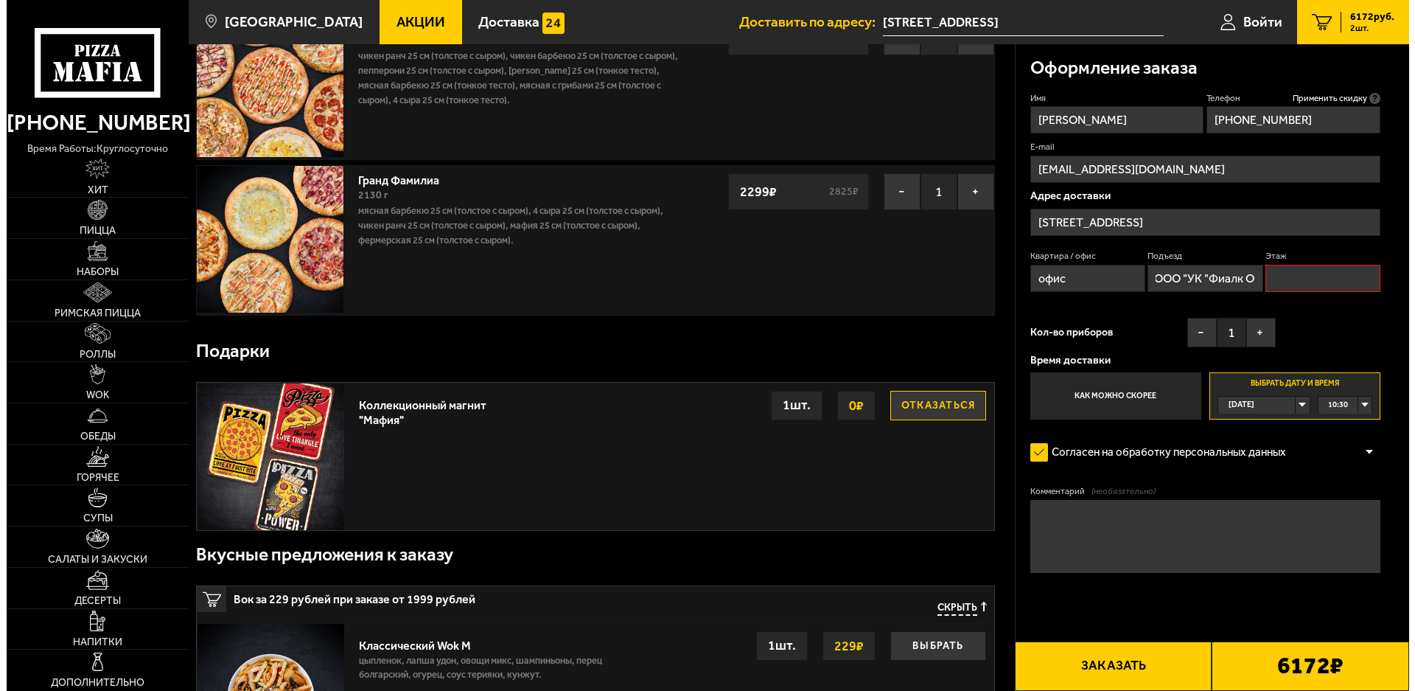
scroll to position [0, 94]
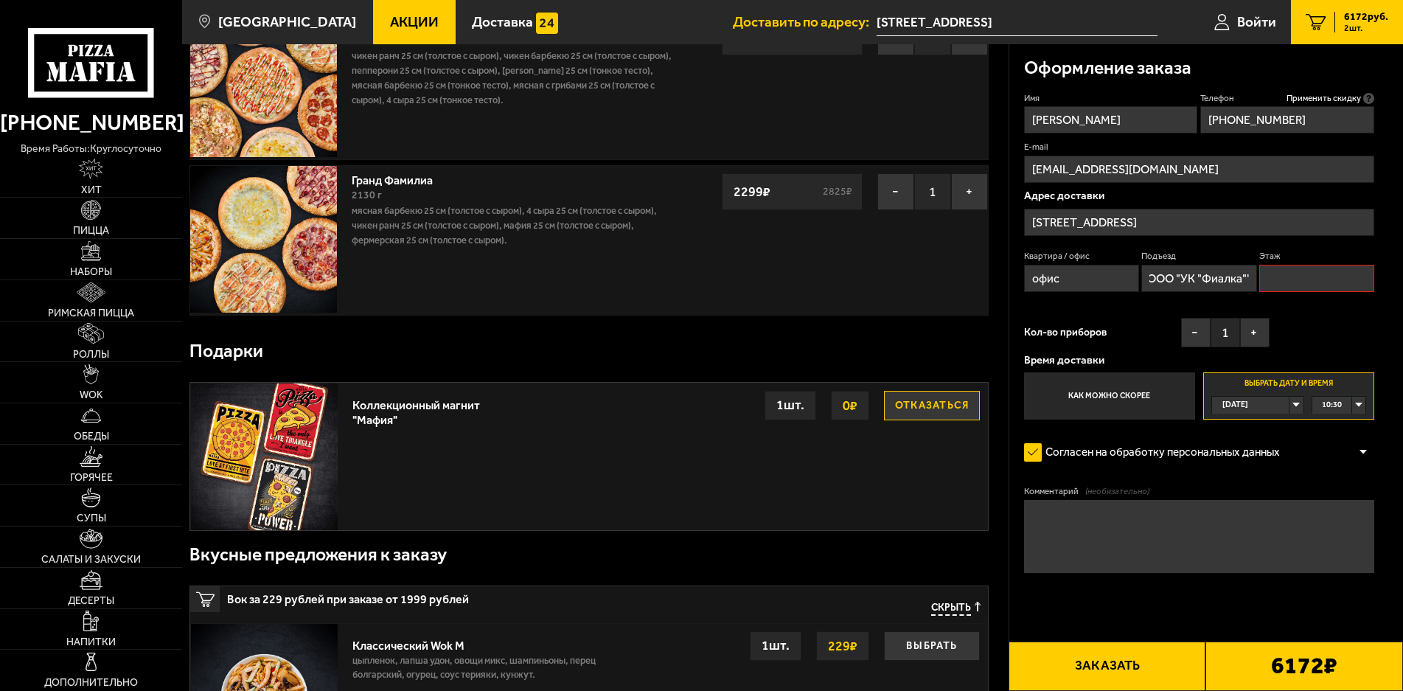
type input "ООО "УК "Фиалк ООО "УК "Фиалка"""
click at [1084, 284] on input "офис" at bounding box center [1081, 278] width 115 height 27
click at [1287, 282] on input "Этаж" at bounding box center [1316, 278] width 115 height 27
type input "1"
click at [1112, 654] on button "Заказать" at bounding box center [1107, 665] width 198 height 49
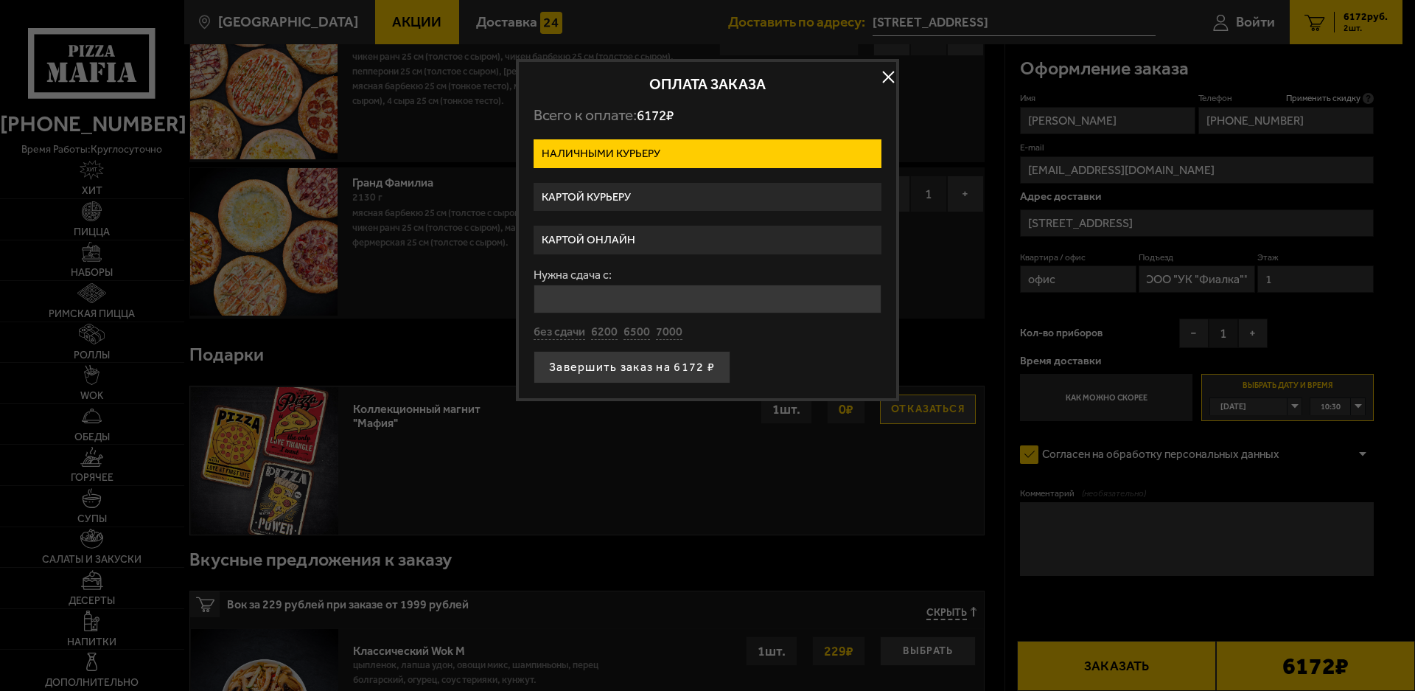
click at [621, 143] on label "Наличными курьеру" at bounding box center [708, 153] width 348 height 29
click at [0, 0] on input "Наличными курьеру" at bounding box center [0, 0] width 0 height 0
click at [627, 329] on button "6500" at bounding box center [637, 332] width 27 height 16
type input "6500"
click at [632, 357] on button "Завершить заказ на 6172 ₽" at bounding box center [632, 367] width 197 height 32
